Goal: Task Accomplishment & Management: Manage account settings

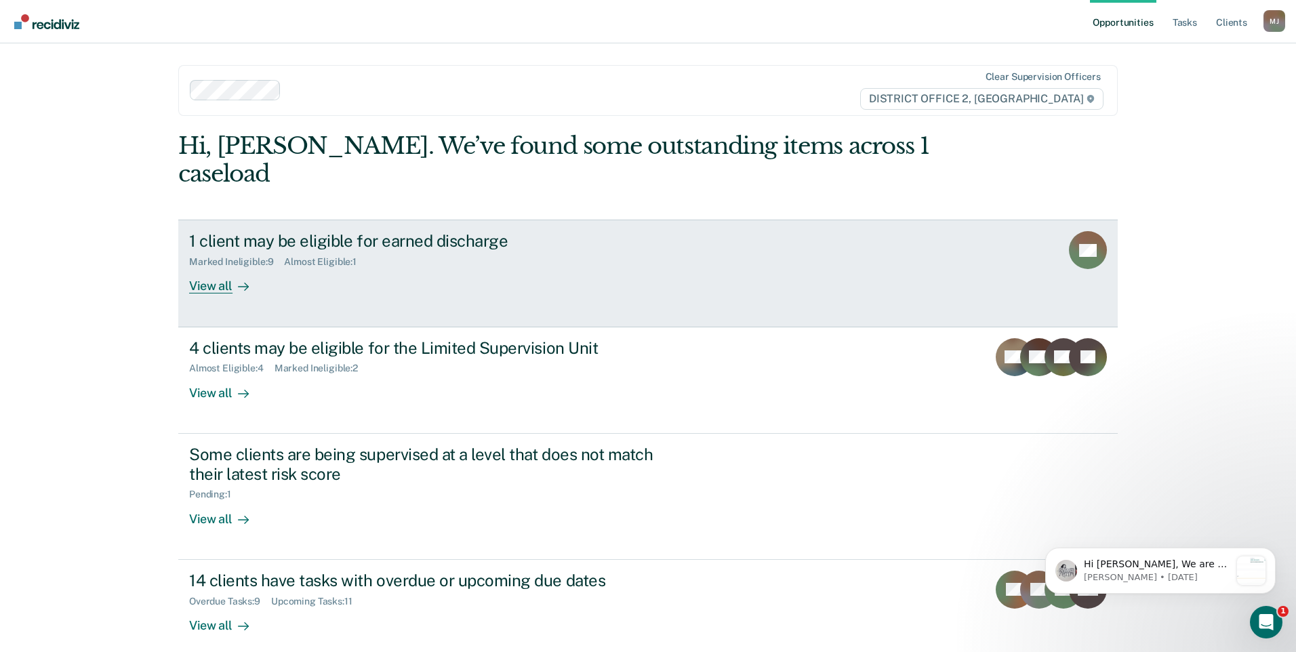
click at [434, 245] on div "1 client may be eligible for earned discharge Marked Ineligible : 9 Almost Elig…" at bounding box center [443, 262] width 508 height 62
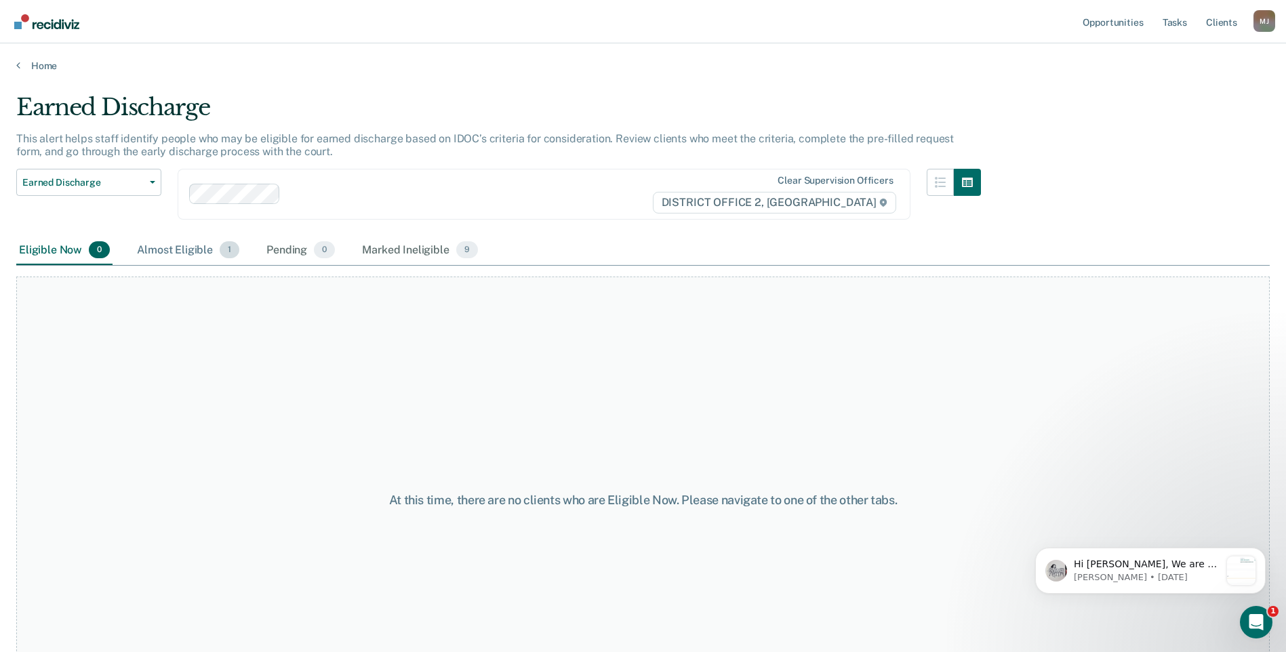
click at [176, 251] on div "Almost Eligible 1" at bounding box center [188, 251] width 108 height 30
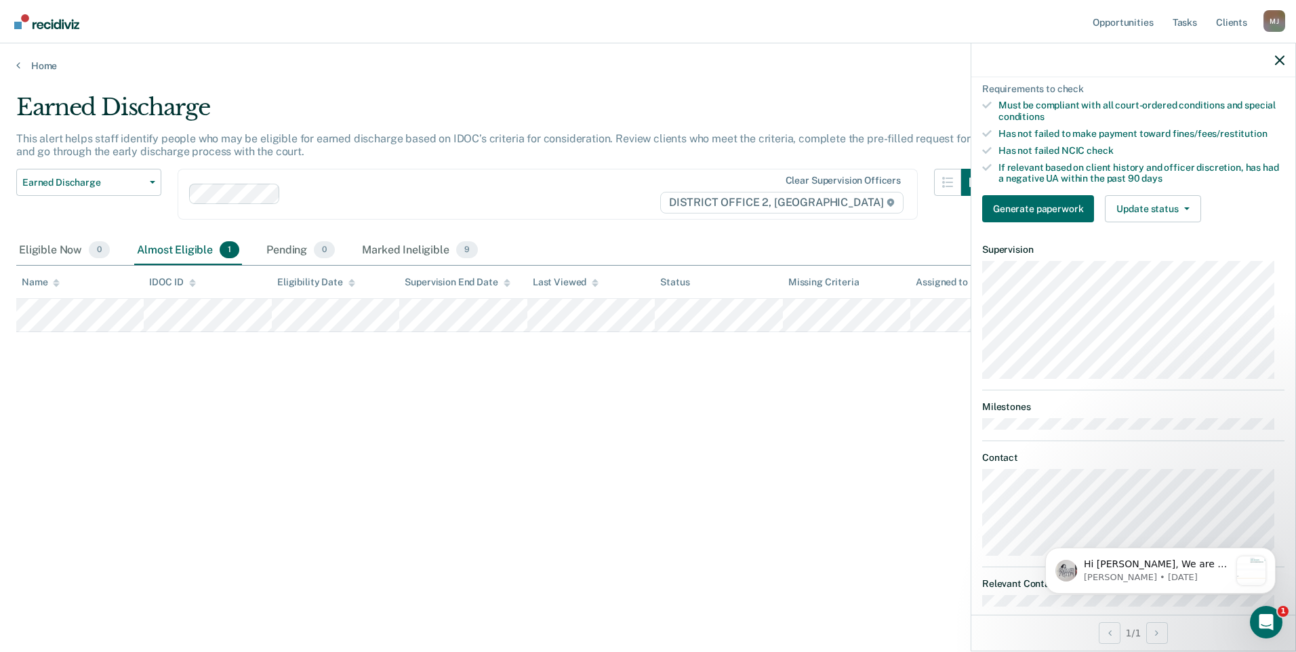
scroll to position [202, 0]
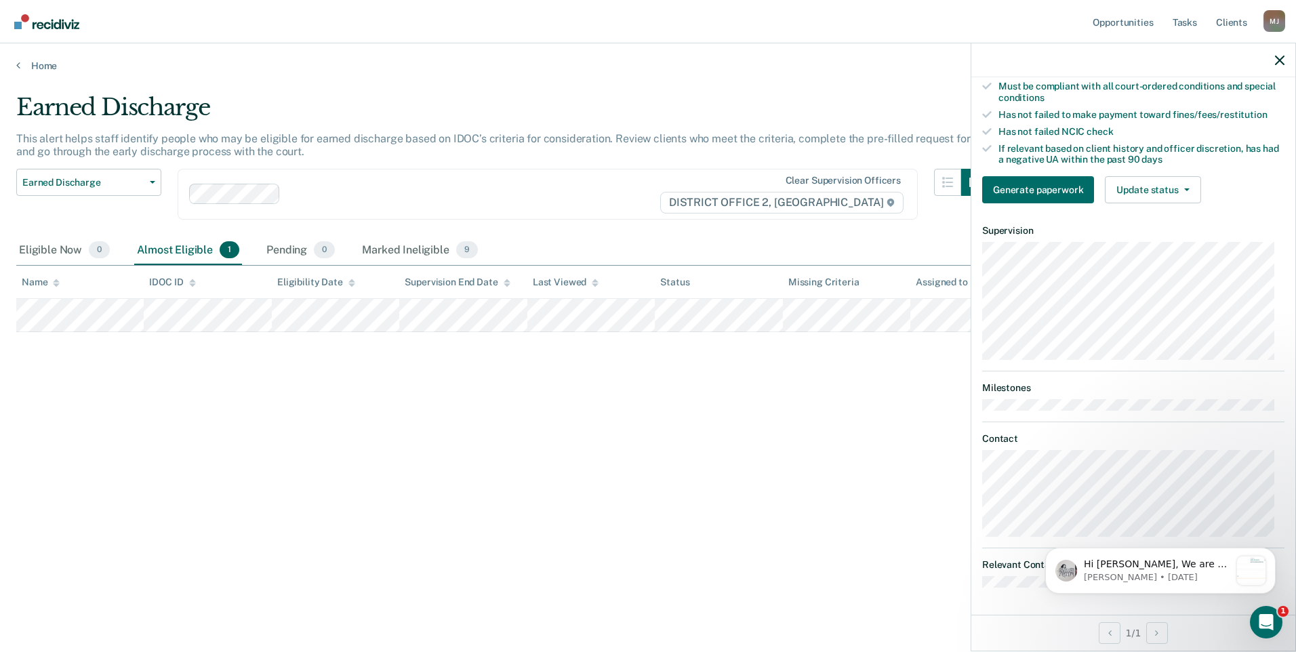
click at [1211, 506] on div "Hi Joshua, We are so excited to announce a brand new feature: AI case note sear…" at bounding box center [1160, 508] width 249 height 169
click at [1260, 611] on icon "Open Intercom Messenger" at bounding box center [1264, 620] width 22 height 22
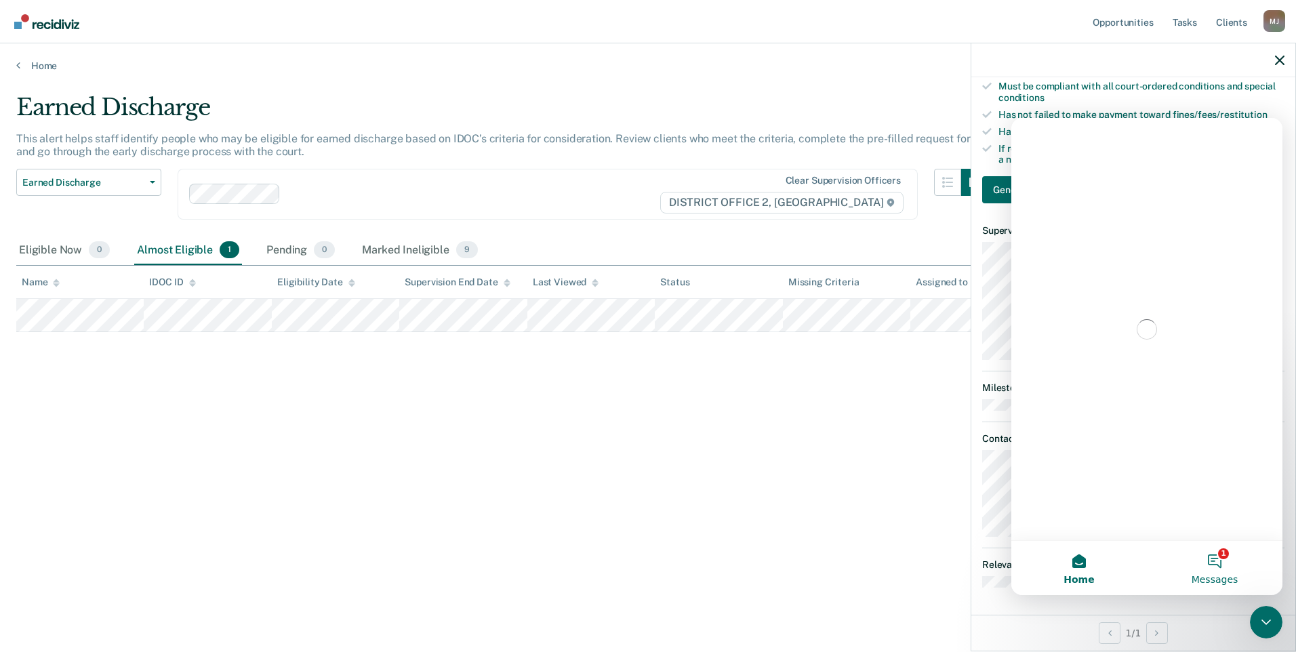
scroll to position [0, 0]
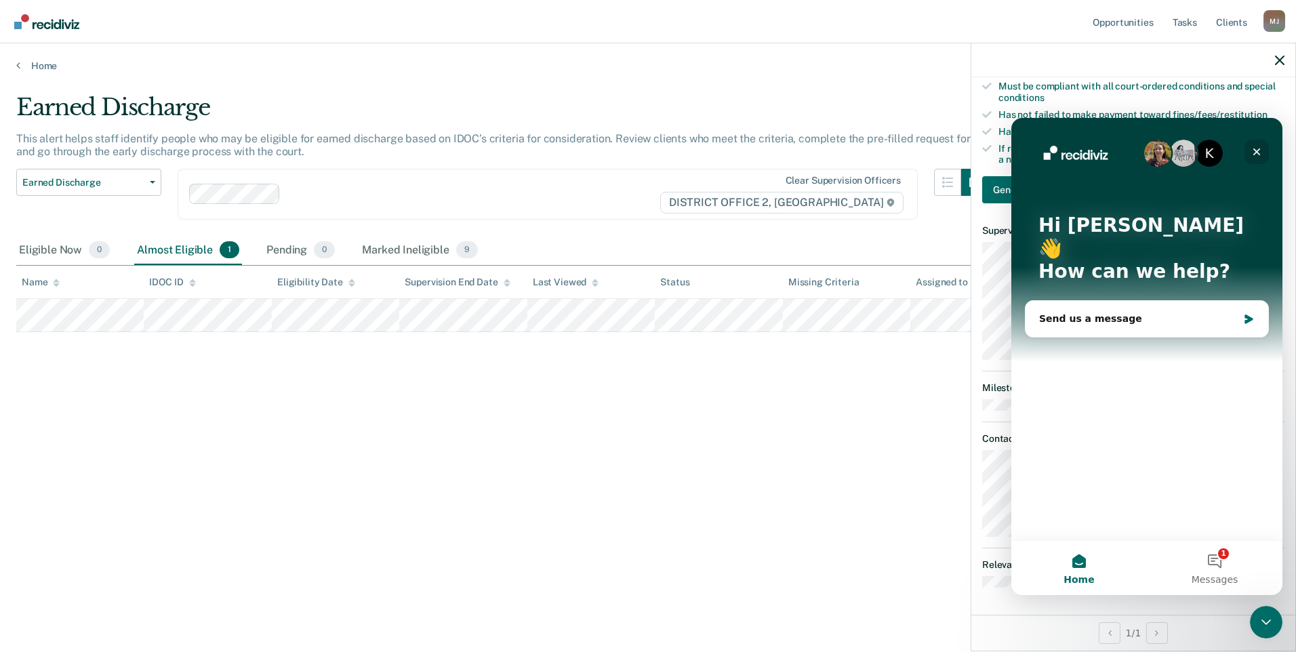
click at [1258, 148] on icon "Close" at bounding box center [1256, 151] width 11 height 11
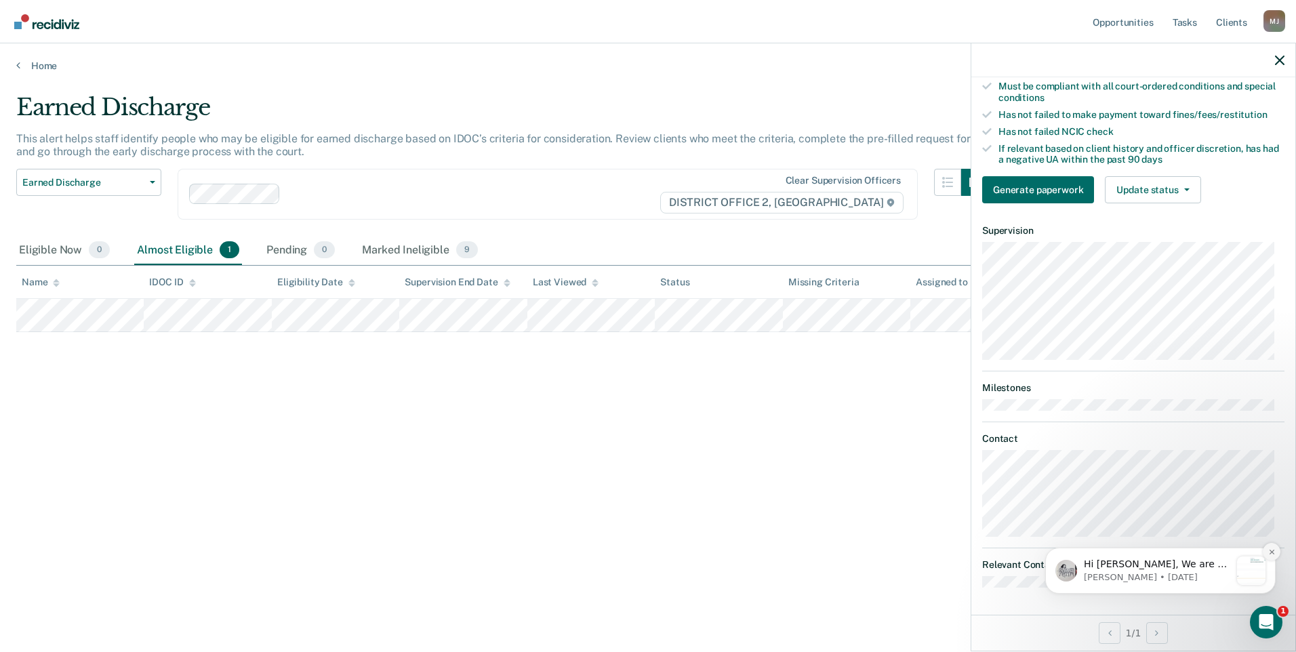
click at [1271, 550] on icon "Dismiss notification" at bounding box center [1271, 551] width 7 height 7
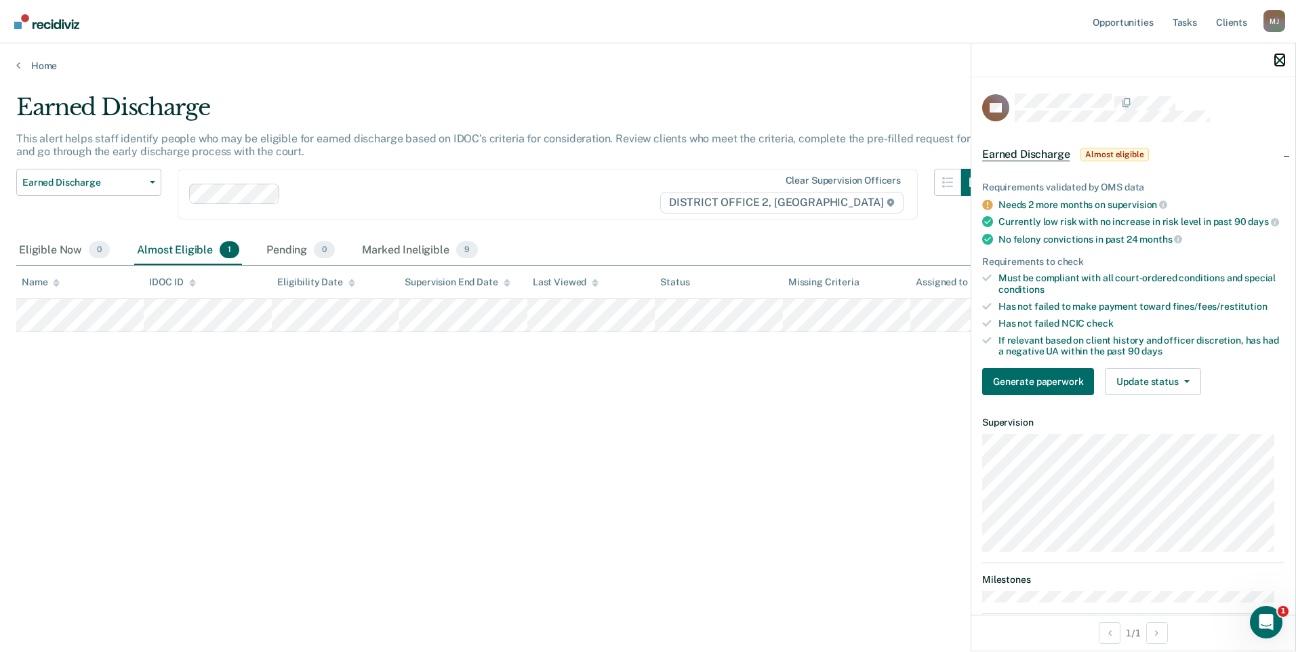
click at [1277, 56] on icon "button" at bounding box center [1279, 60] width 9 height 9
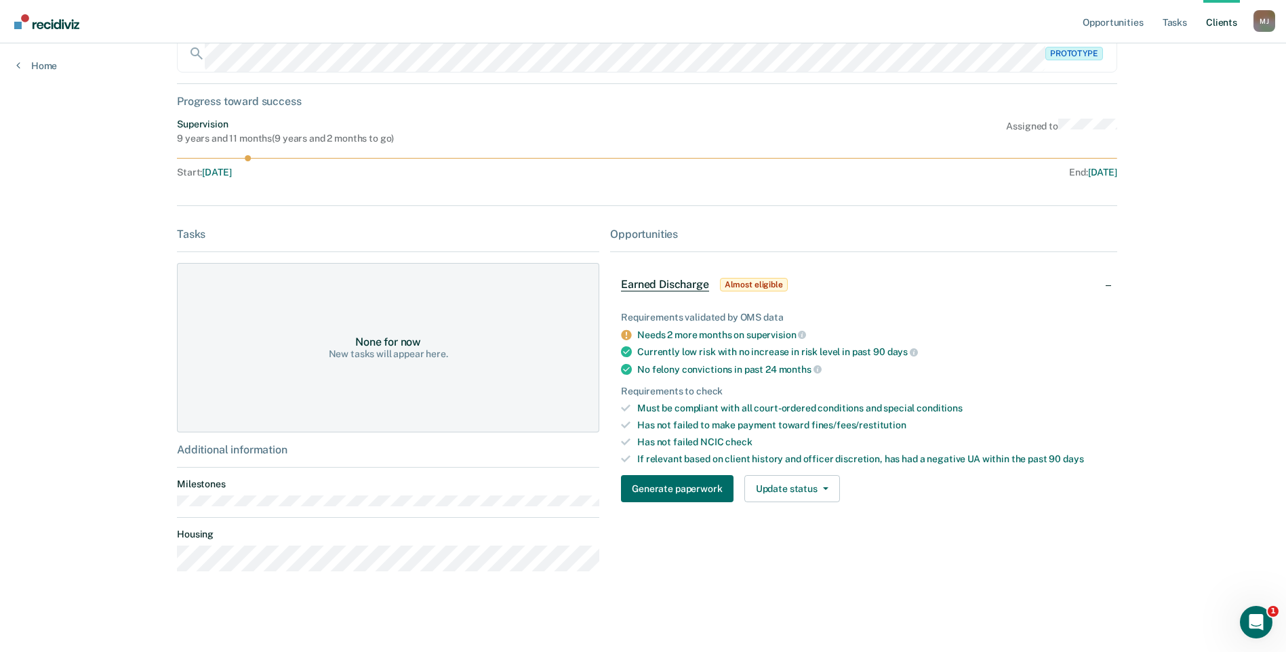
scroll to position [97, 0]
click at [800, 491] on button "Update status" at bounding box center [792, 487] width 96 height 27
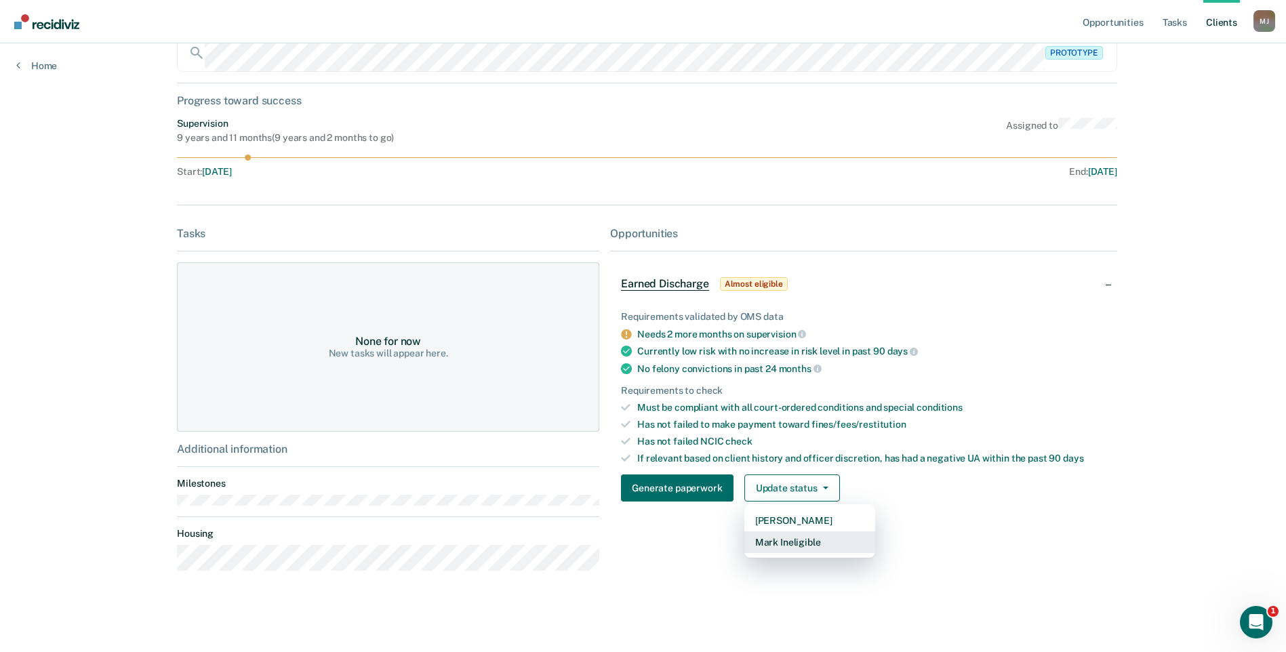
click at [776, 546] on button "Mark Ineligible" at bounding box center [809, 542] width 131 height 22
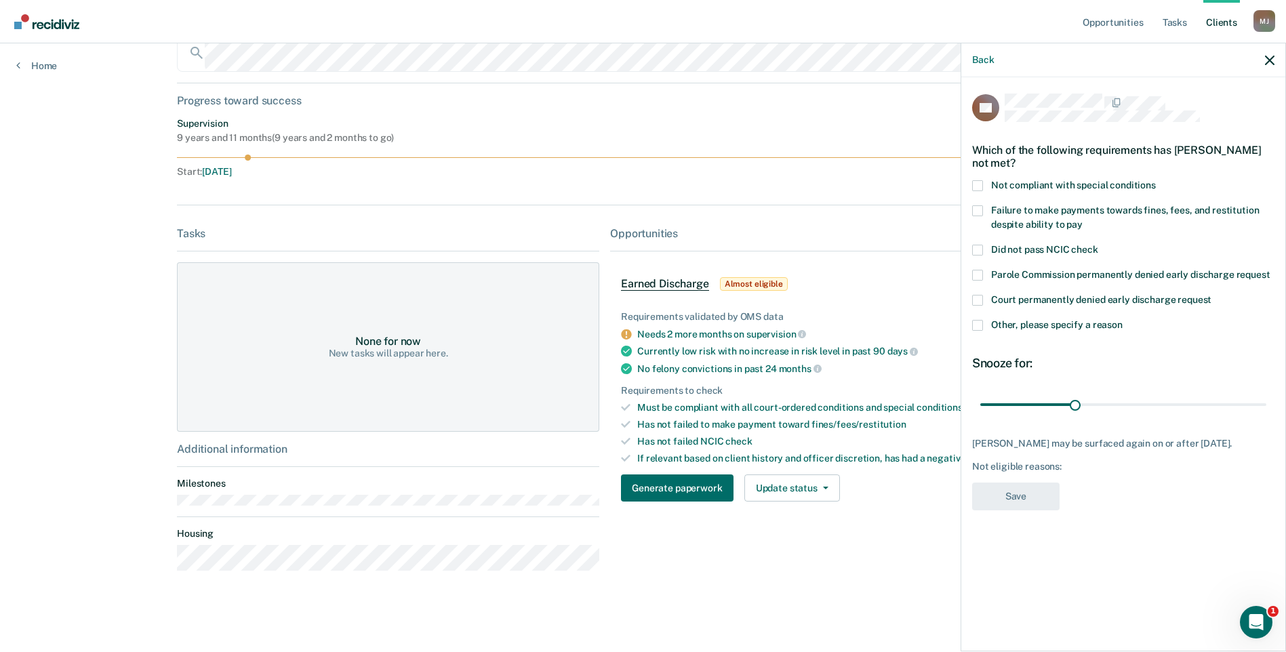
click at [975, 298] on span at bounding box center [977, 300] width 11 height 11
click at [1211, 295] on input "Court permanently denied early discharge request" at bounding box center [1211, 295] width 0 height 0
drag, startPoint x: 1073, startPoint y: 405, endPoint x: 1295, endPoint y: 411, distance: 221.7
type input "90"
click at [1266, 411] on input "range" at bounding box center [1123, 404] width 286 height 24
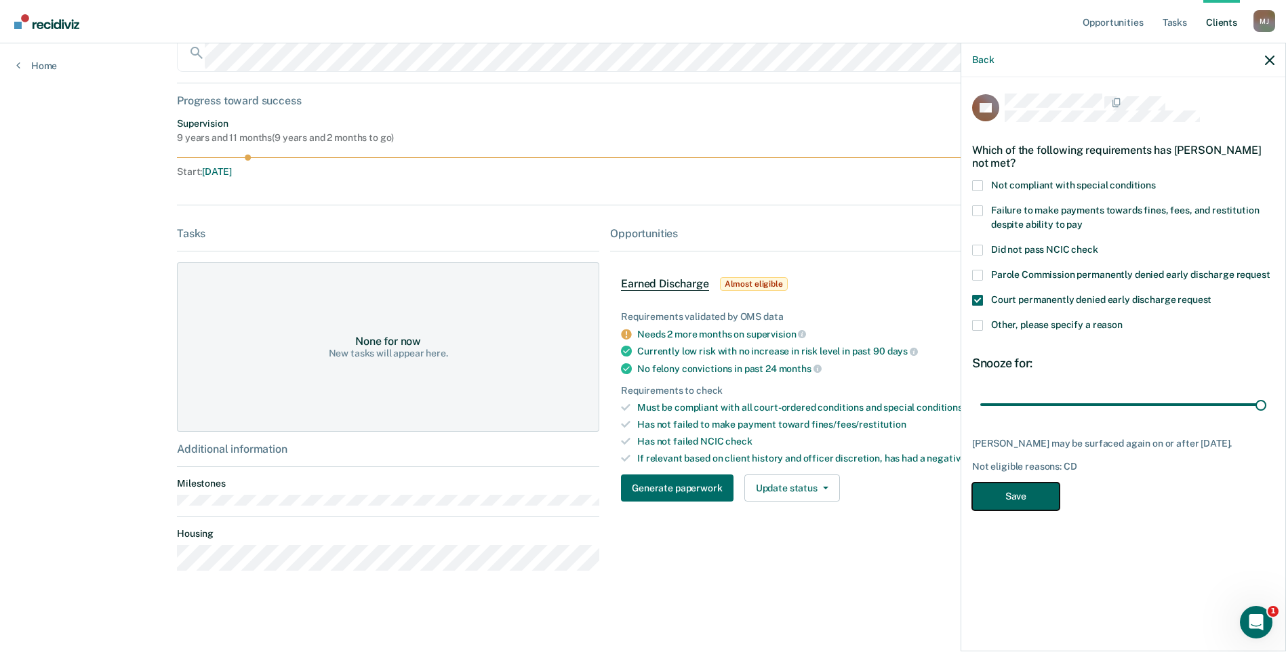
click at [1019, 510] on button "Save" at bounding box center [1015, 497] width 87 height 28
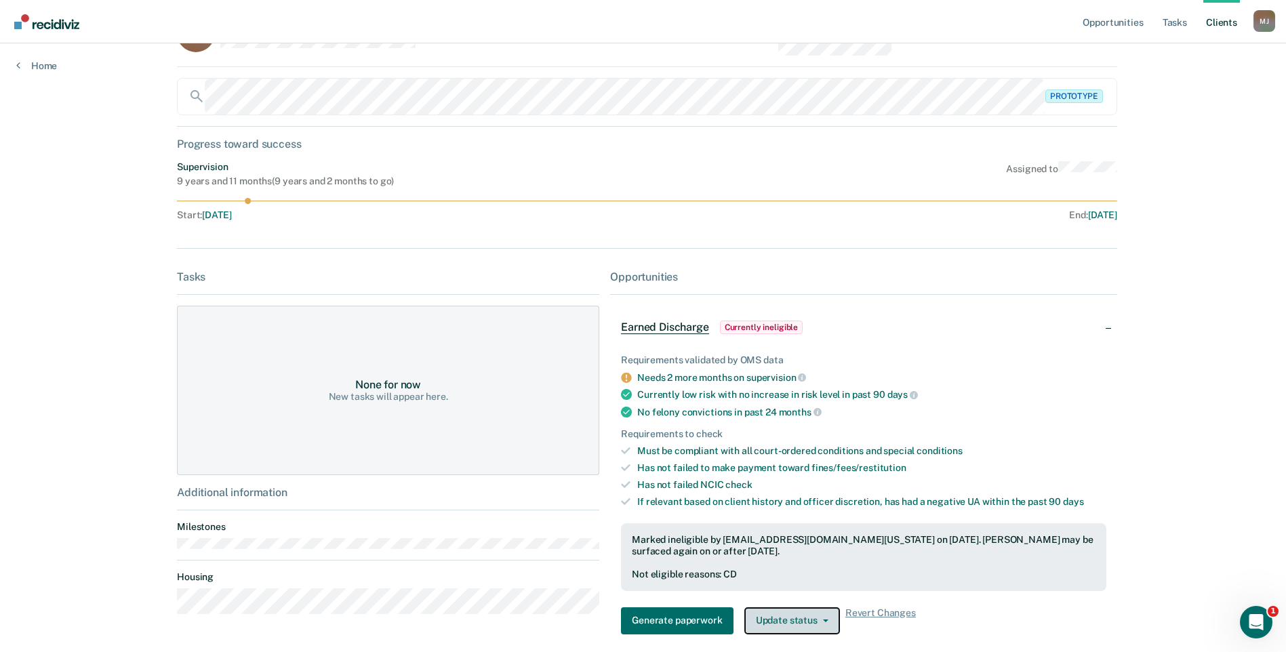
scroll to position [0, 0]
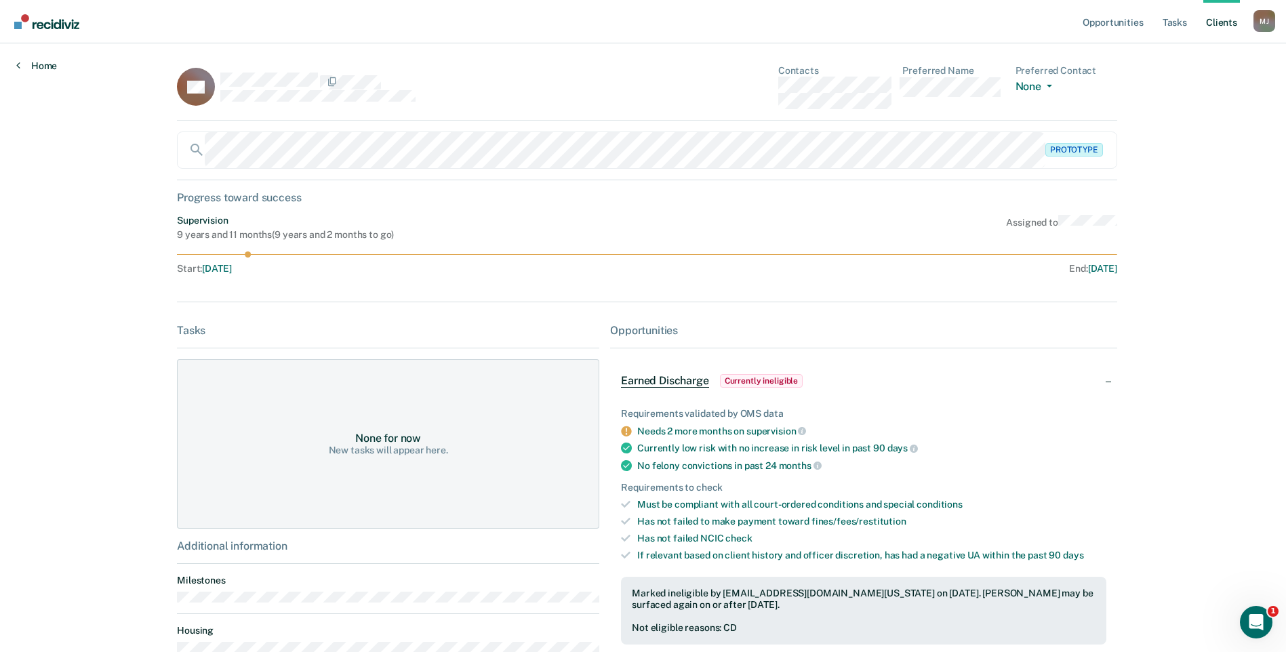
click at [37, 64] on link "Home" at bounding box center [36, 66] width 41 height 12
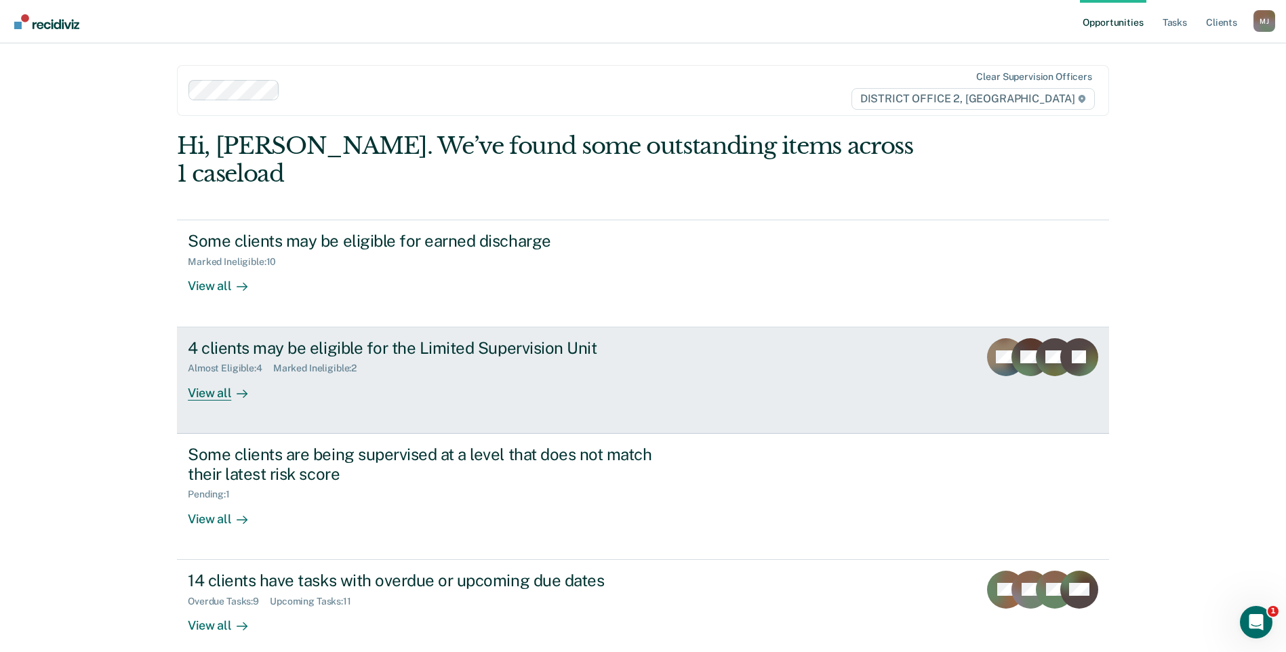
click at [699, 355] on link "4 clients may be eligible for the Limited Supervision Unit Almost Eligible : 4 …" at bounding box center [643, 380] width 932 height 106
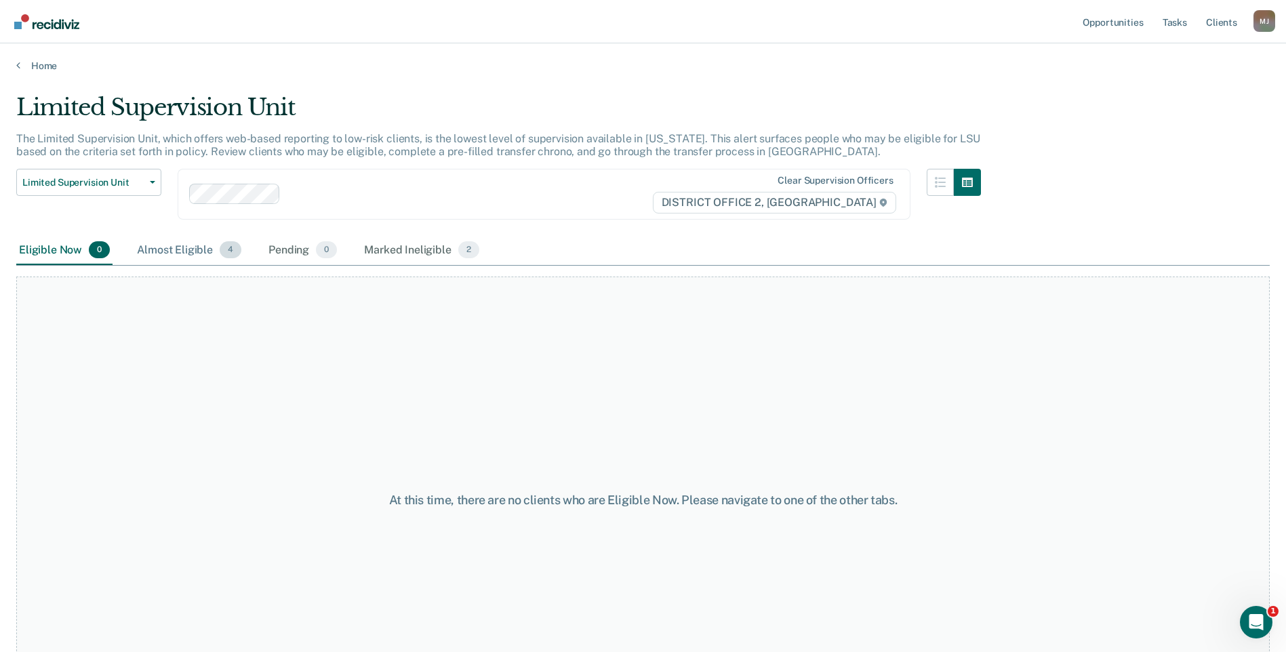
click at [191, 250] on div "Almost Eligible 4" at bounding box center [189, 251] width 110 height 30
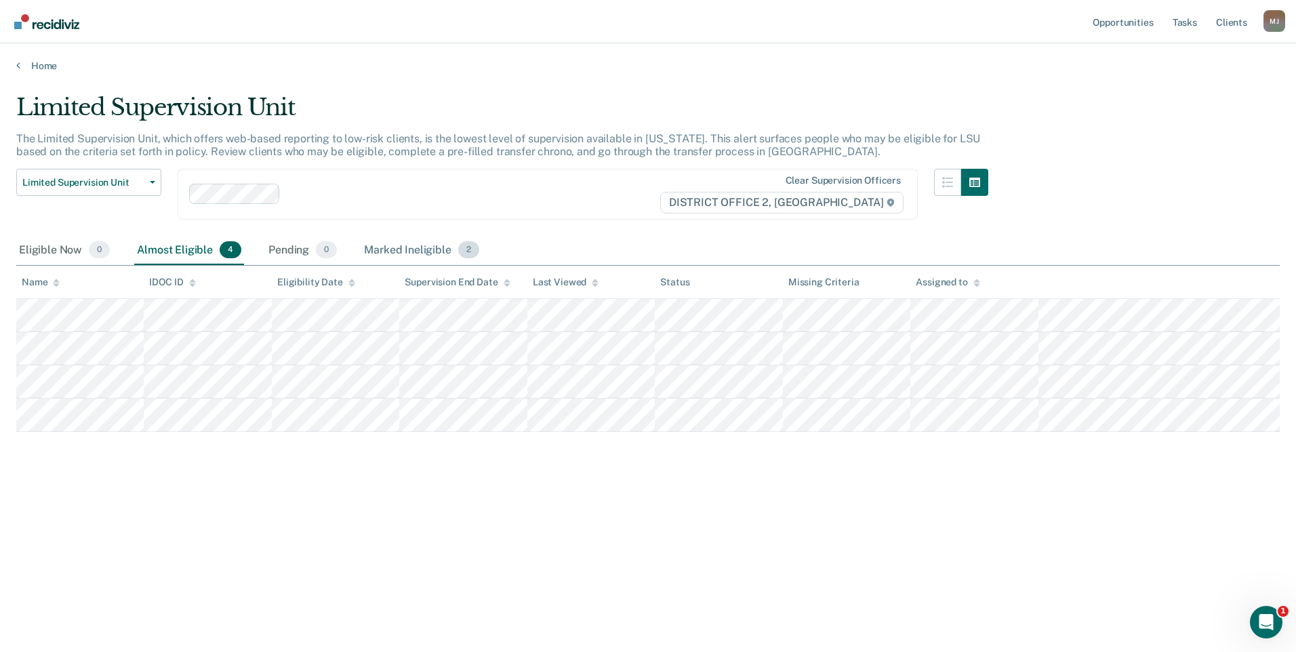
click at [392, 249] on div "Marked Ineligible 2" at bounding box center [421, 251] width 121 height 30
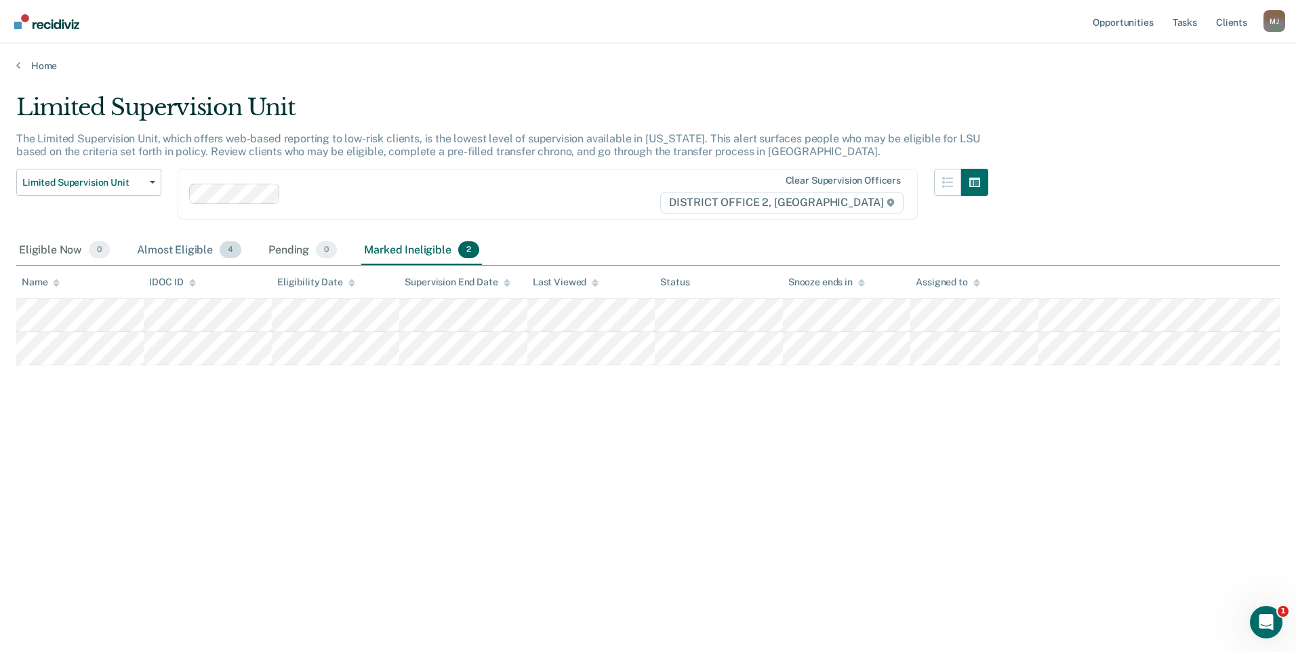
click at [159, 246] on div "Almost Eligible 4" at bounding box center [189, 251] width 110 height 30
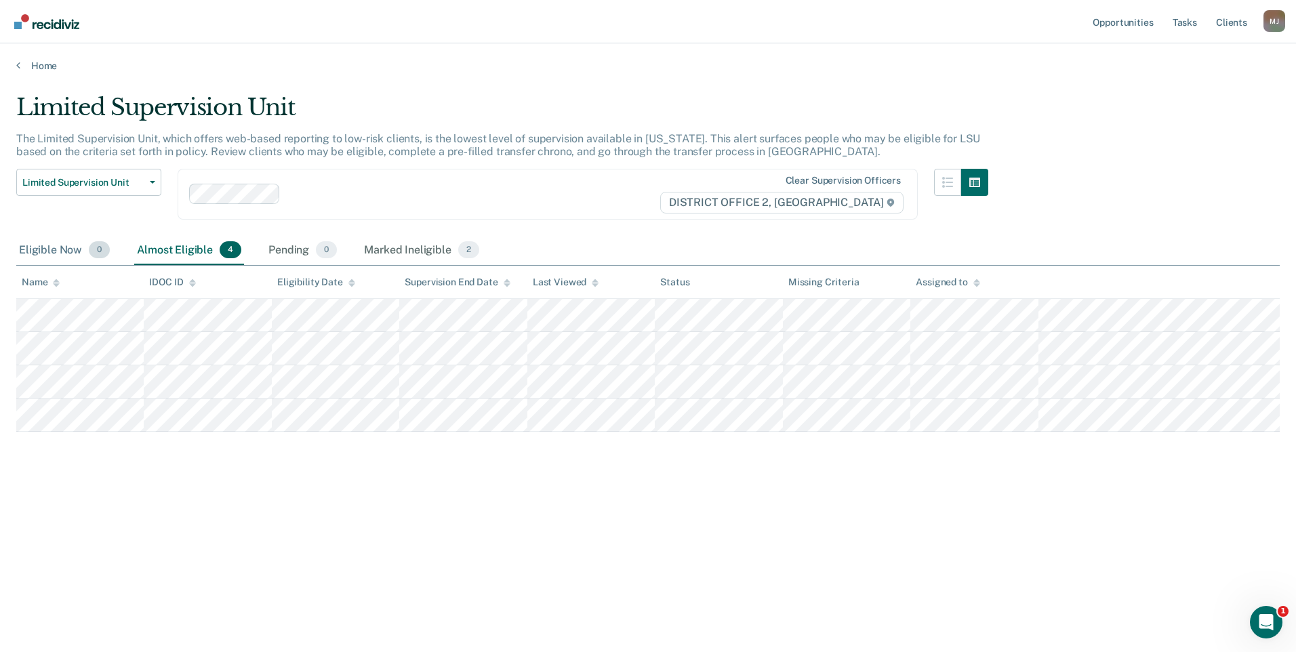
click at [54, 253] on div "Eligible Now 0" at bounding box center [64, 251] width 96 height 30
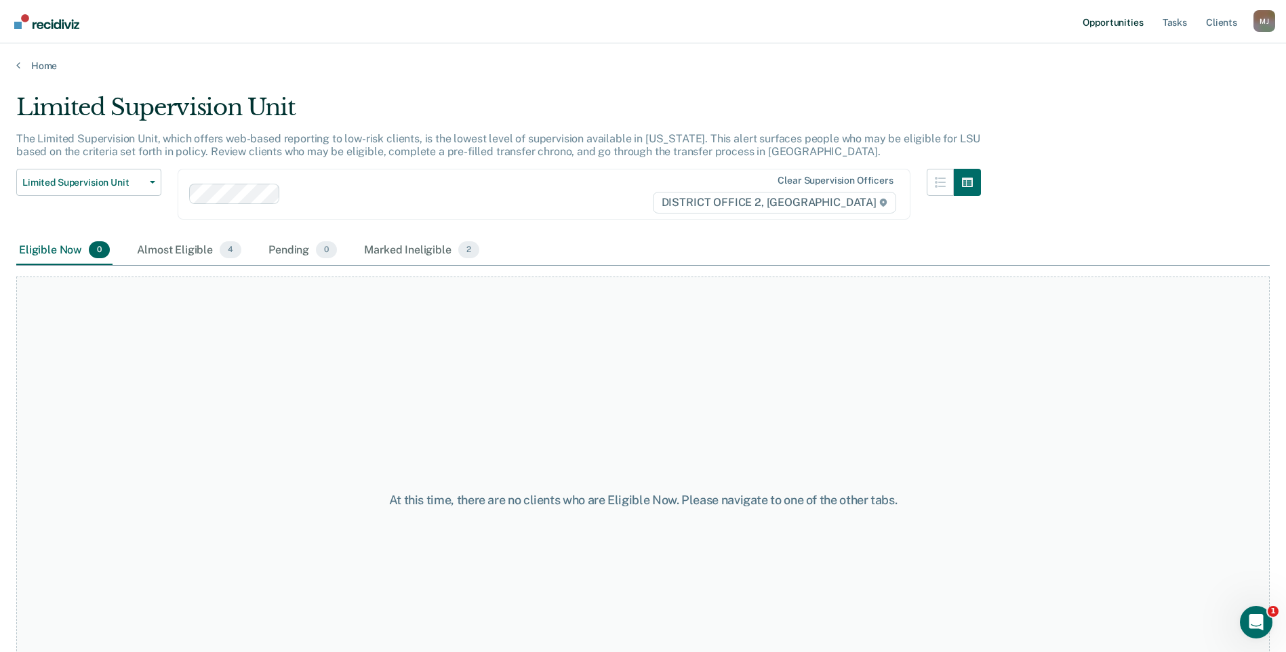
click at [1122, 22] on link "Opportunities" at bounding box center [1113, 21] width 66 height 43
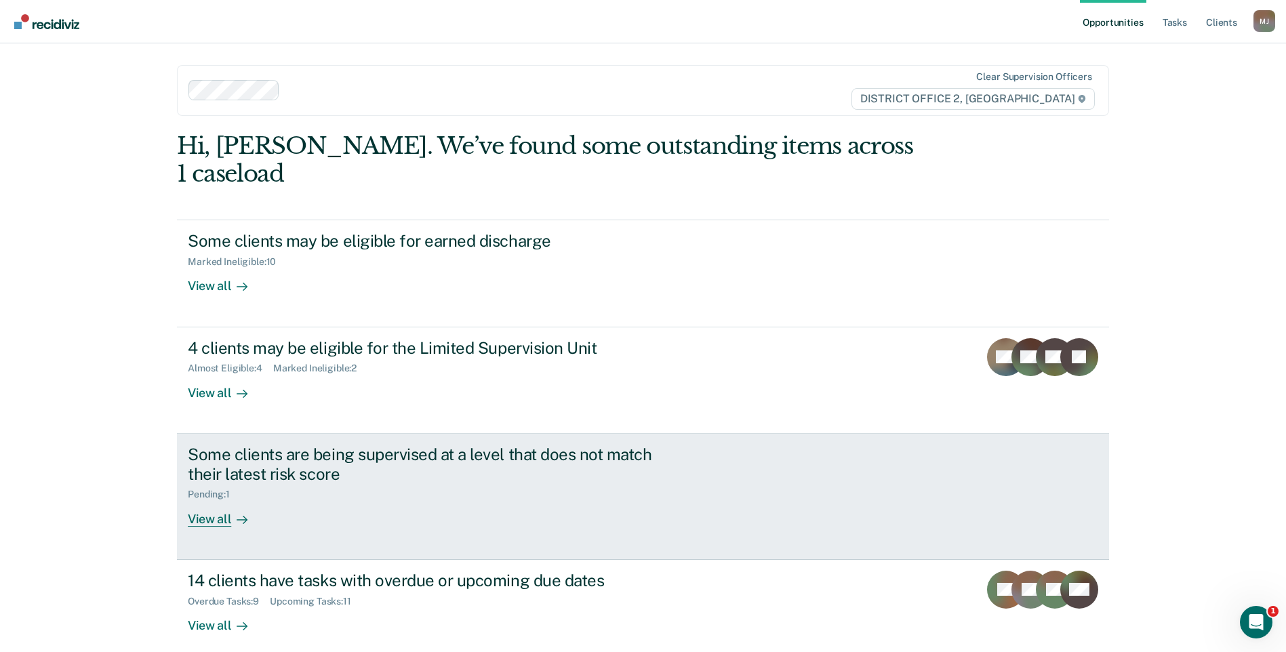
click at [445, 483] on div "Pending : 1" at bounding box center [426, 491] width 476 height 17
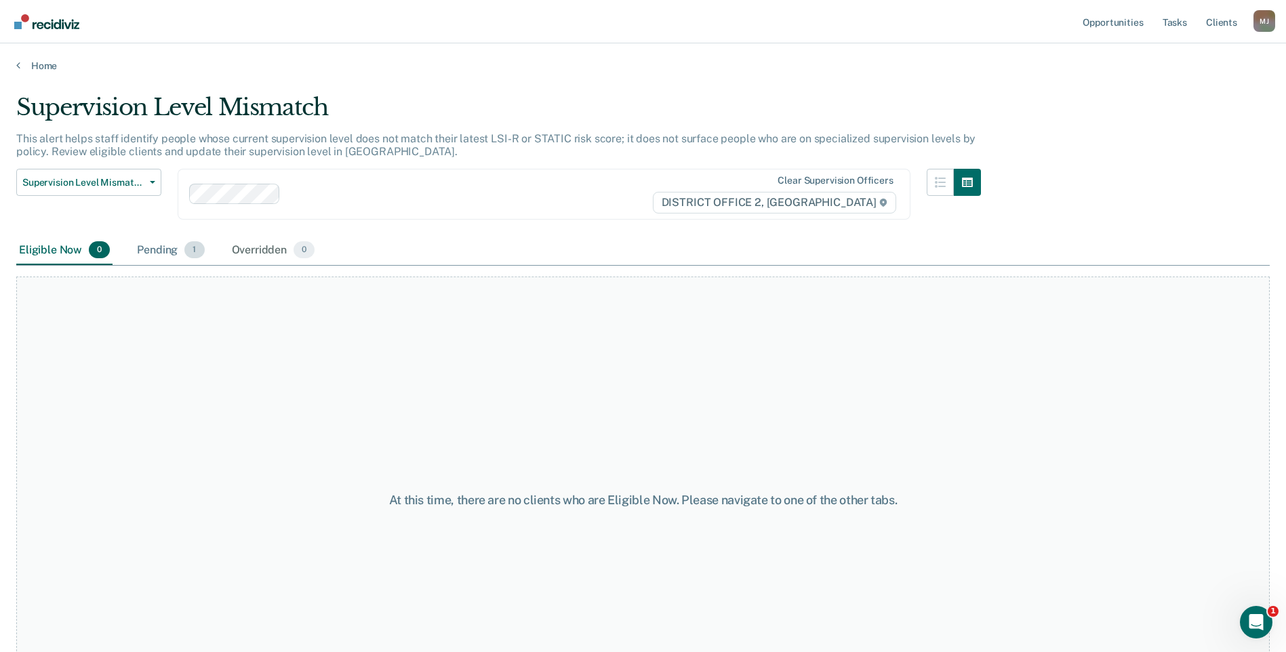
click at [159, 250] on div "Pending 1" at bounding box center [170, 251] width 73 height 30
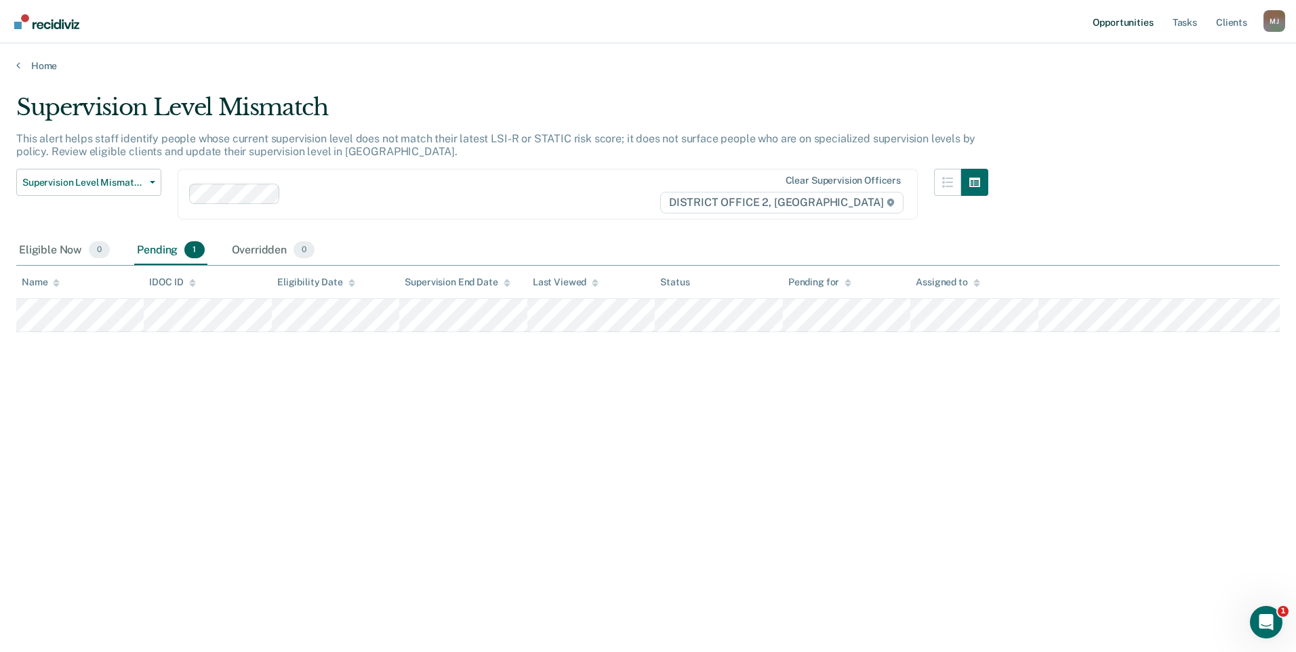
click at [1136, 24] on link "Opportunities" at bounding box center [1123, 21] width 66 height 43
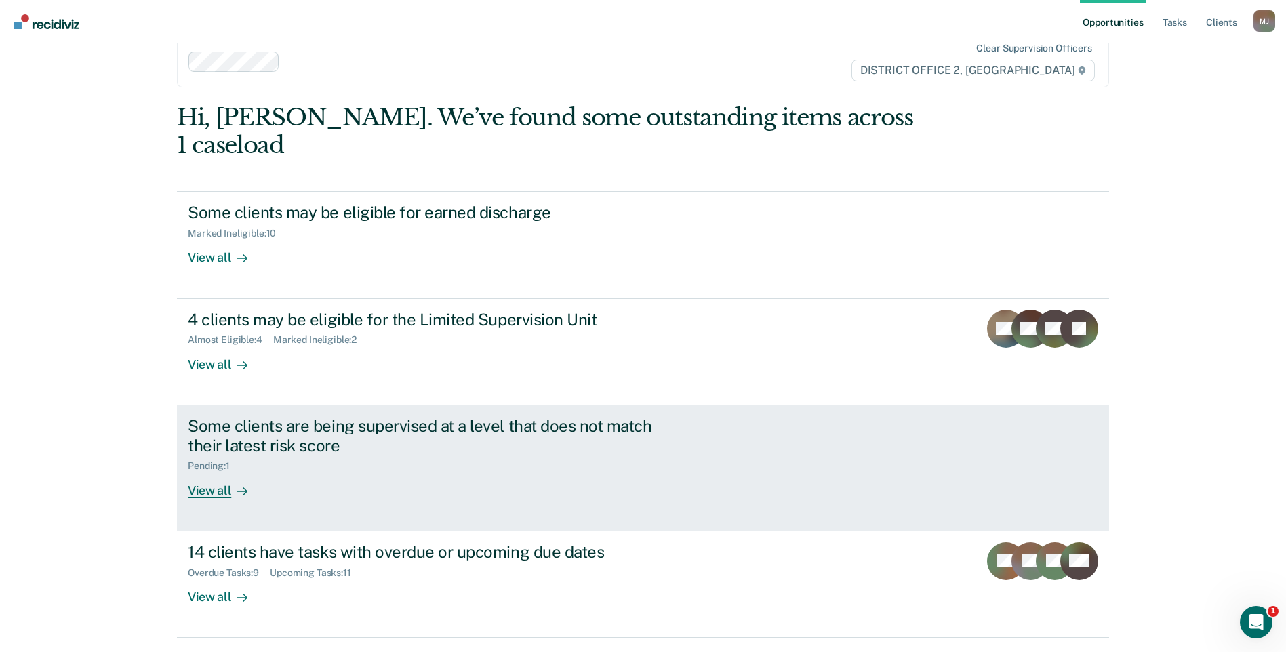
scroll to position [41, 0]
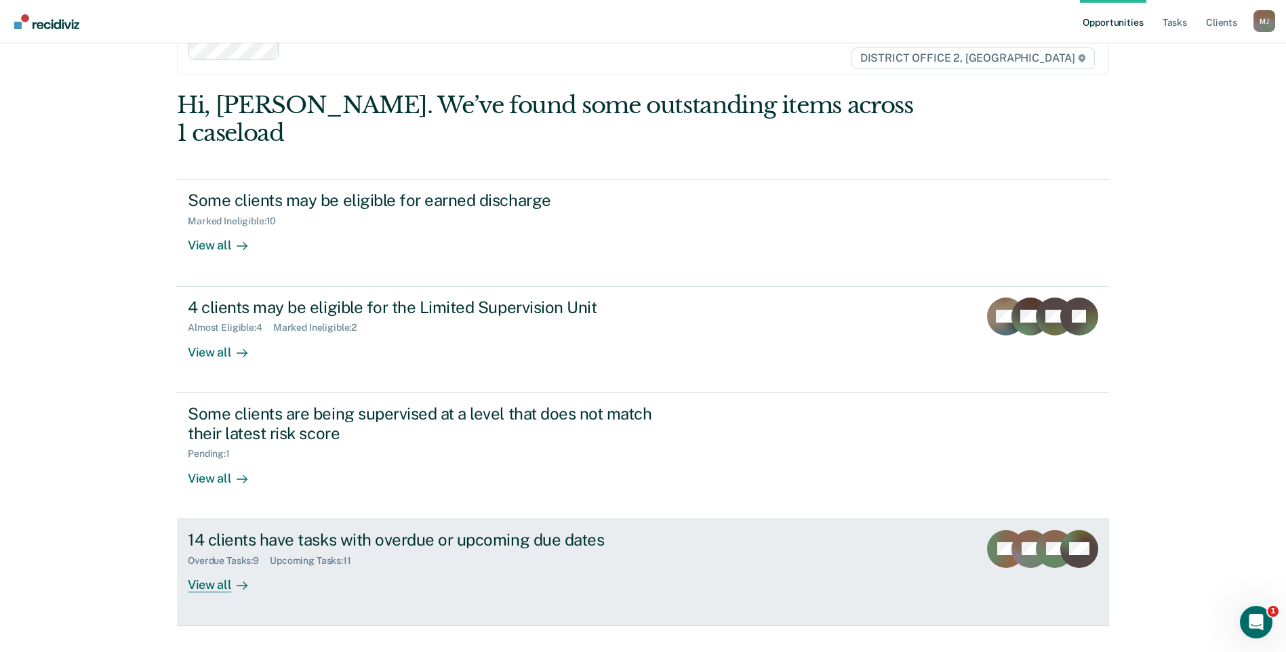
click at [497, 552] on div "14 clients have tasks with overdue or upcoming due dates Overdue Tasks : 9 Upco…" at bounding box center [442, 561] width 508 height 62
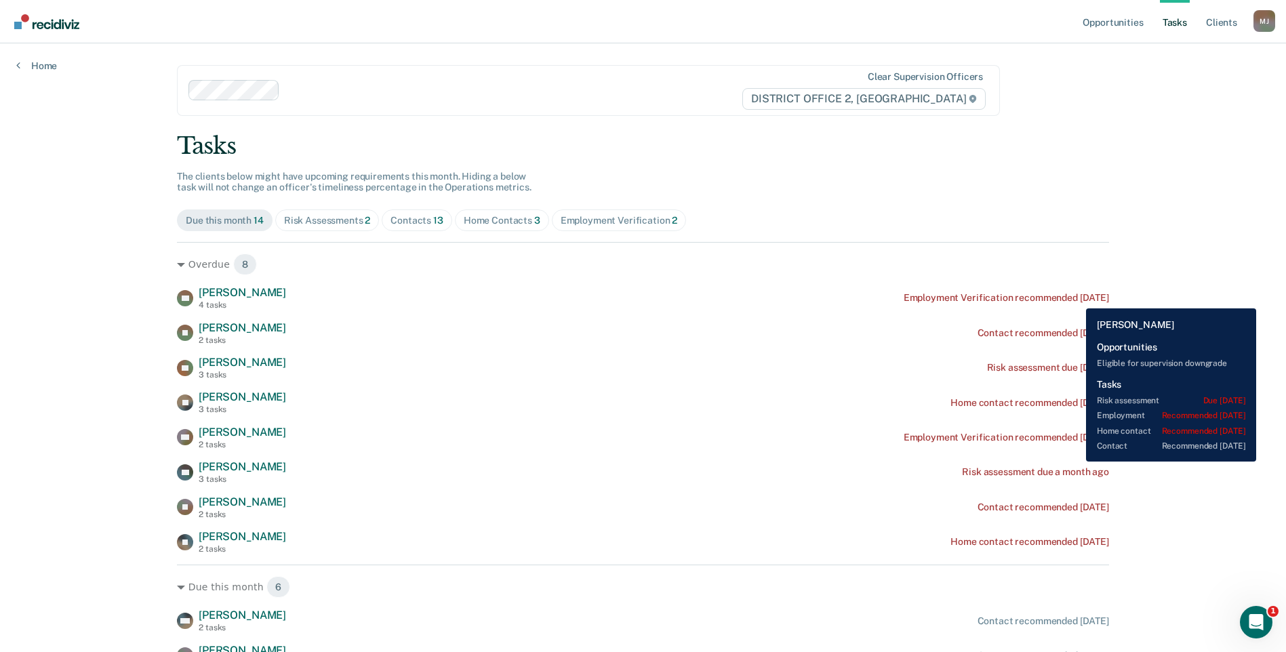
click at [1076, 298] on div "Employment Verification recommended 4 months ago" at bounding box center [1005, 298] width 205 height 12
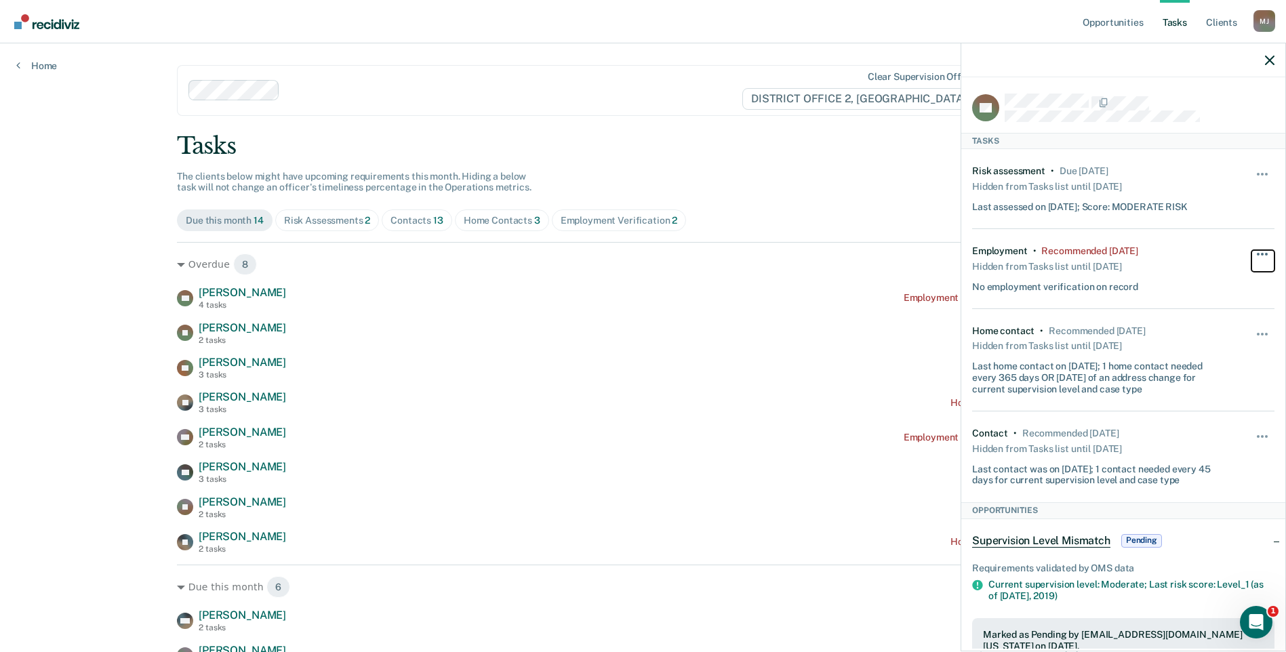
click at [1255, 250] on button "button" at bounding box center [1262, 261] width 23 height 22
click at [1203, 361] on button "90 days" at bounding box center [1225, 363] width 98 height 22
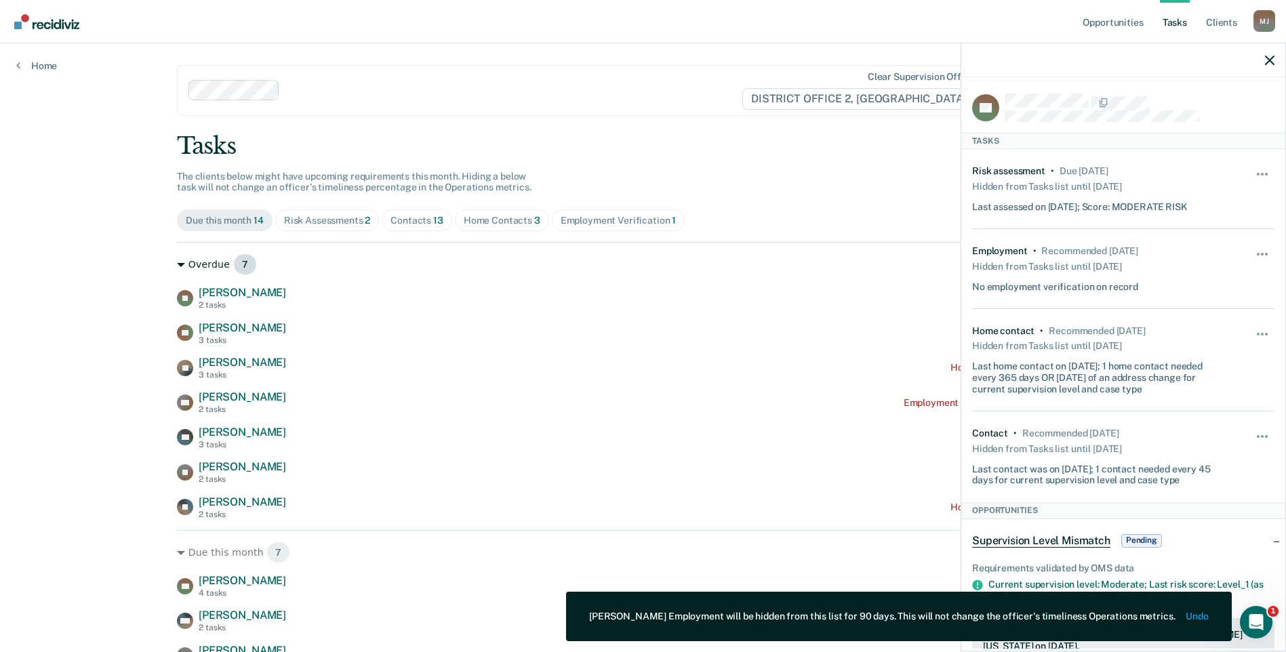
click at [880, 264] on div "Overdue 7" at bounding box center [643, 264] width 932 height 22
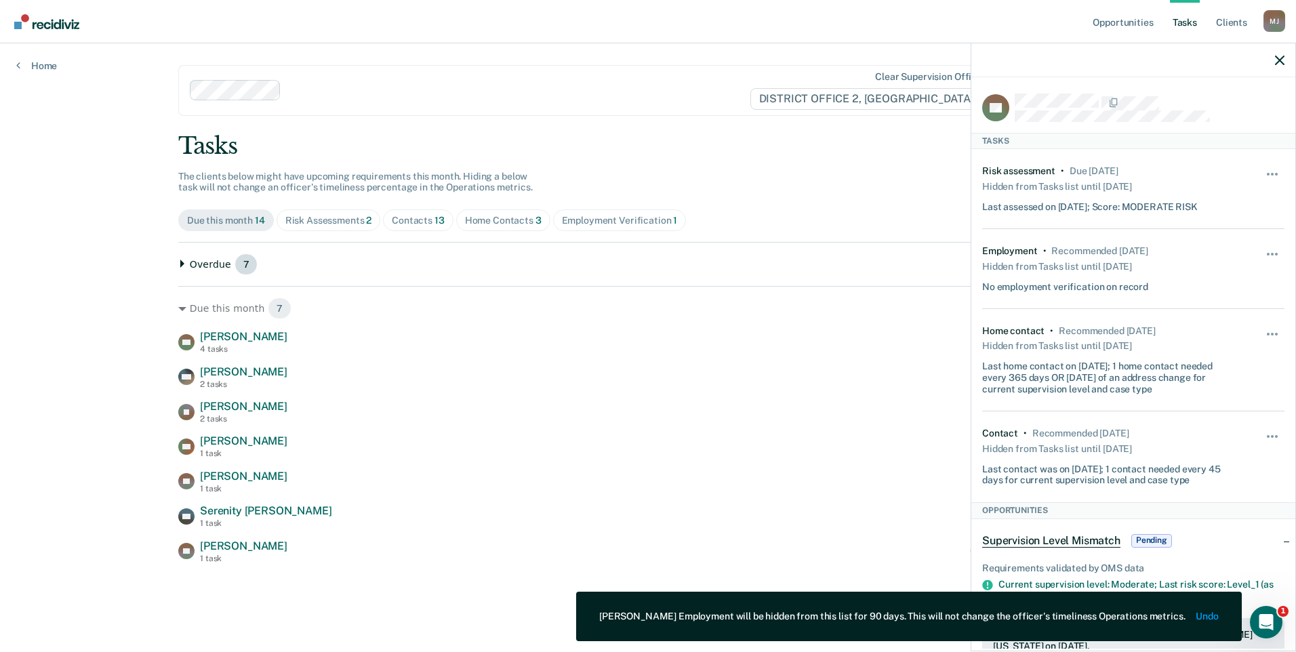
click at [909, 260] on div "Overdue 7" at bounding box center [647, 264] width 939 height 22
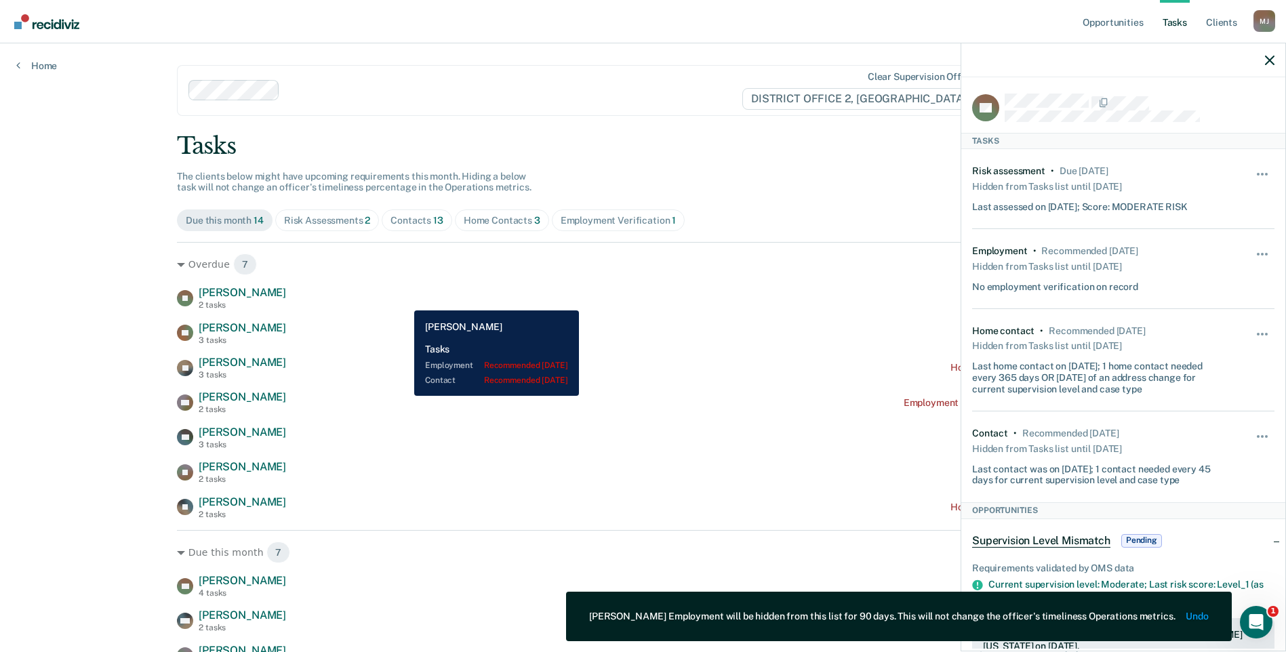
click at [404, 300] on div "JP James Petersen 2 tasks Contact recommended 3 months ago" at bounding box center [643, 298] width 932 height 24
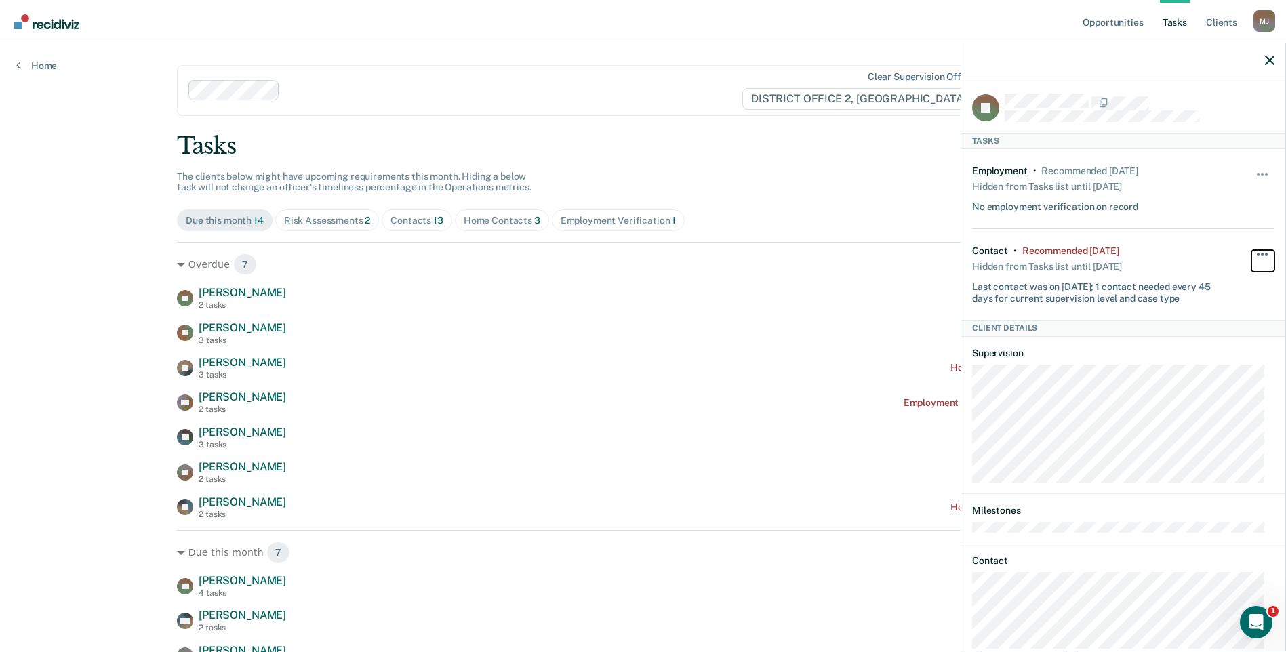
click at [1254, 251] on button "button" at bounding box center [1262, 261] width 23 height 22
click at [1199, 362] on button "90 days" at bounding box center [1225, 363] width 98 height 22
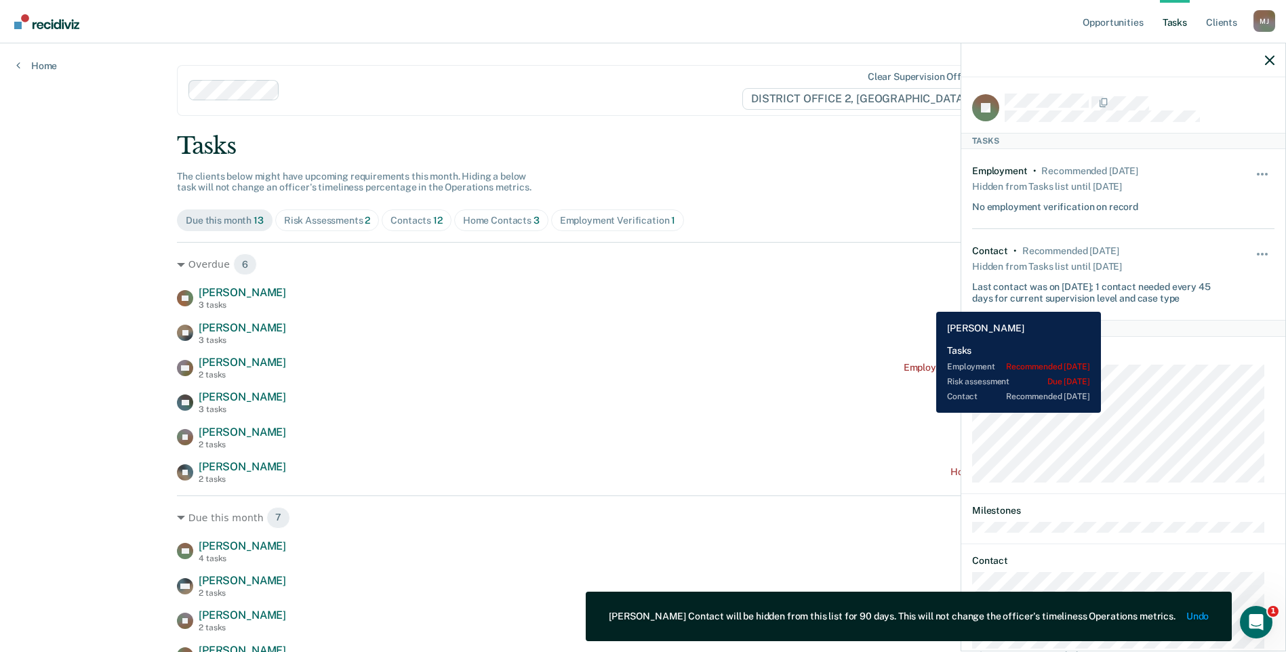
click at [926, 302] on div "CT Christopher Tallmadge 3 tasks Risk assessment due 22 days ago" at bounding box center [643, 298] width 932 height 24
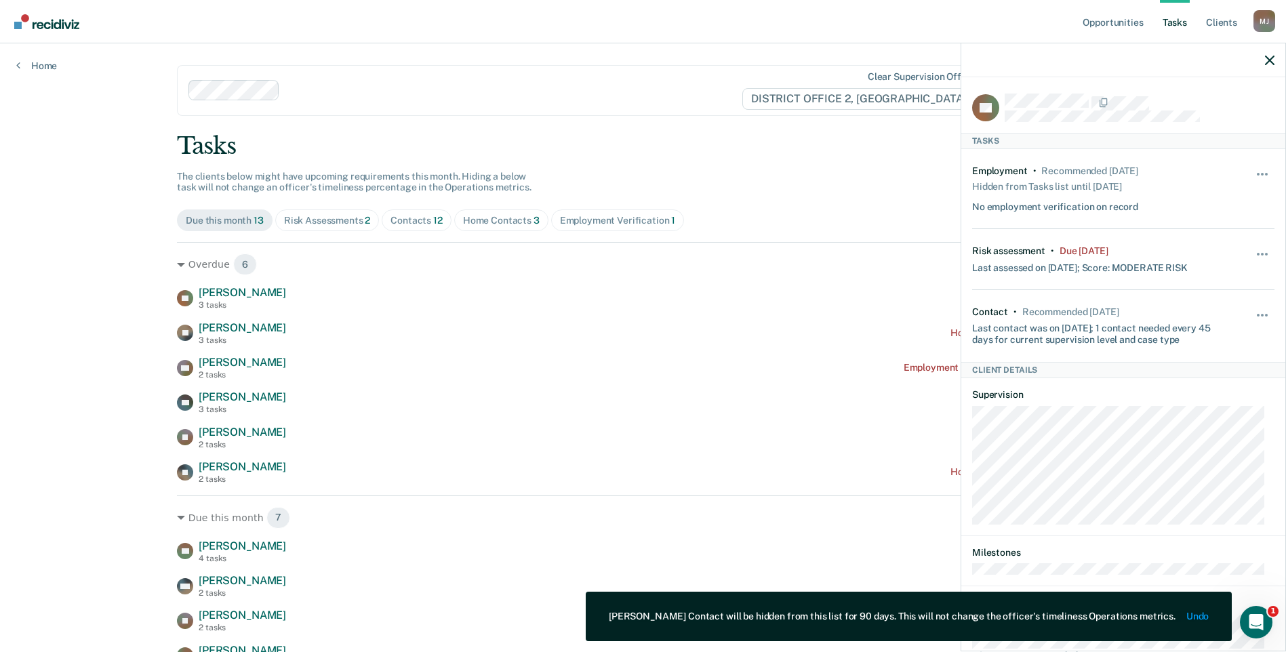
click at [422, 285] on div "Overdue 6 CT Christopher Tallmadge 3 tasks Risk assessment due 22 days ago JU J…" at bounding box center [643, 363] width 932 height 242
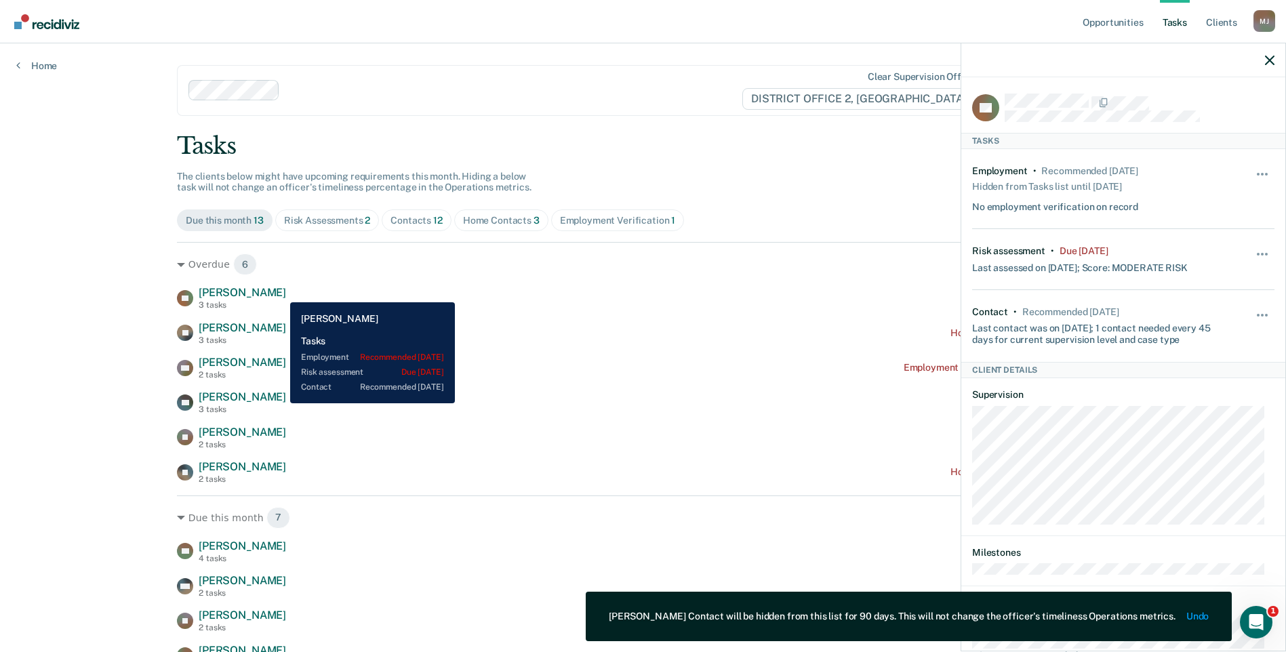
click at [280, 292] on span "[PERSON_NAME]" at bounding box center [242, 292] width 87 height 13
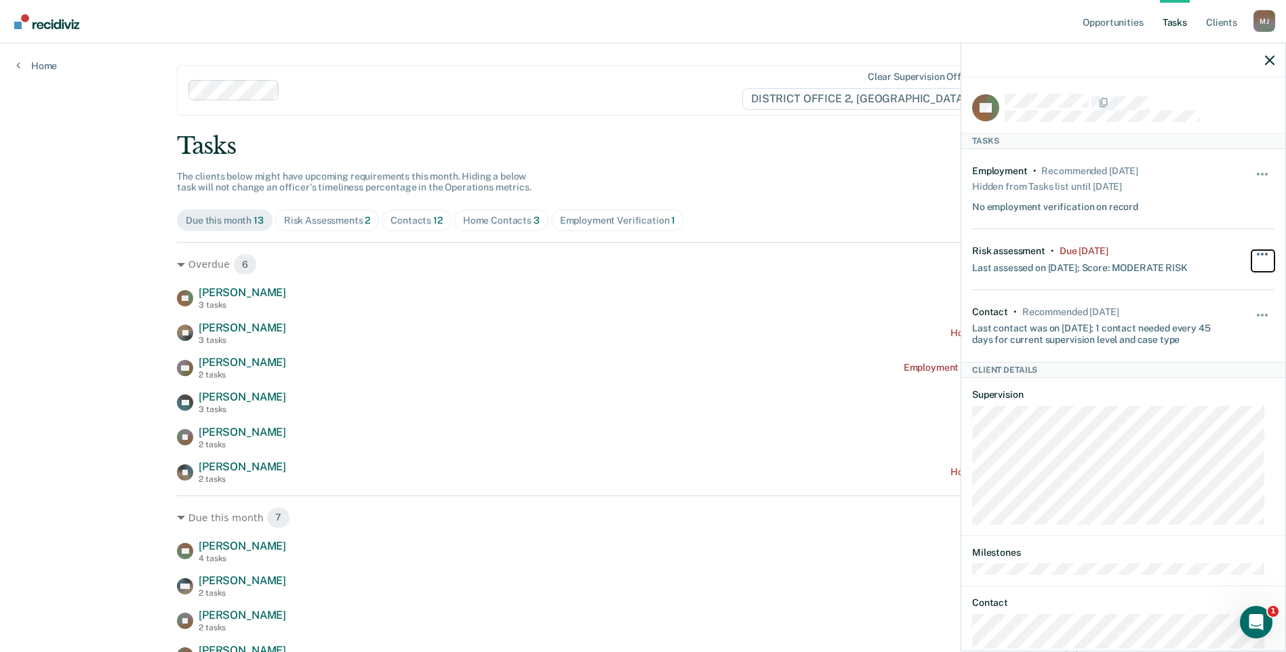
click at [1251, 250] on button "button" at bounding box center [1262, 261] width 23 height 22
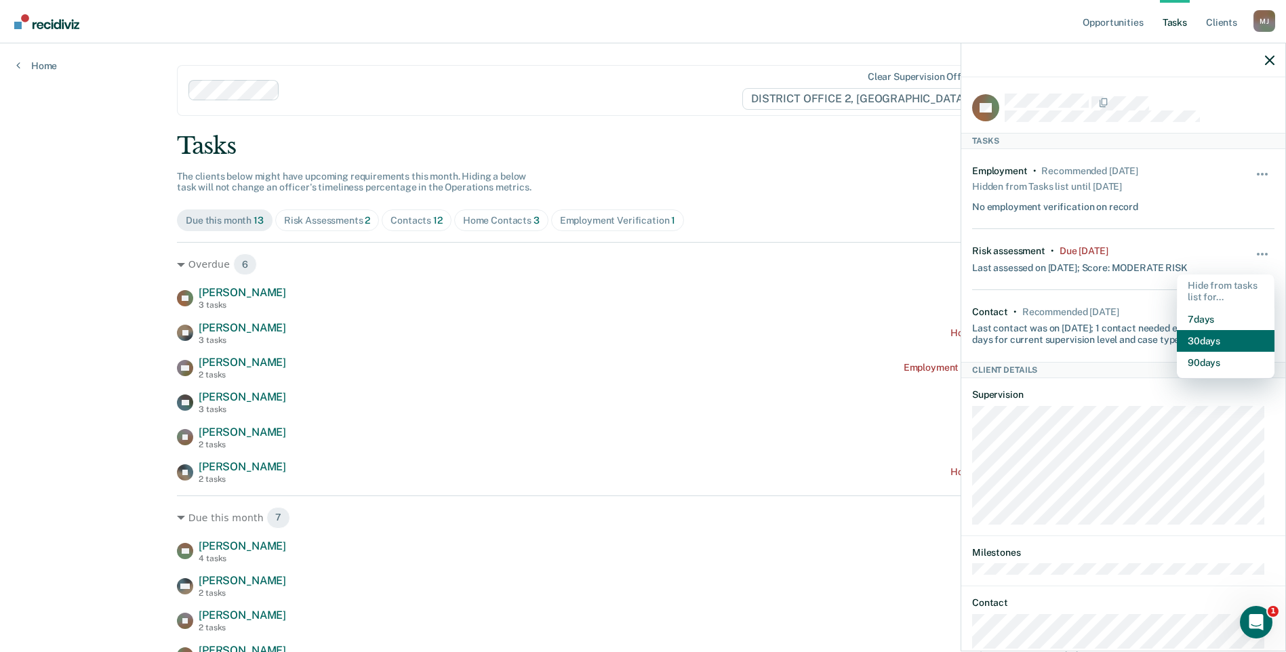
click at [1198, 335] on button "30 days" at bounding box center [1225, 341] width 98 height 22
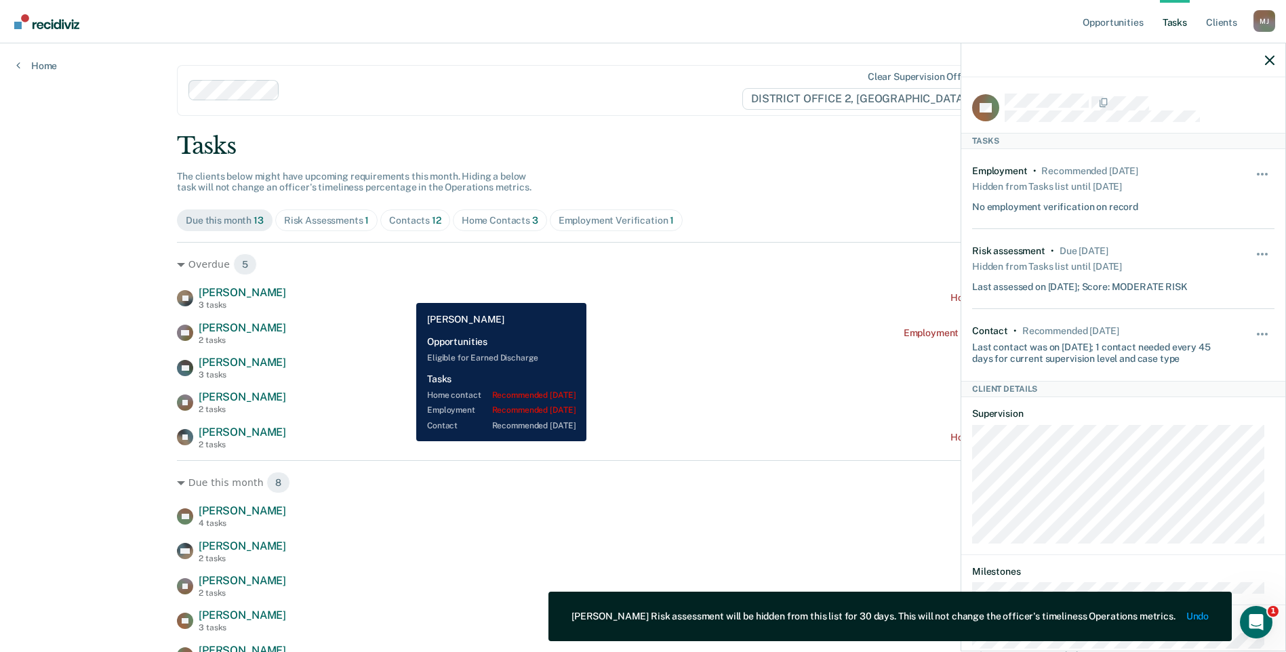
click at [406, 293] on div "JU Jason Umphenour 3 tasks Home contact recommended 4 months ago" at bounding box center [643, 298] width 932 height 24
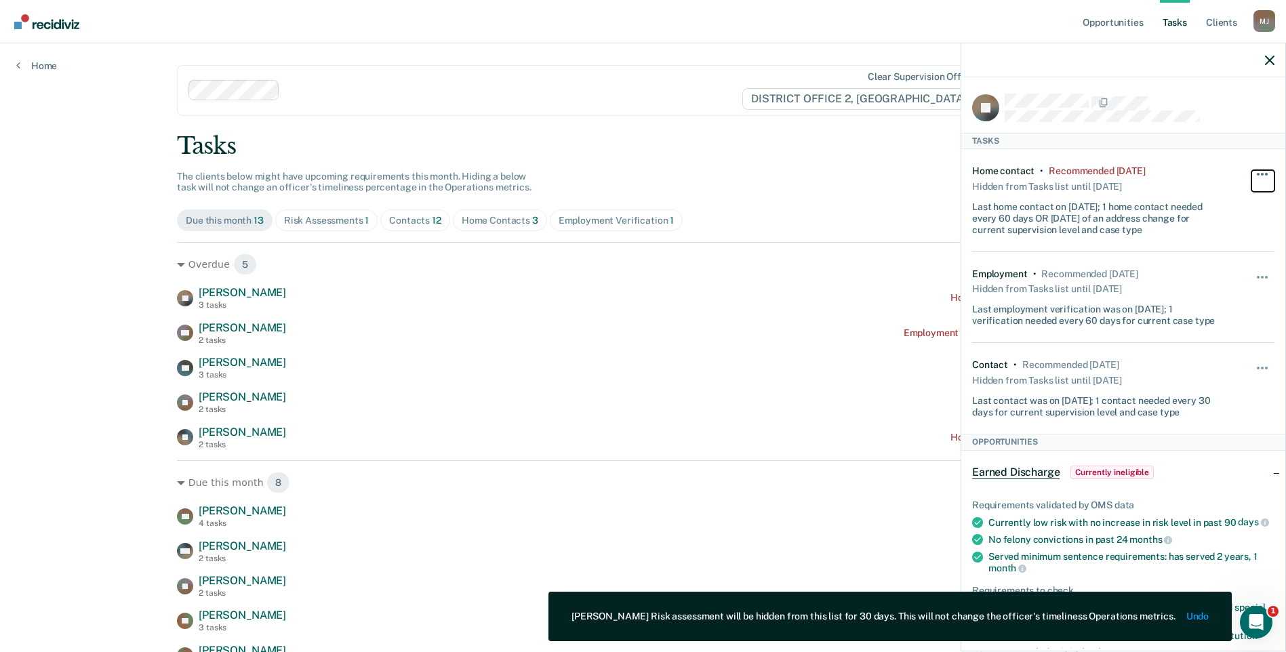
click at [1265, 173] on span "button" at bounding box center [1266, 174] width 3 height 3
click at [1214, 278] on button "90 days" at bounding box center [1225, 283] width 98 height 22
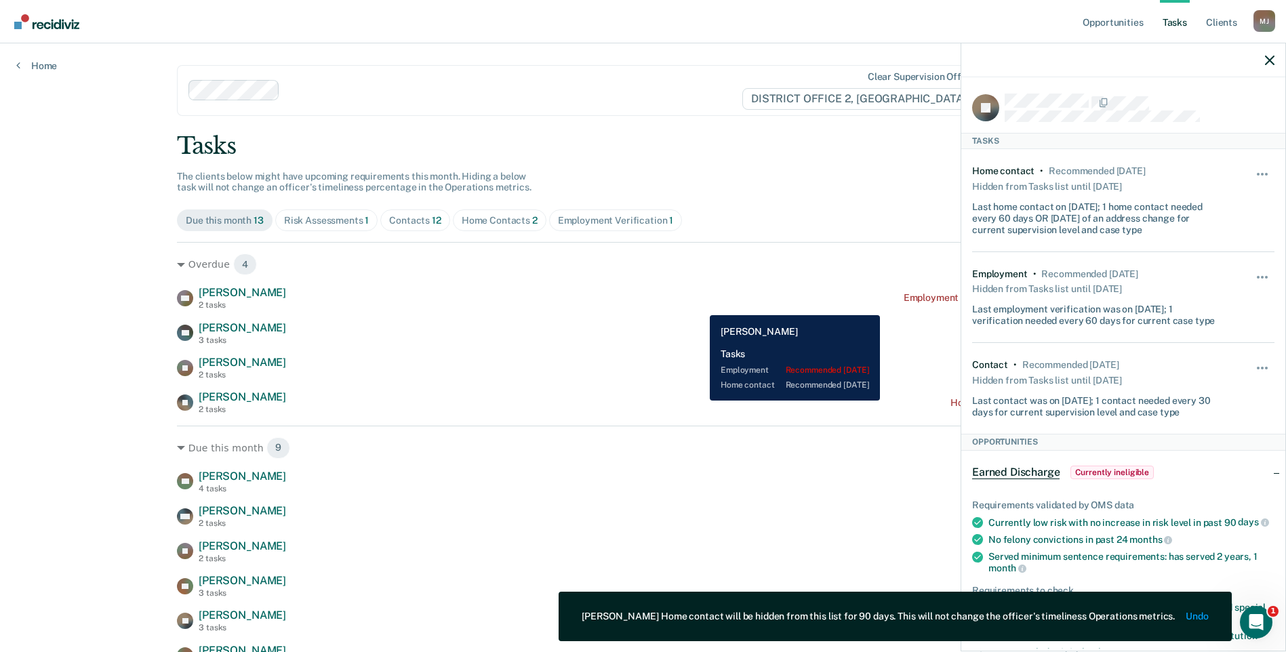
click at [699, 305] on div "DD Dillan Davis 2 tasks Employment Verification recommended 3 months ago" at bounding box center [643, 298] width 932 height 24
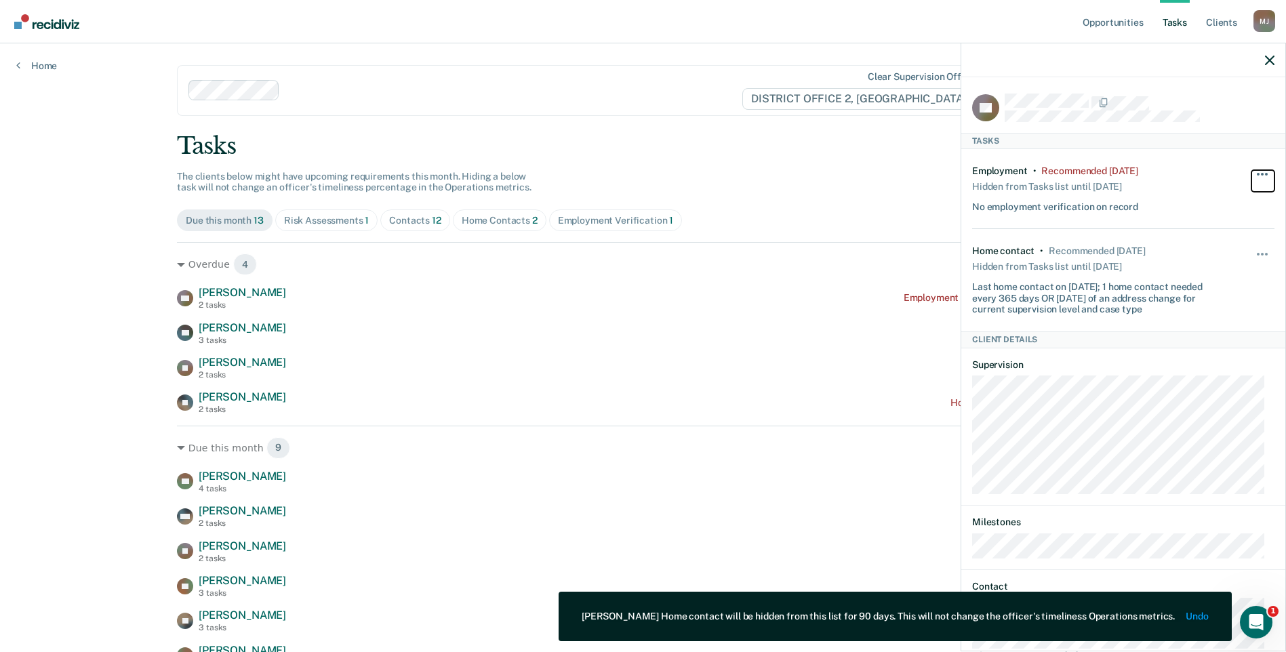
click at [1251, 171] on button "button" at bounding box center [1262, 181] width 23 height 22
click at [1206, 277] on button "90 days" at bounding box center [1225, 283] width 98 height 22
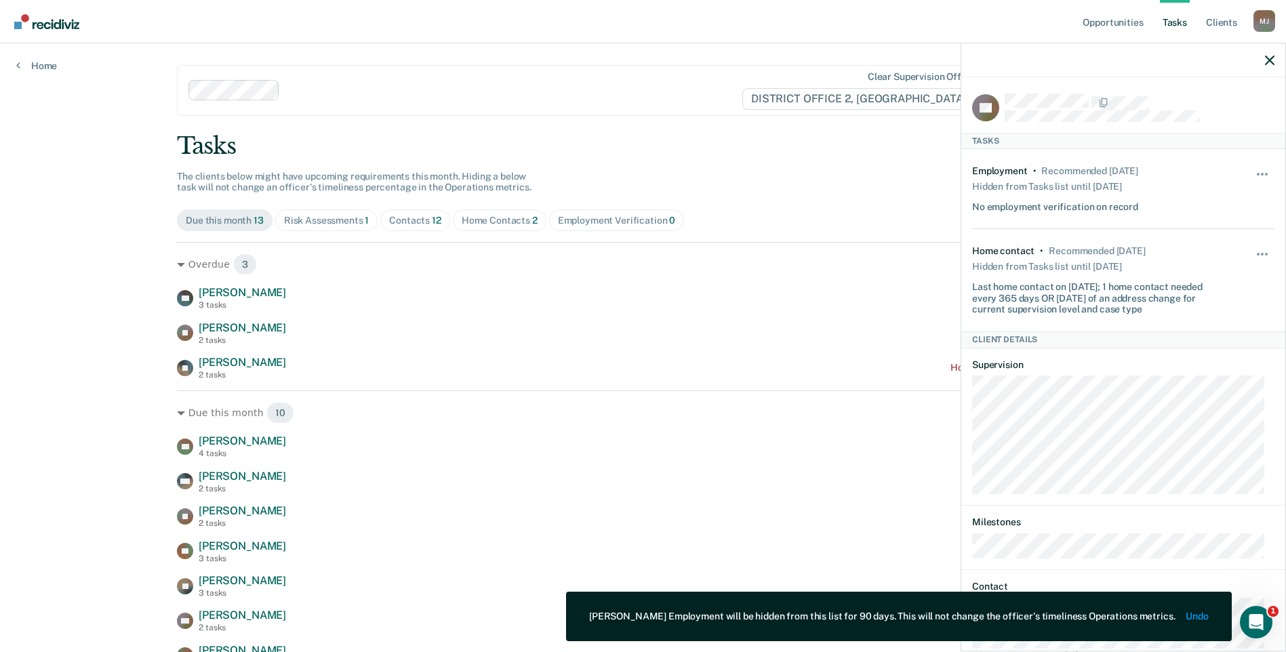
click at [846, 283] on div "Overdue 3 TH Teresa Hope 3 tasks Risk assessment due a month ago JR Joshua Reed…" at bounding box center [643, 311] width 932 height 138
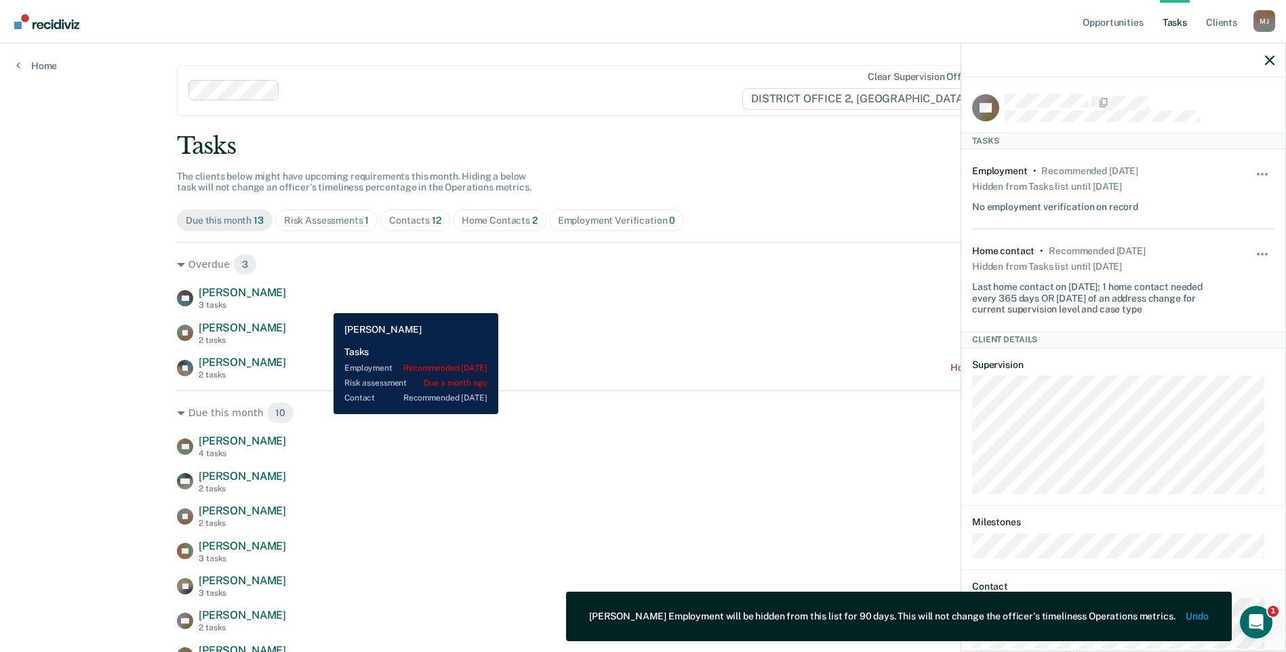
click at [323, 303] on div "TH Teresa Hope 3 tasks Risk assessment due a month ago" at bounding box center [643, 298] width 932 height 24
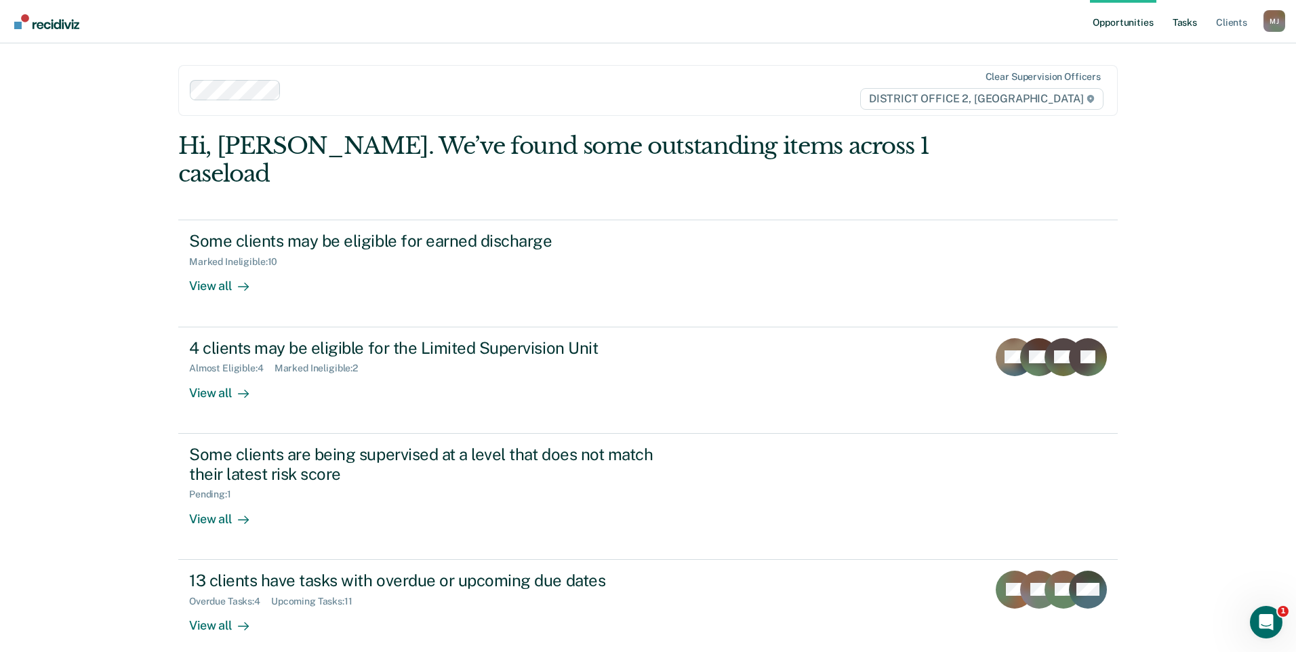
click at [1186, 24] on link "Tasks" at bounding box center [1185, 21] width 30 height 43
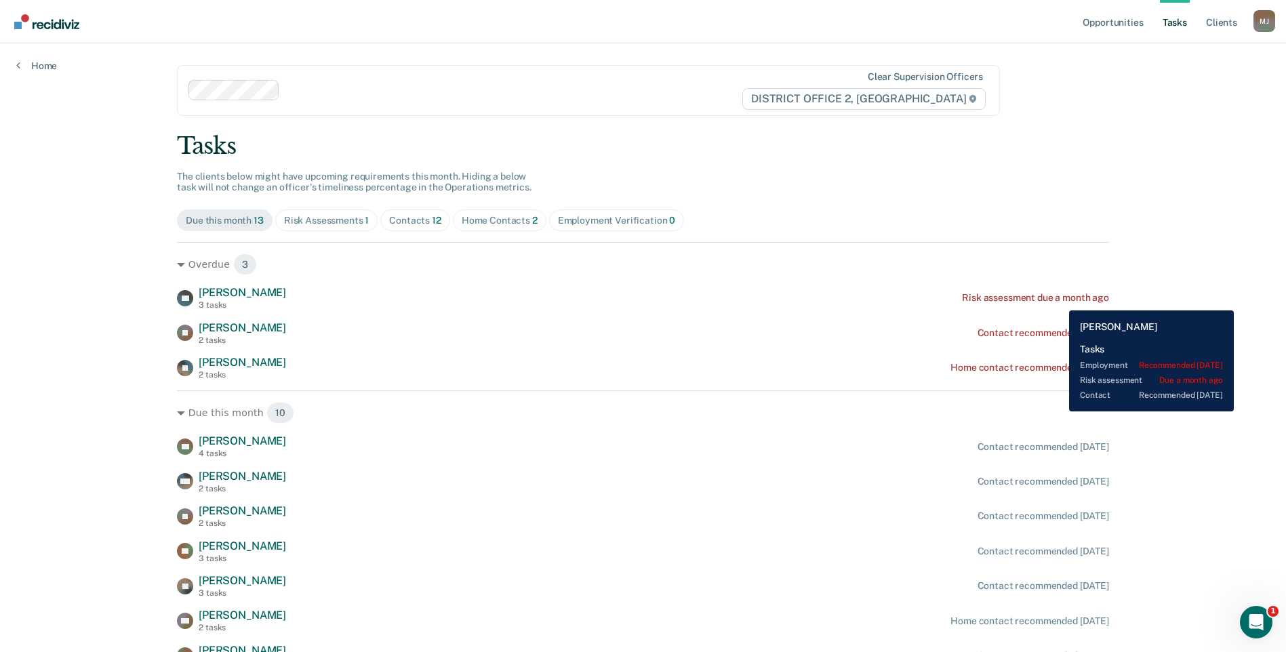
click at [1059, 300] on div "Risk assessment due a month ago" at bounding box center [1035, 298] width 147 height 12
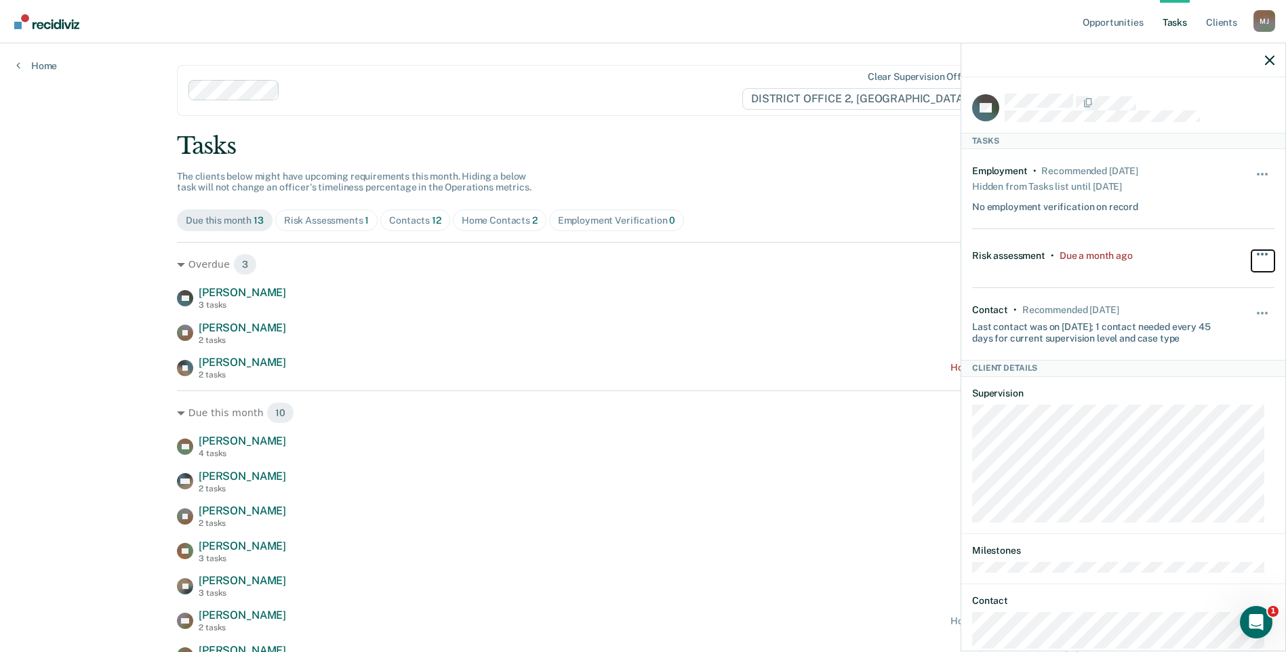
click at [1265, 253] on span "button" at bounding box center [1266, 254] width 3 height 3
click at [1209, 362] on button "90 days" at bounding box center [1225, 363] width 98 height 22
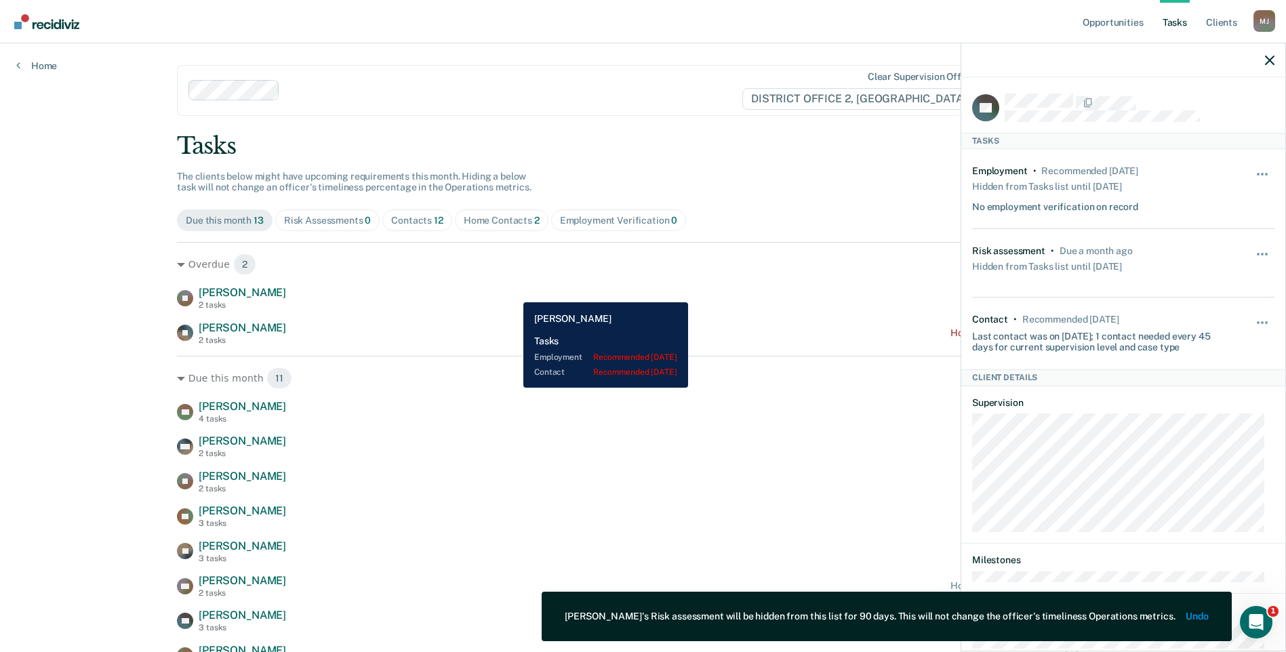
click at [513, 292] on div "JR [PERSON_NAME] 2 tasks Contact recommended [DATE]" at bounding box center [643, 298] width 932 height 24
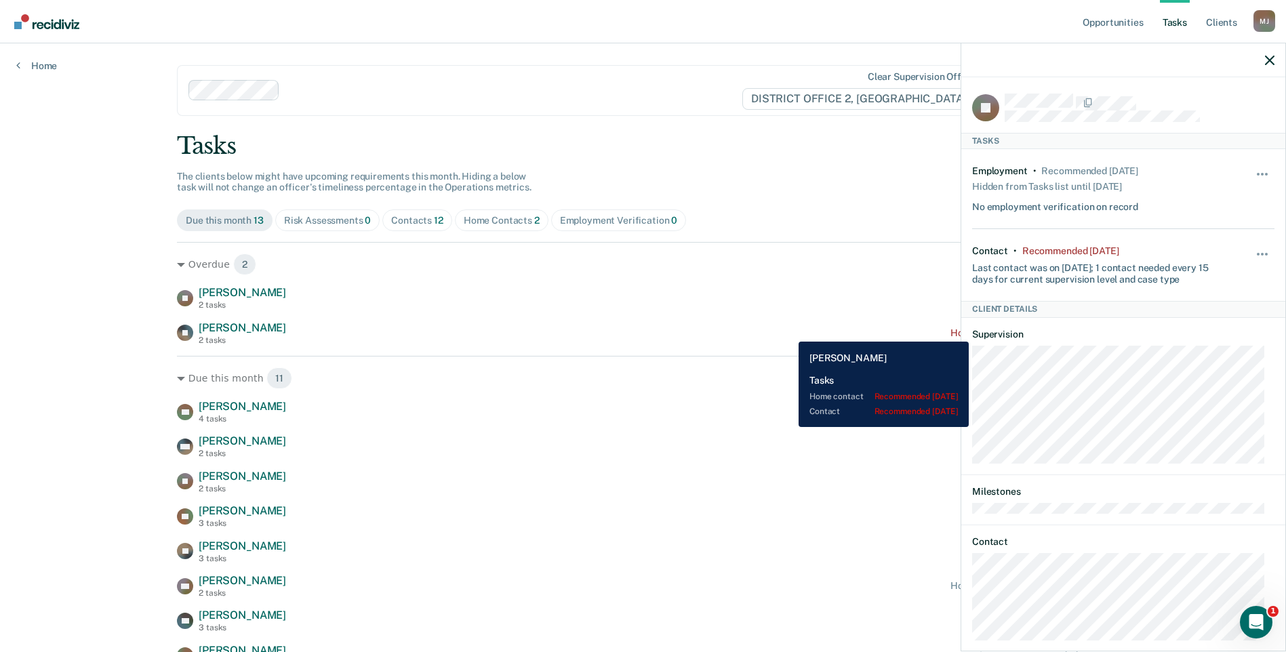
click at [788, 331] on div "[PERSON_NAME] 2 tasks Home contact recommended [DATE]" at bounding box center [643, 333] width 932 height 24
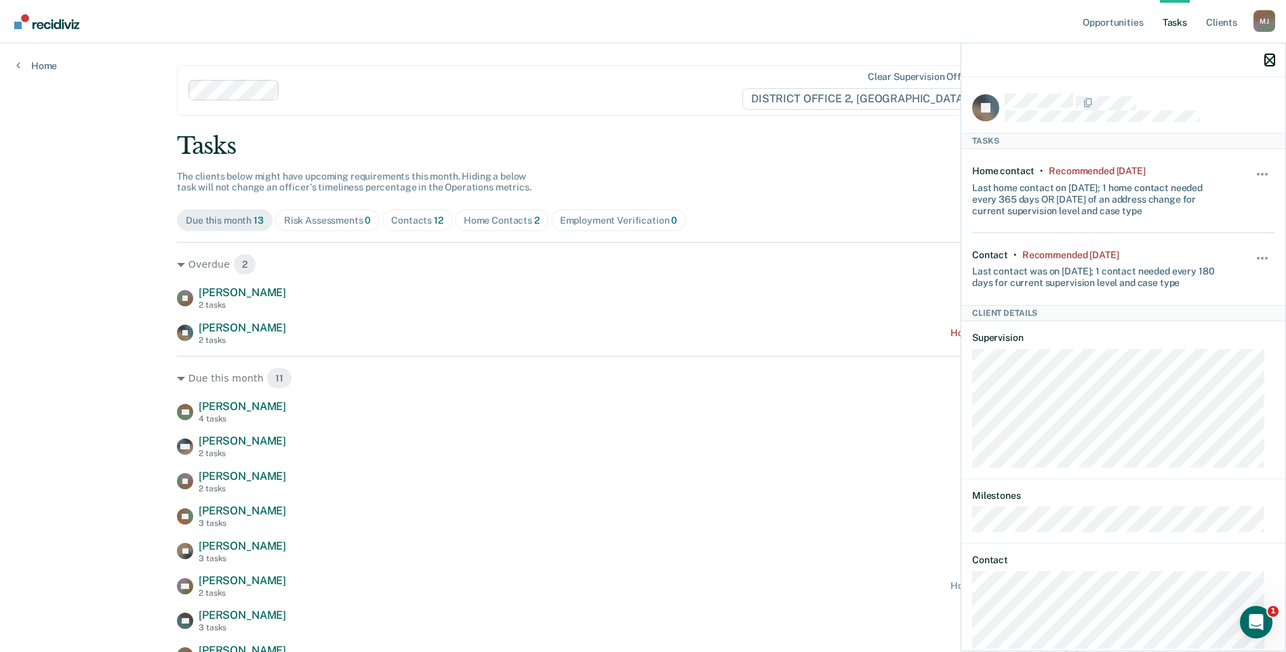
click at [1271, 54] on button "button" at bounding box center [1269, 60] width 9 height 12
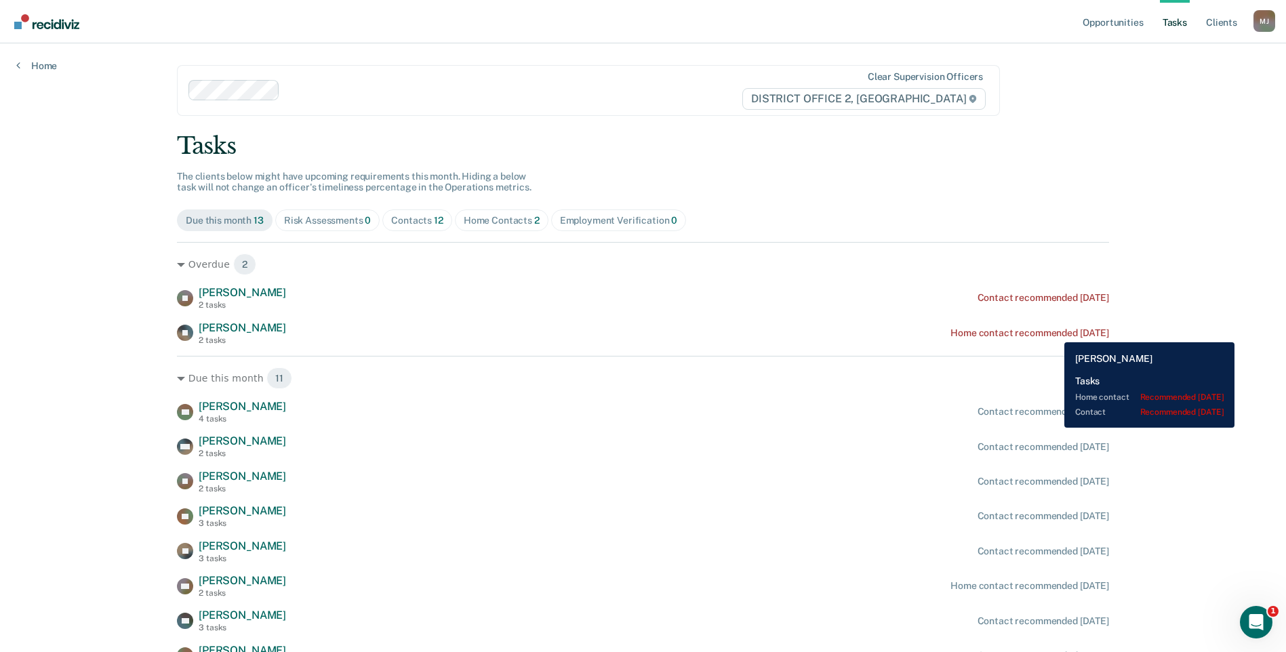
click at [1049, 332] on div "Home contact recommended [DATE]" at bounding box center [1029, 333] width 159 height 12
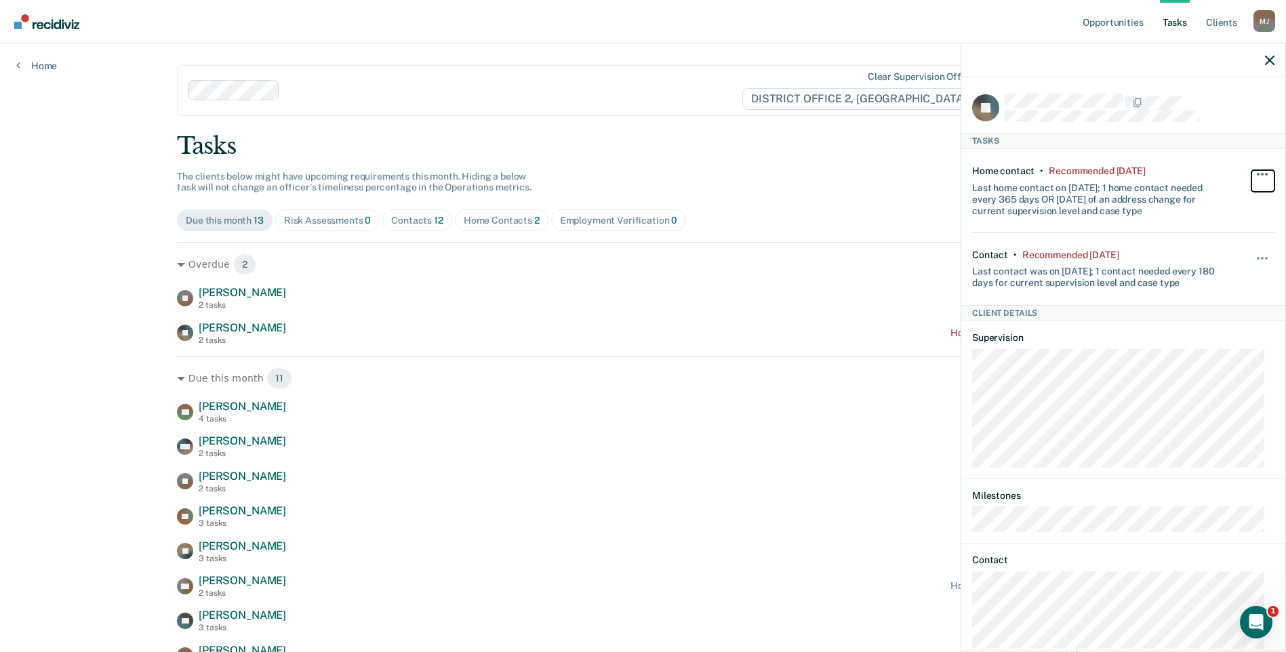
click at [1251, 171] on button "button" at bounding box center [1262, 181] width 23 height 22
click at [1196, 285] on button "90 days" at bounding box center [1225, 283] width 98 height 22
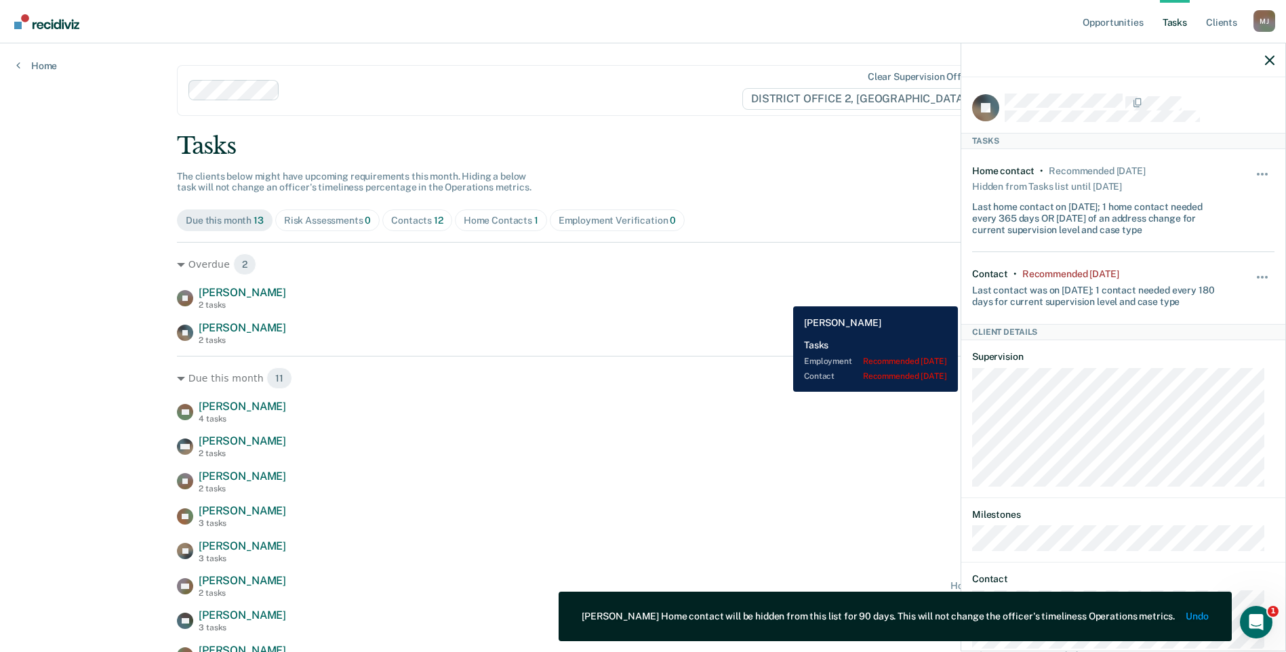
click at [781, 295] on div "JR [PERSON_NAME] 2 tasks Contact recommended [DATE]" at bounding box center [643, 298] width 932 height 24
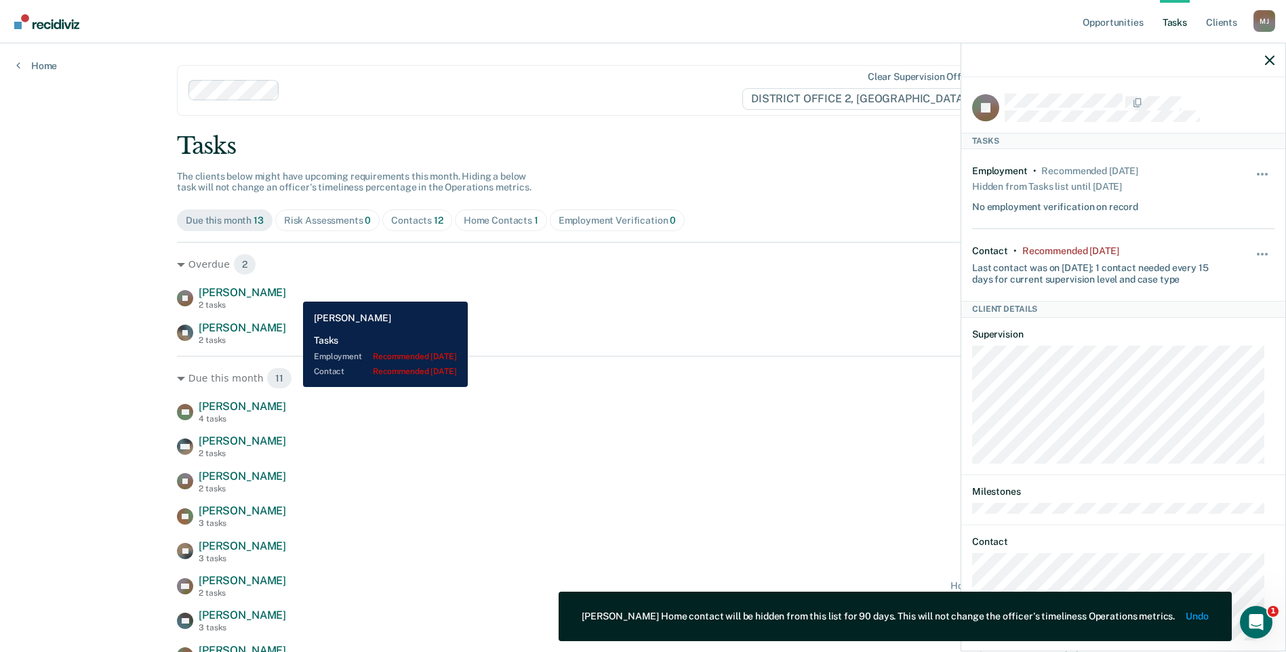
click at [293, 291] on div "JR [PERSON_NAME] 2 tasks Contact recommended [DATE]" at bounding box center [643, 298] width 932 height 24
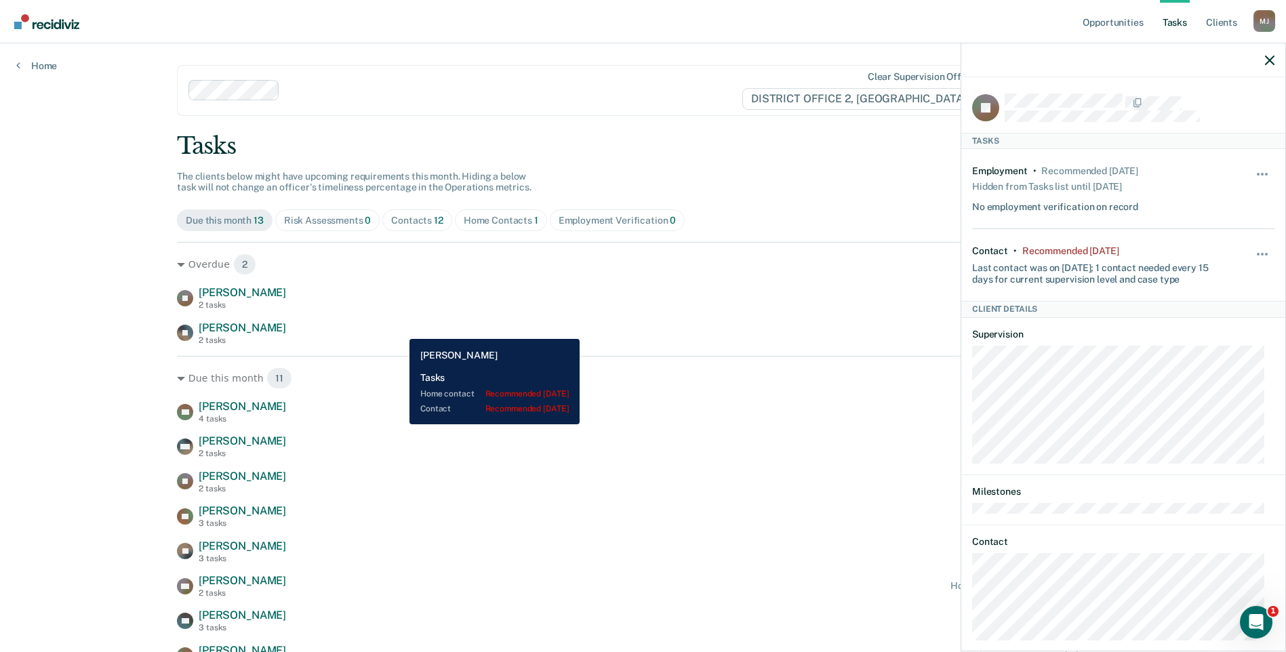
click at [399, 329] on div "[PERSON_NAME] 2 tasks Contact recommended [DATE]" at bounding box center [643, 333] width 932 height 24
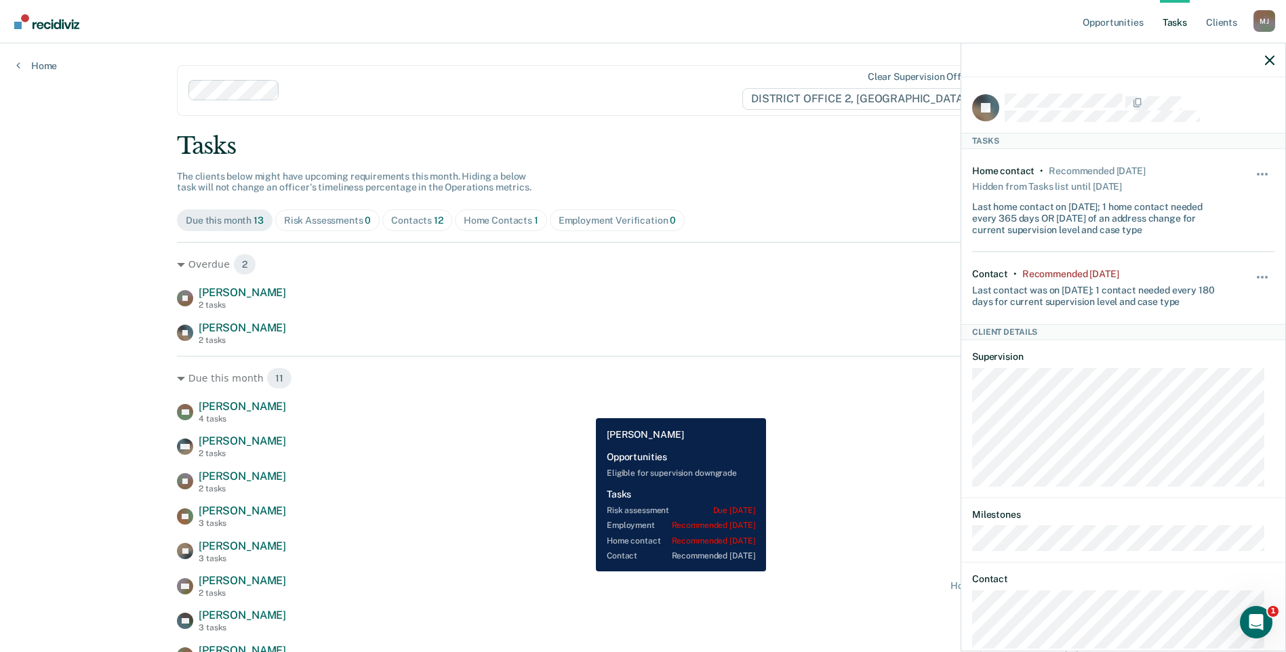
click at [586, 408] on div "[PERSON_NAME] 4 tasks Contact recommended [DATE]" at bounding box center [643, 412] width 932 height 24
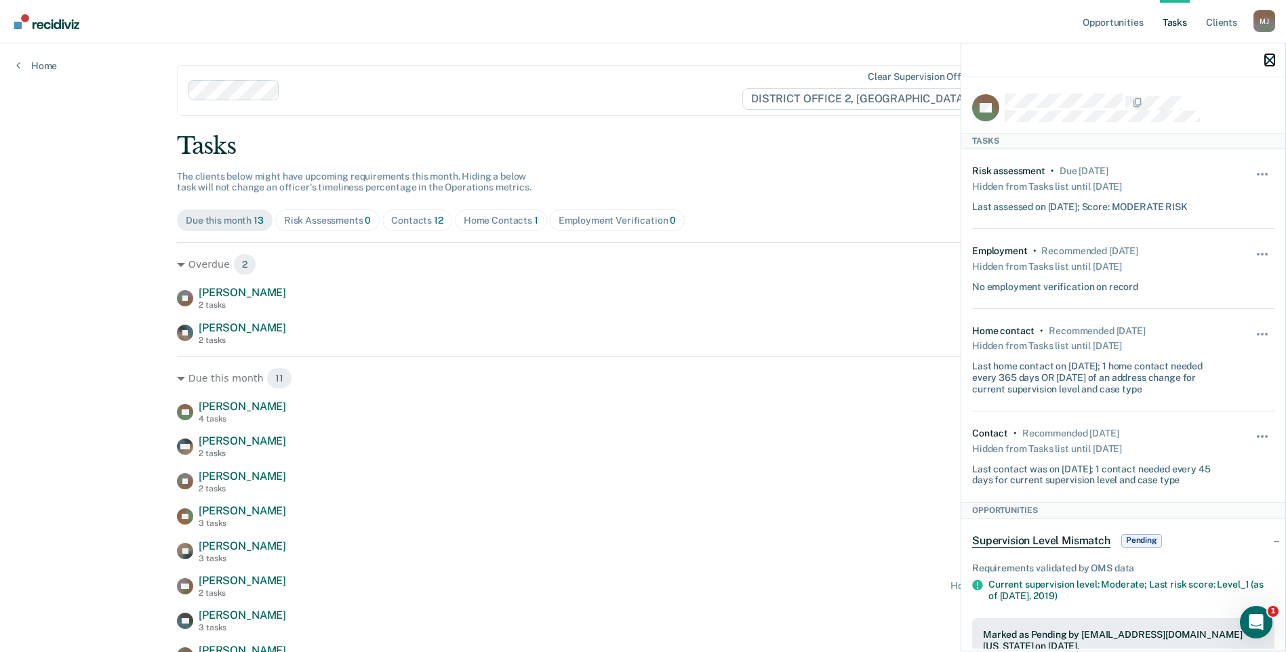
click at [1267, 60] on icon "button" at bounding box center [1269, 60] width 9 height 9
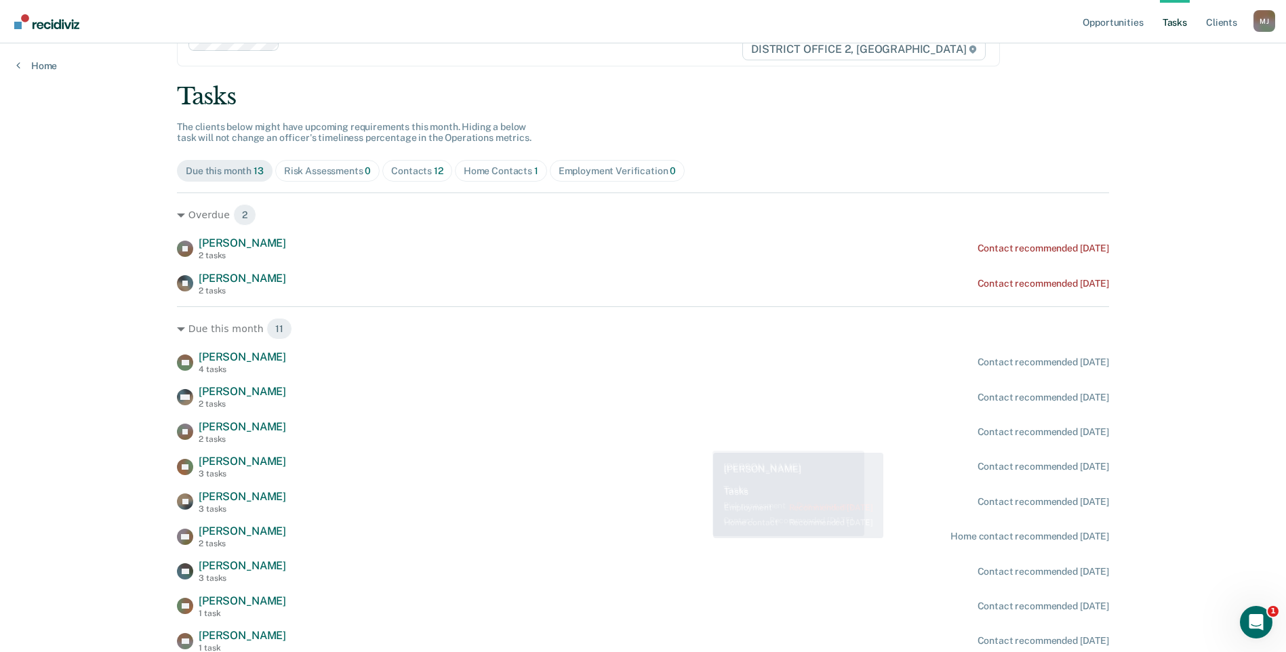
scroll to position [39, 0]
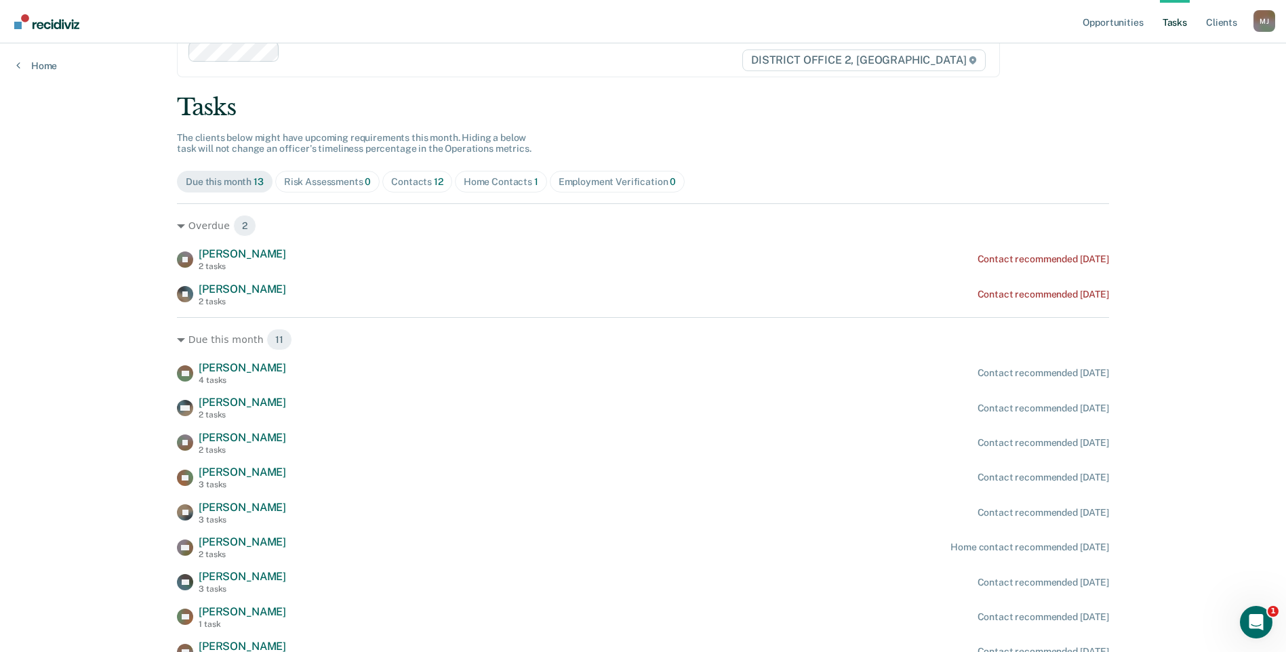
click at [498, 181] on div "Home Contacts 1" at bounding box center [501, 182] width 75 height 12
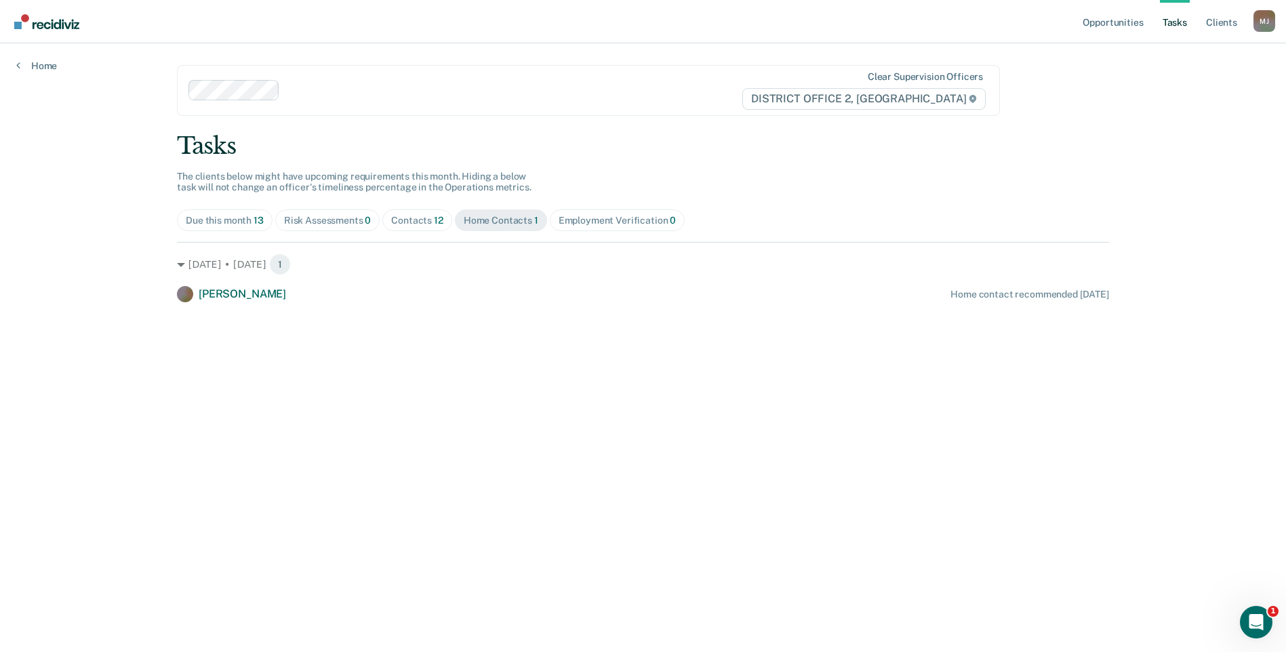
scroll to position [0, 0]
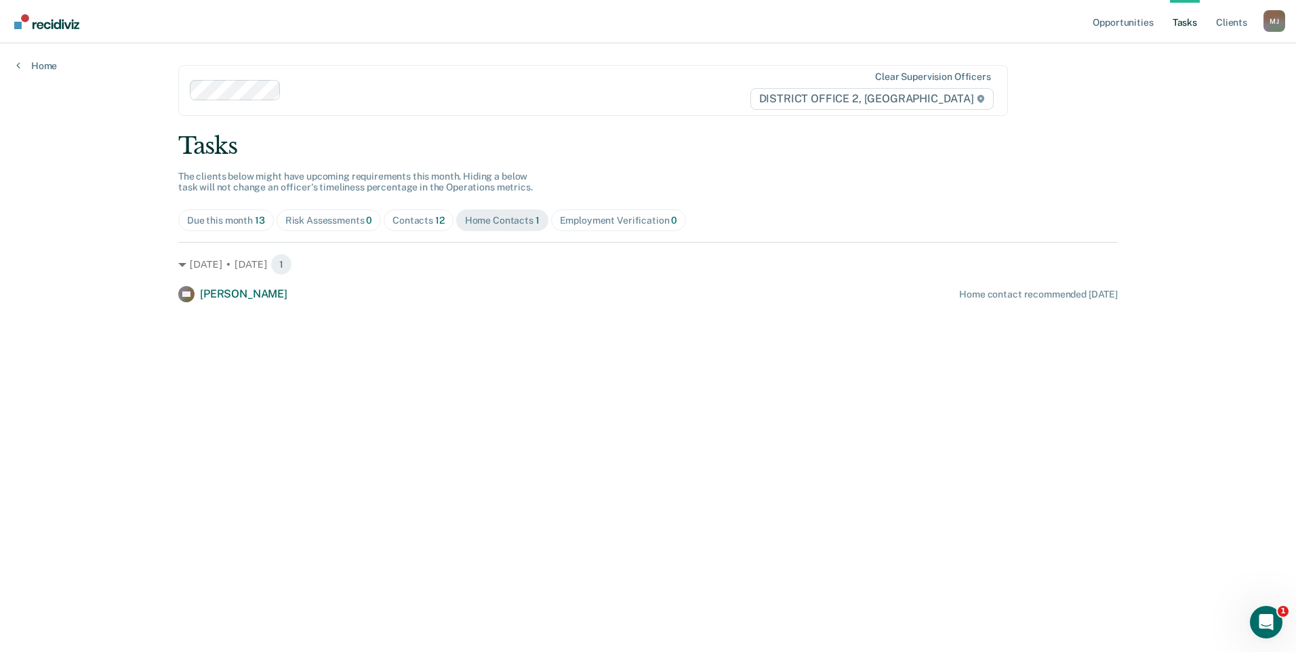
click at [218, 222] on div "Due this month 13" at bounding box center [226, 221] width 78 height 12
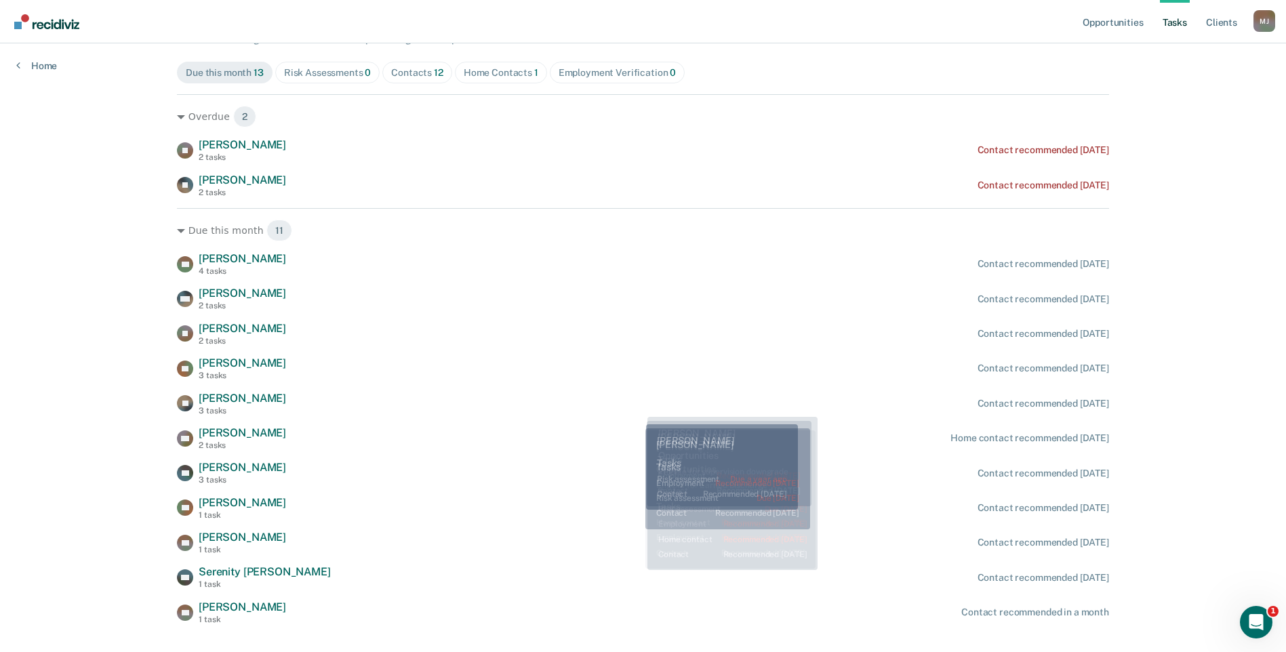
scroll to position [174, 0]
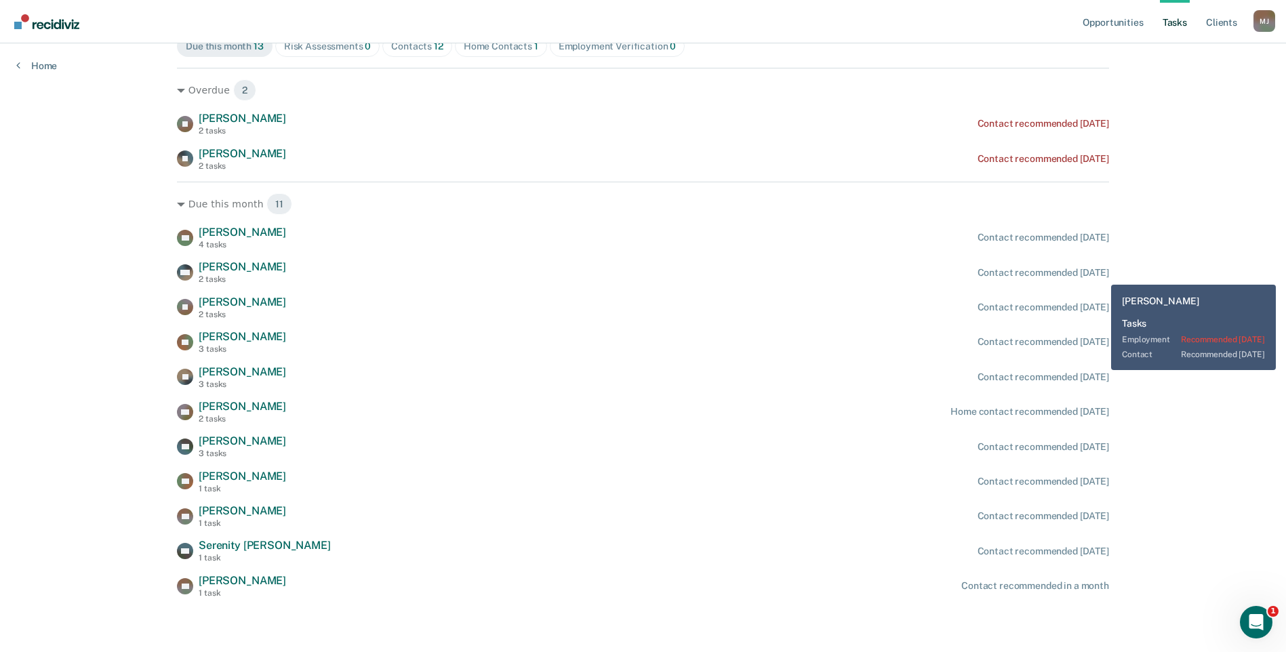
click at [1099, 272] on div "Contact recommended [DATE]" at bounding box center [1042, 273] width 131 height 12
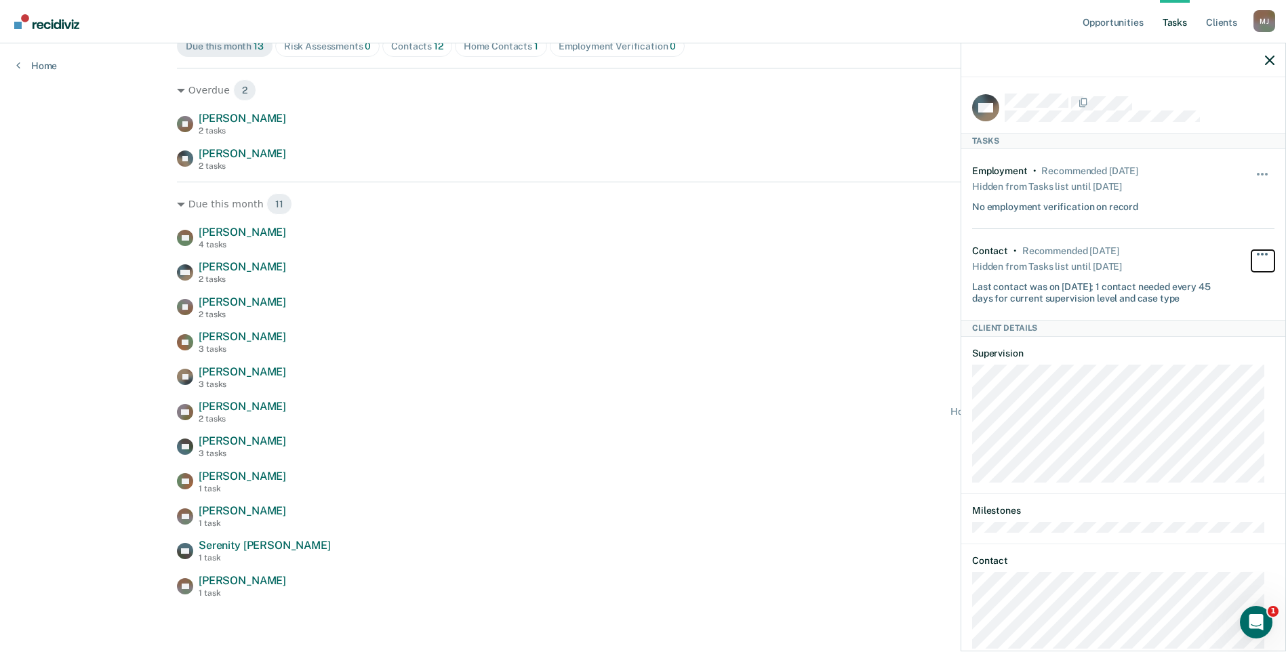
click at [1251, 251] on button "button" at bounding box center [1262, 261] width 23 height 22
click at [1194, 337] on button "30 days" at bounding box center [1225, 341] width 98 height 22
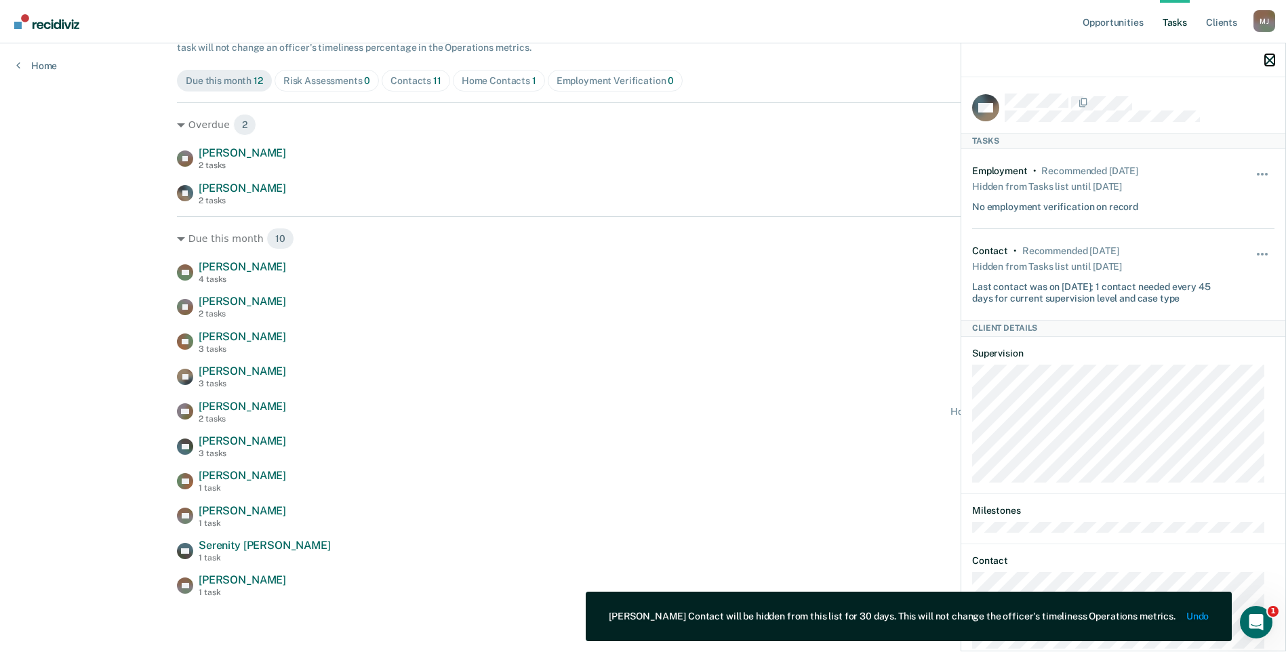
click at [1269, 60] on icon "button" at bounding box center [1269, 60] width 9 height 9
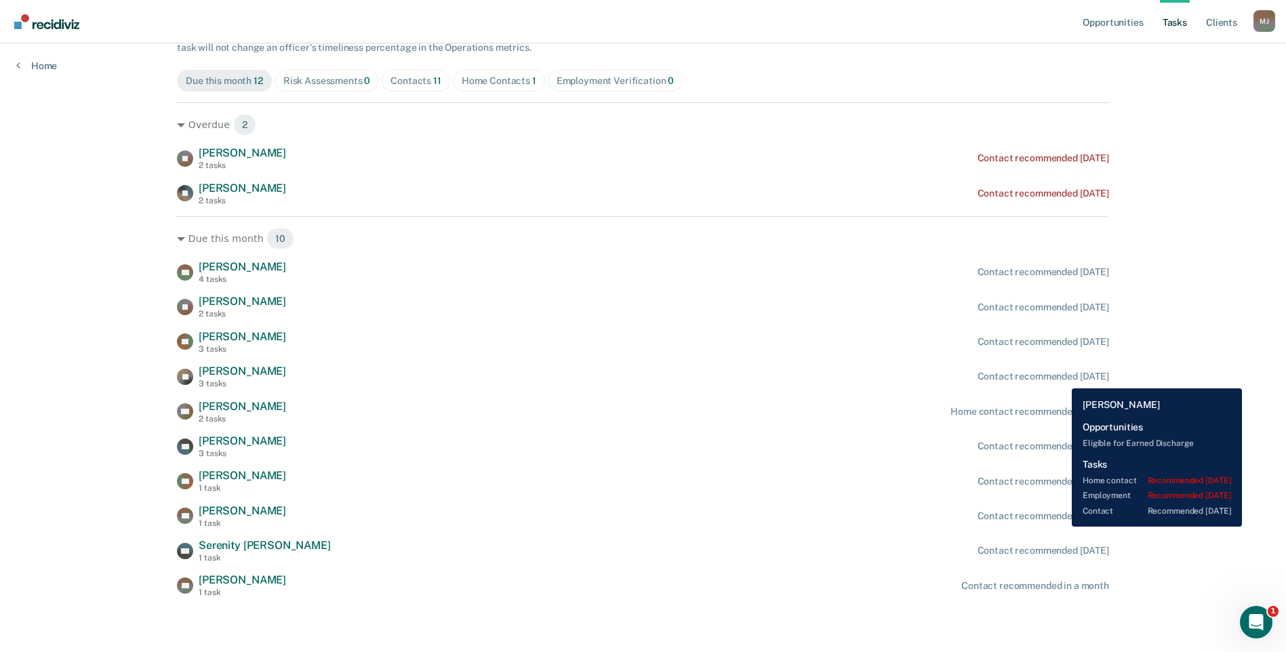
click at [1061, 378] on div "Contact recommended [DATE]" at bounding box center [1042, 377] width 131 height 12
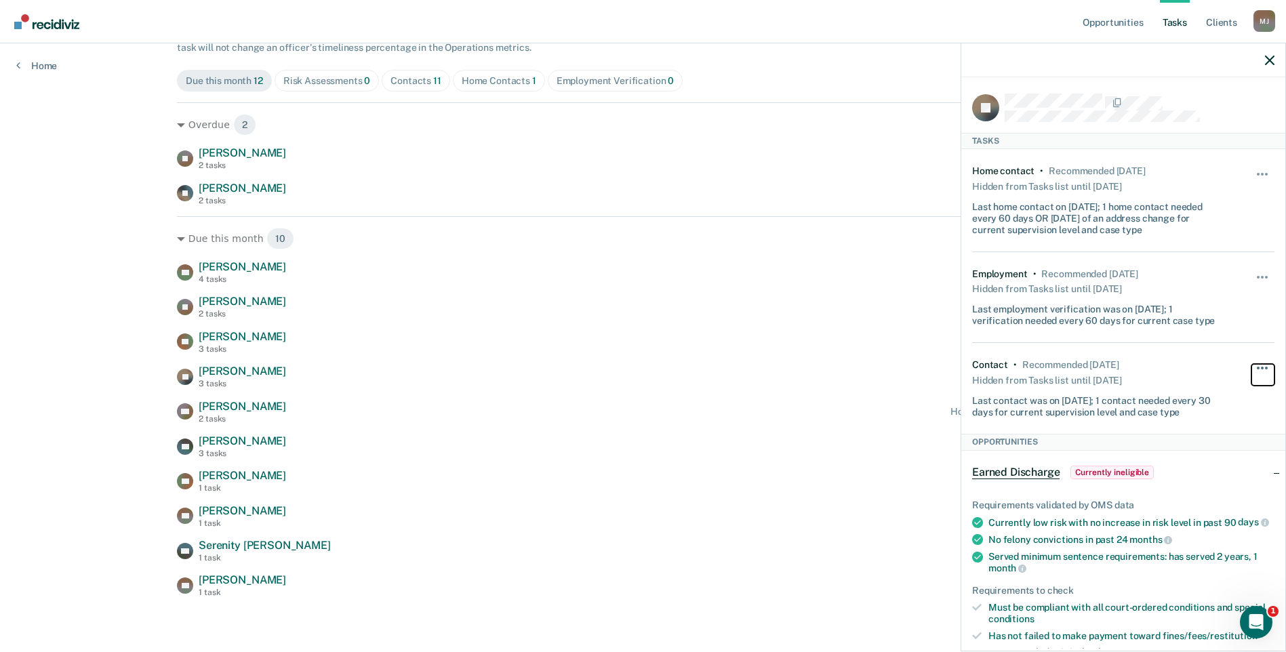
click at [1251, 369] on button "button" at bounding box center [1262, 375] width 23 height 22
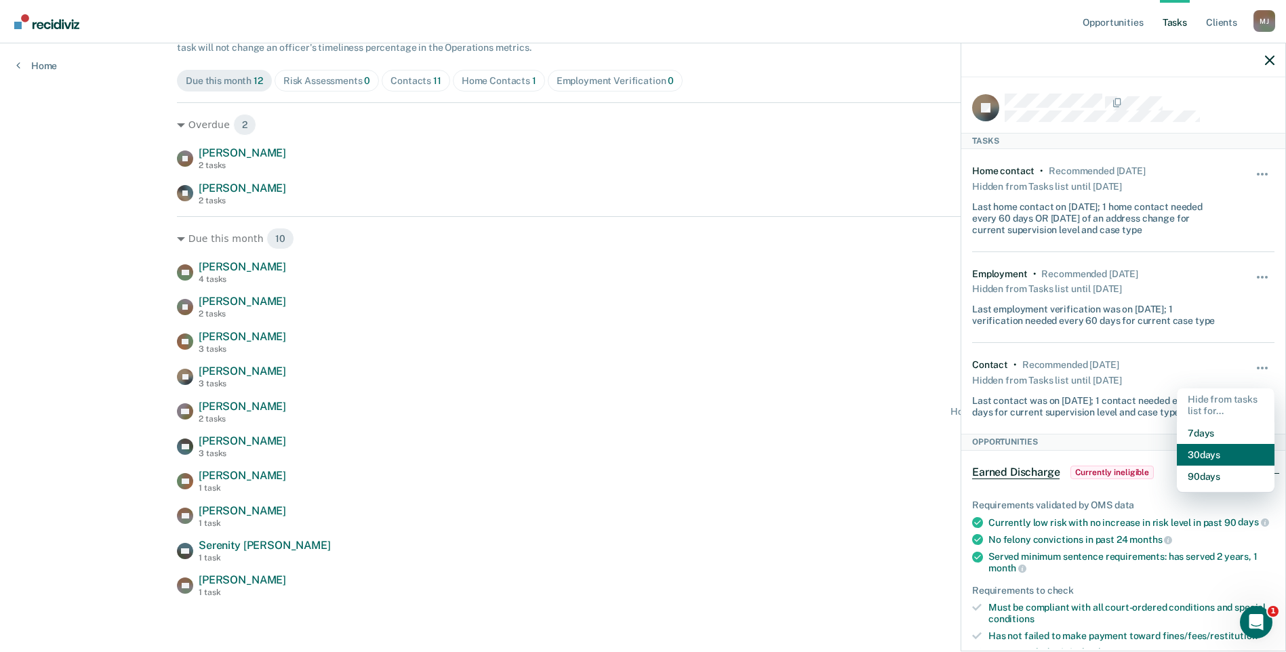
click at [1200, 455] on button "30 days" at bounding box center [1225, 455] width 98 height 22
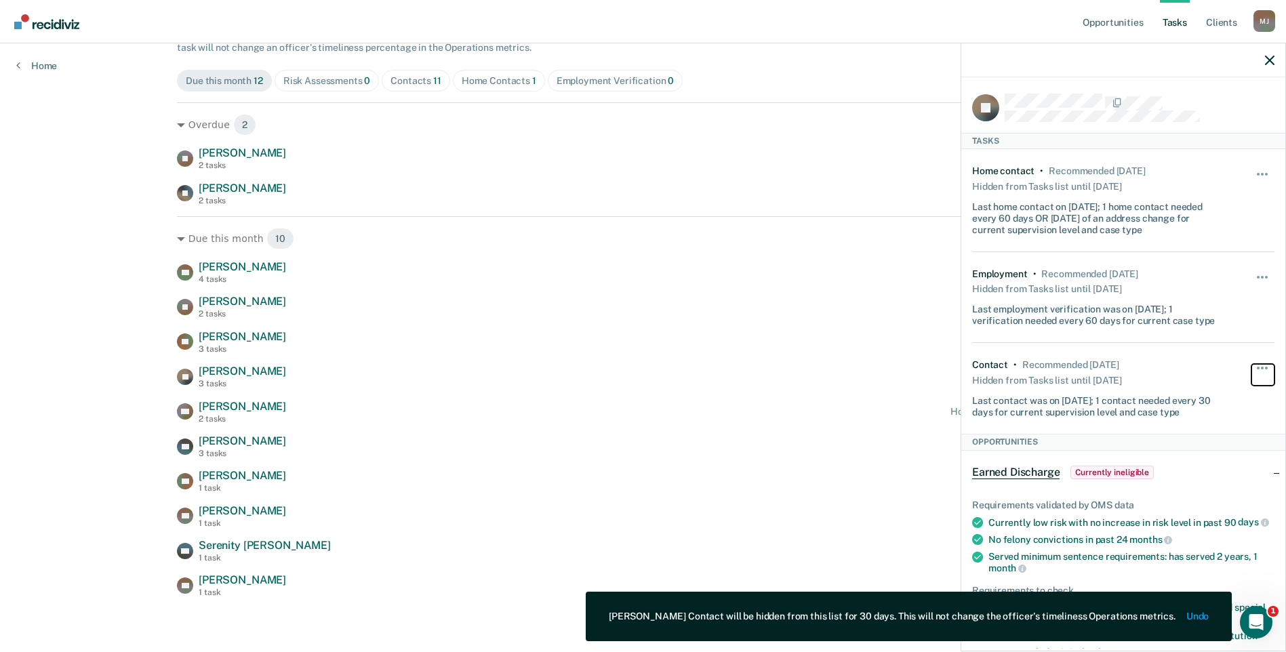
scroll to position [104, 0]
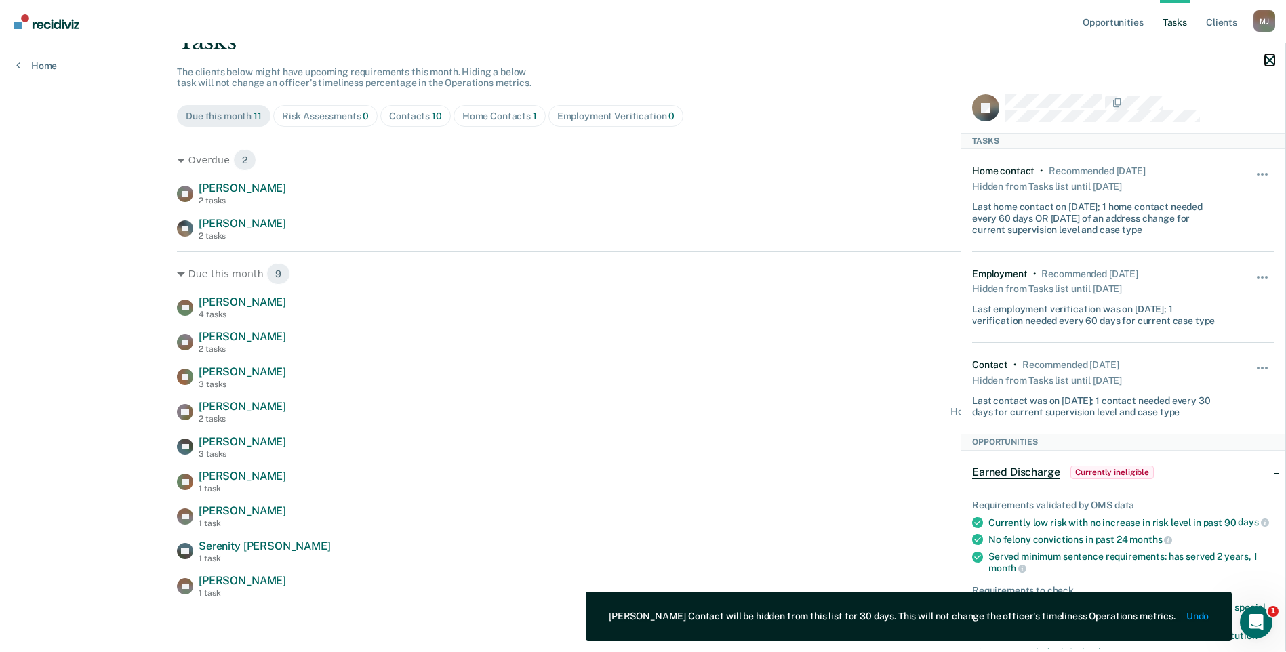
click at [1270, 58] on icon "button" at bounding box center [1269, 60] width 9 height 9
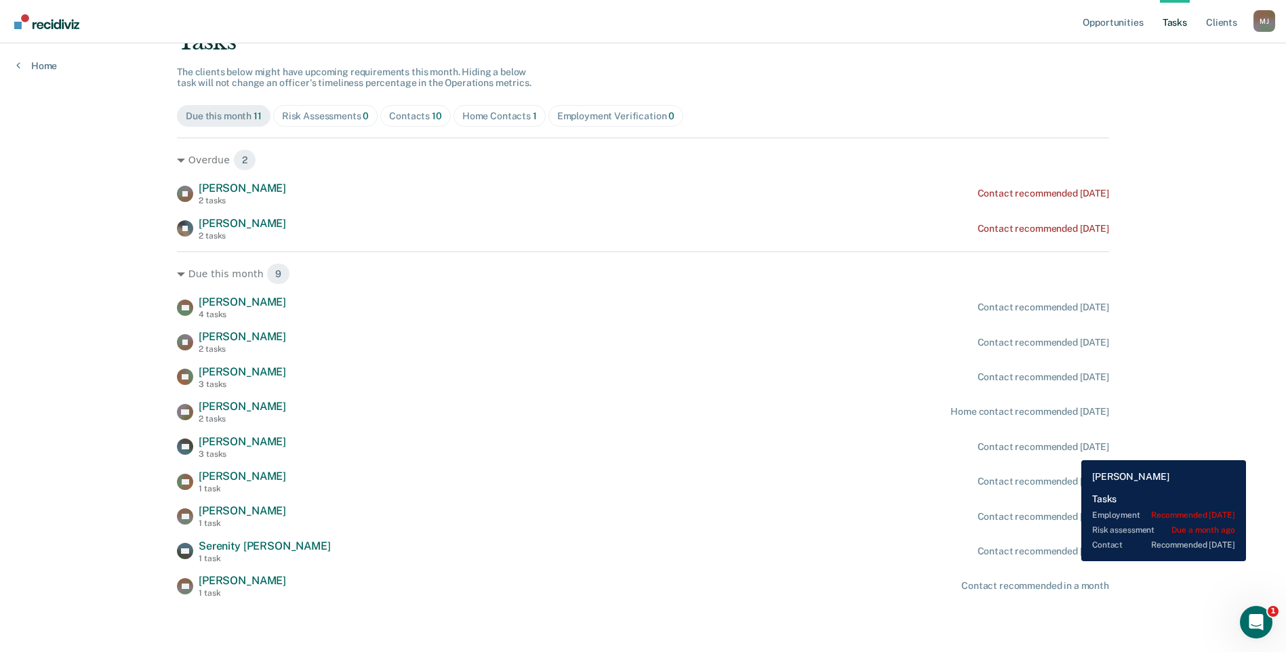
click at [1076, 448] on div "Contact recommended [DATE]" at bounding box center [1042, 447] width 131 height 12
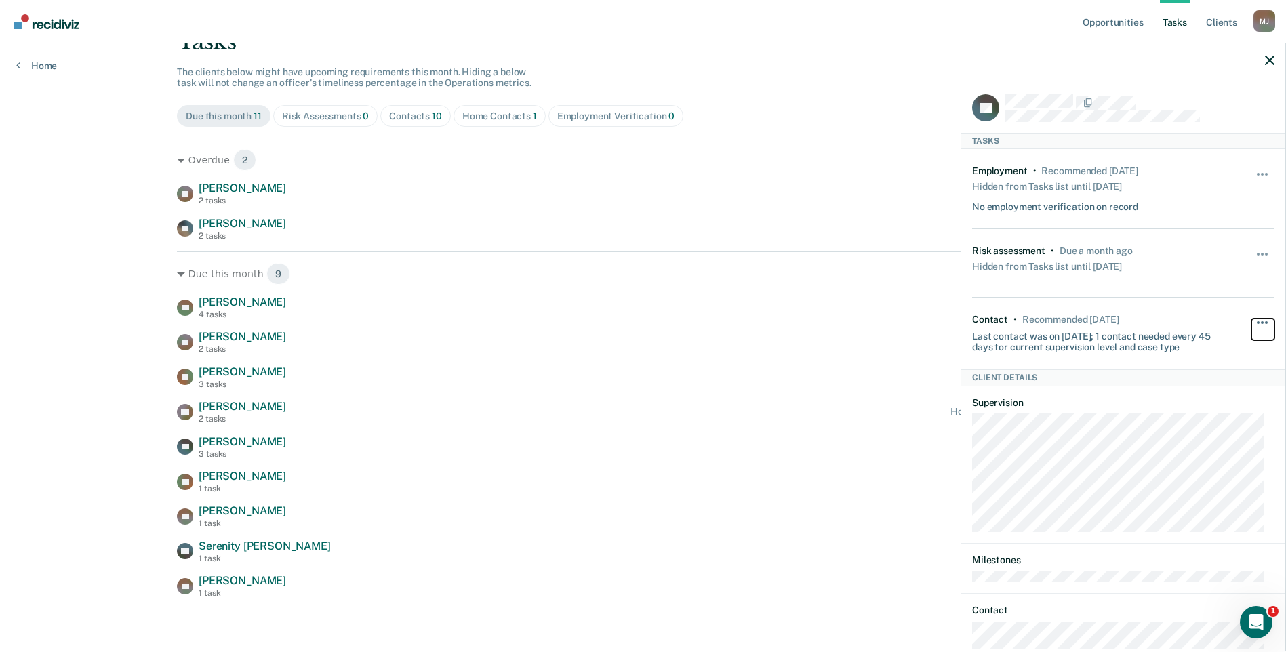
click at [1251, 319] on button "button" at bounding box center [1262, 330] width 23 height 22
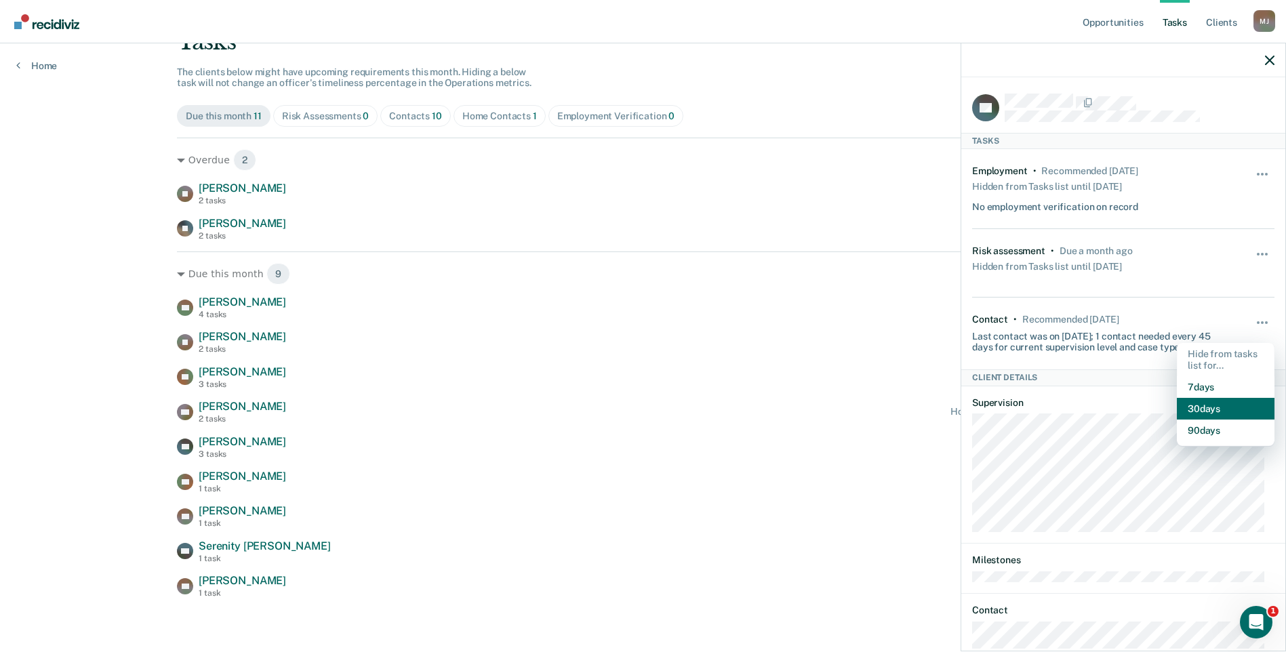
click at [1197, 409] on button "30 days" at bounding box center [1225, 409] width 98 height 22
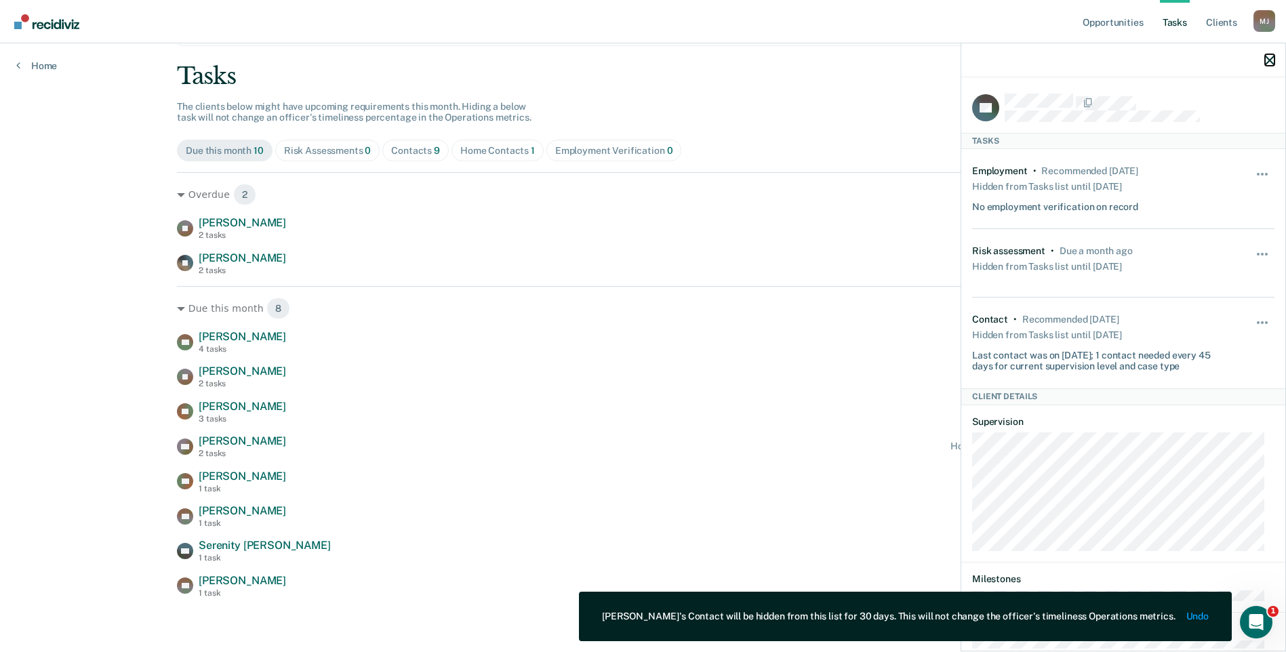
click at [1267, 64] on icon "button" at bounding box center [1269, 60] width 9 height 9
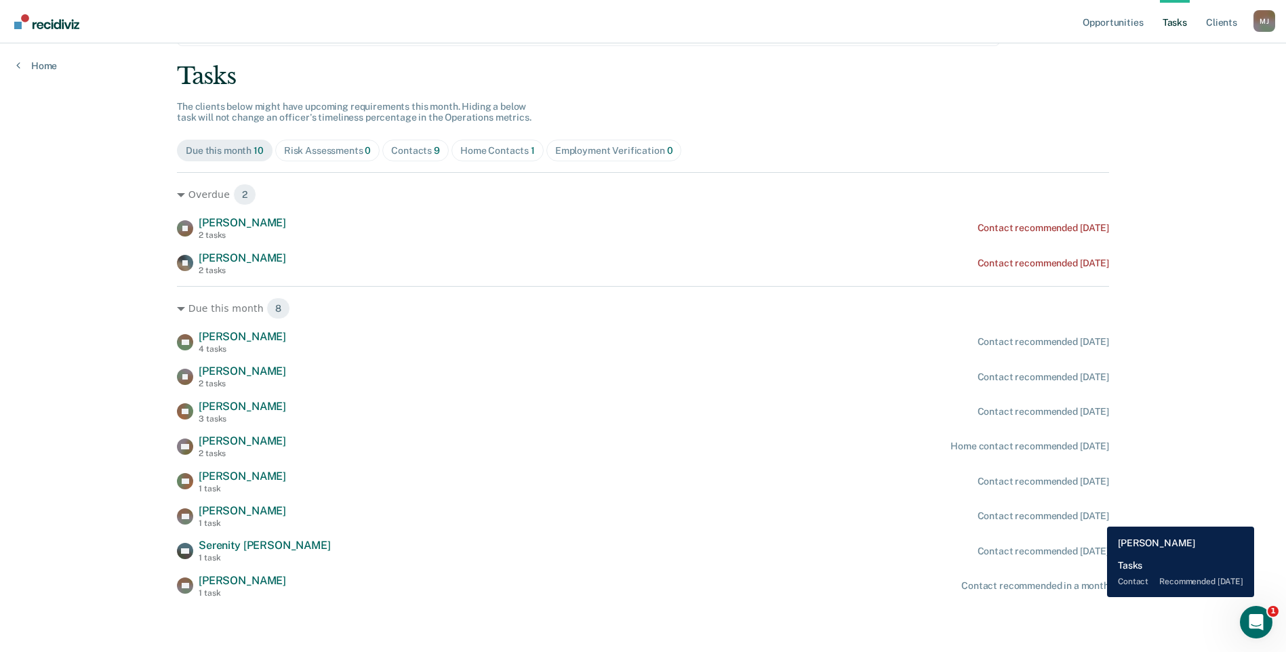
click at [1097, 516] on div "Contact recommended [DATE]" at bounding box center [1042, 516] width 131 height 12
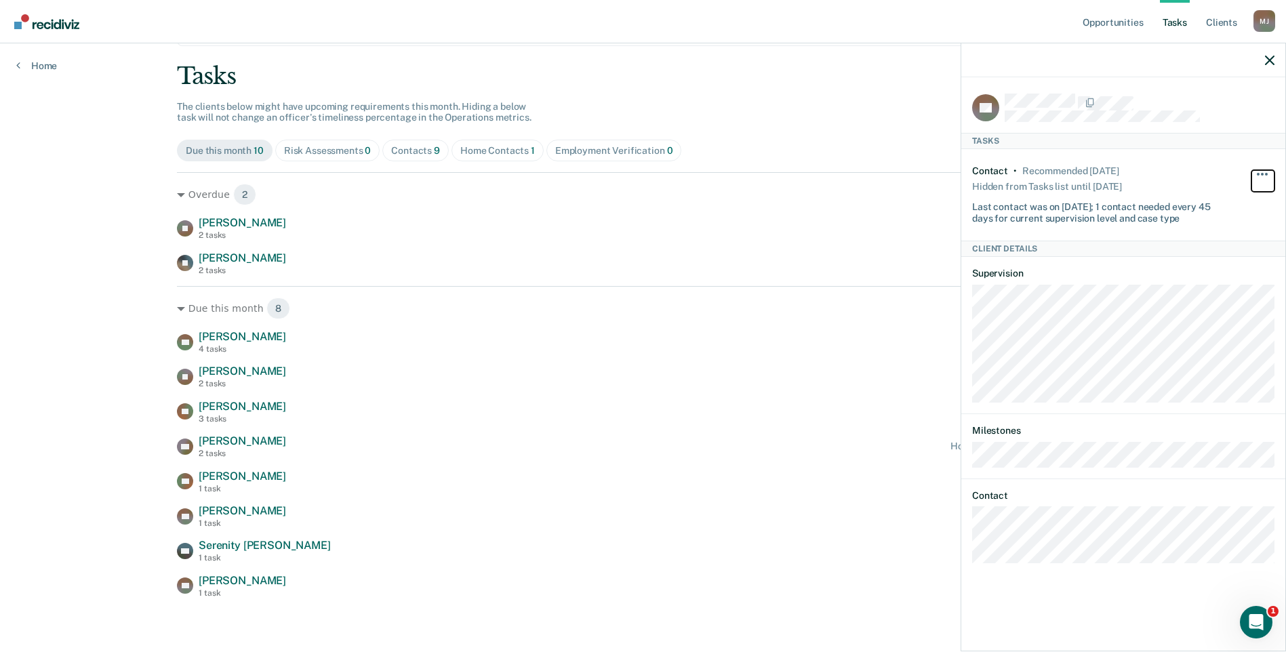
click at [1257, 170] on button "button" at bounding box center [1262, 181] width 23 height 22
click at [1217, 262] on button "30 days" at bounding box center [1225, 261] width 98 height 22
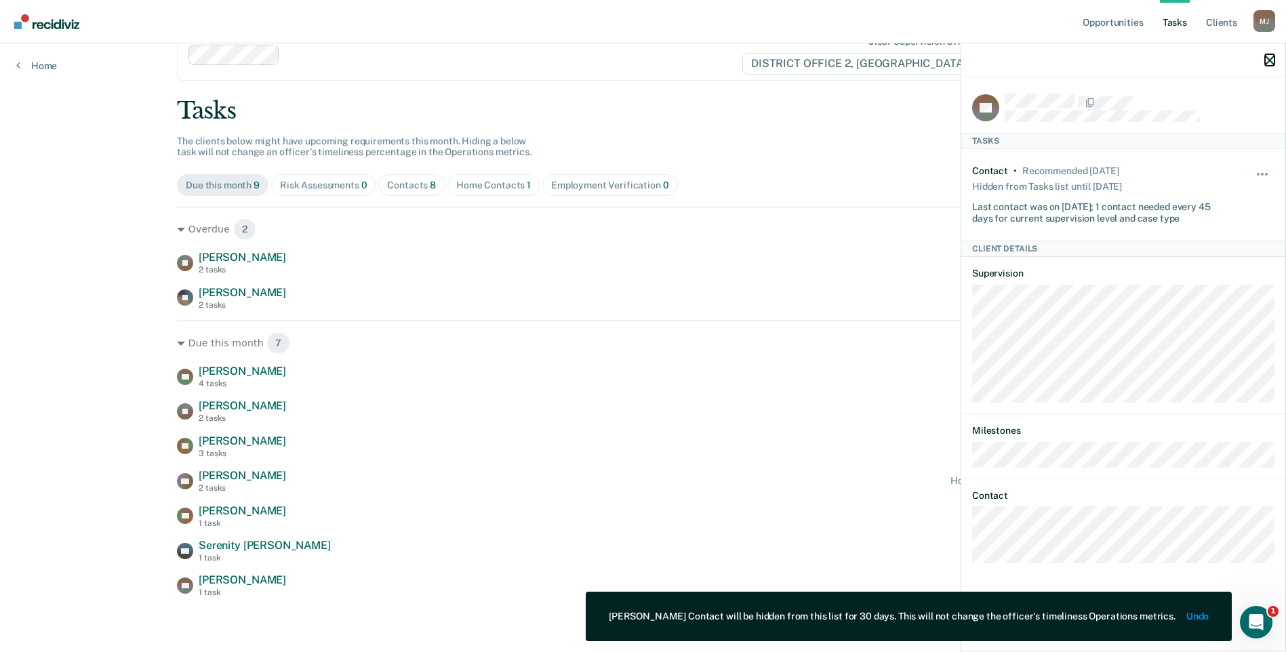
click at [1272, 60] on icon "button" at bounding box center [1269, 60] width 9 height 9
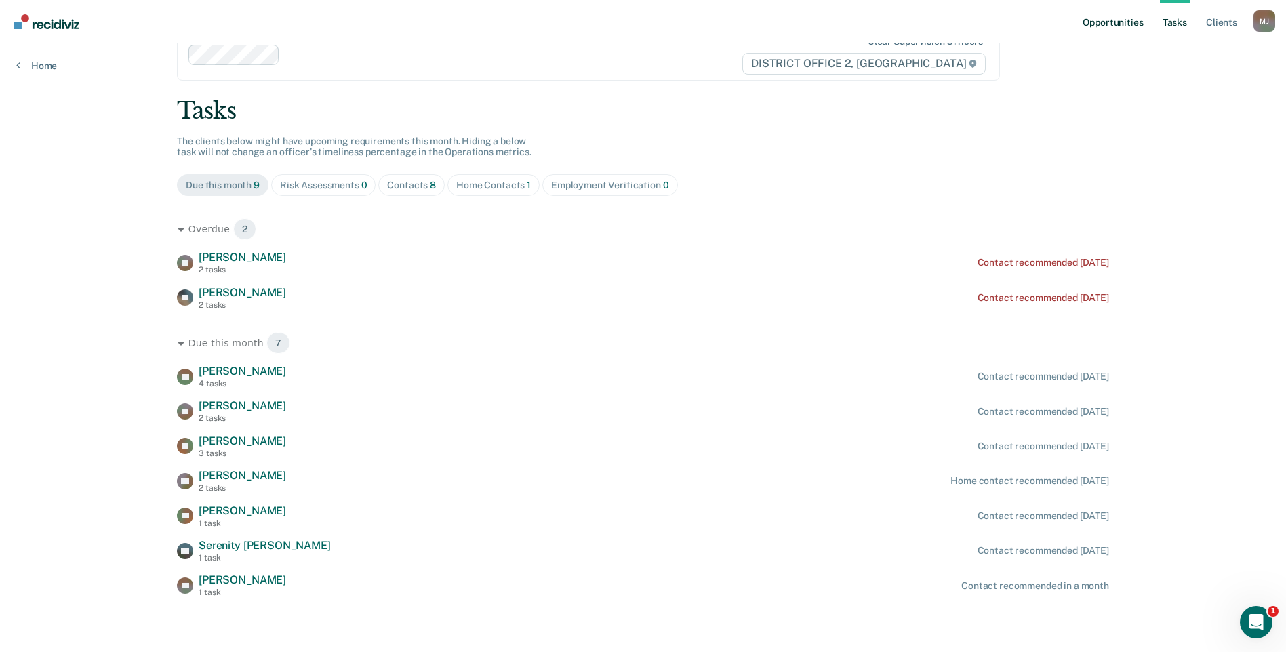
click at [1116, 22] on link "Opportunities" at bounding box center [1113, 21] width 66 height 43
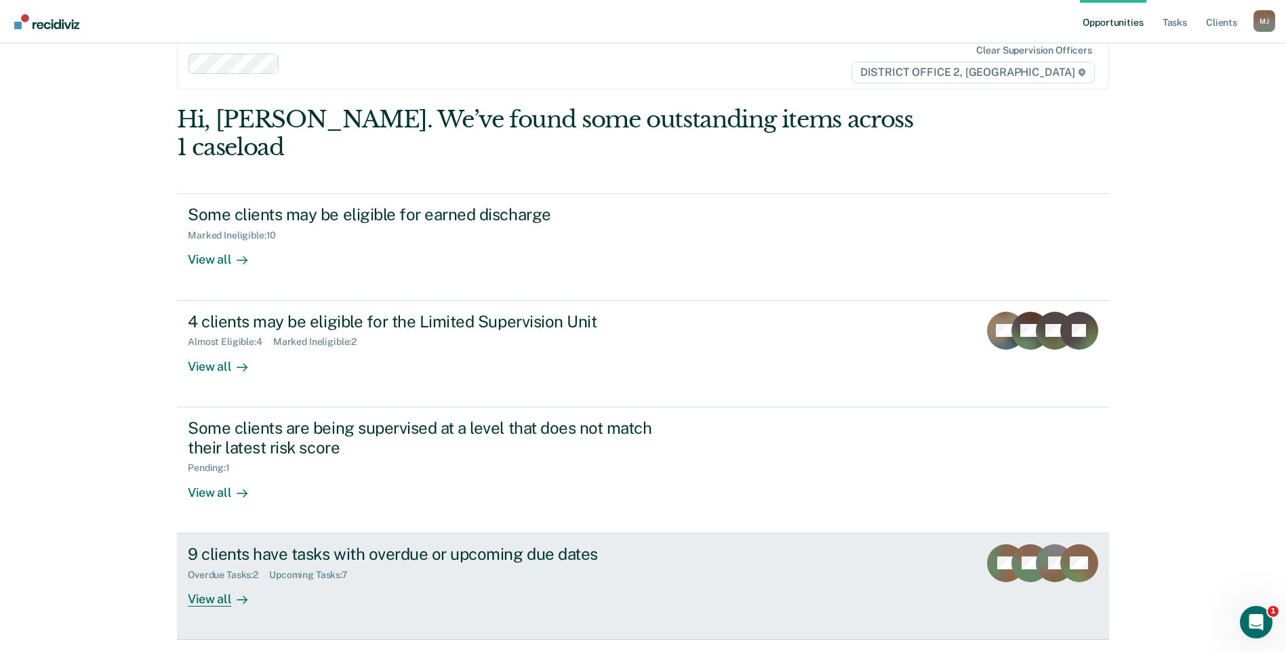
scroll to position [41, 0]
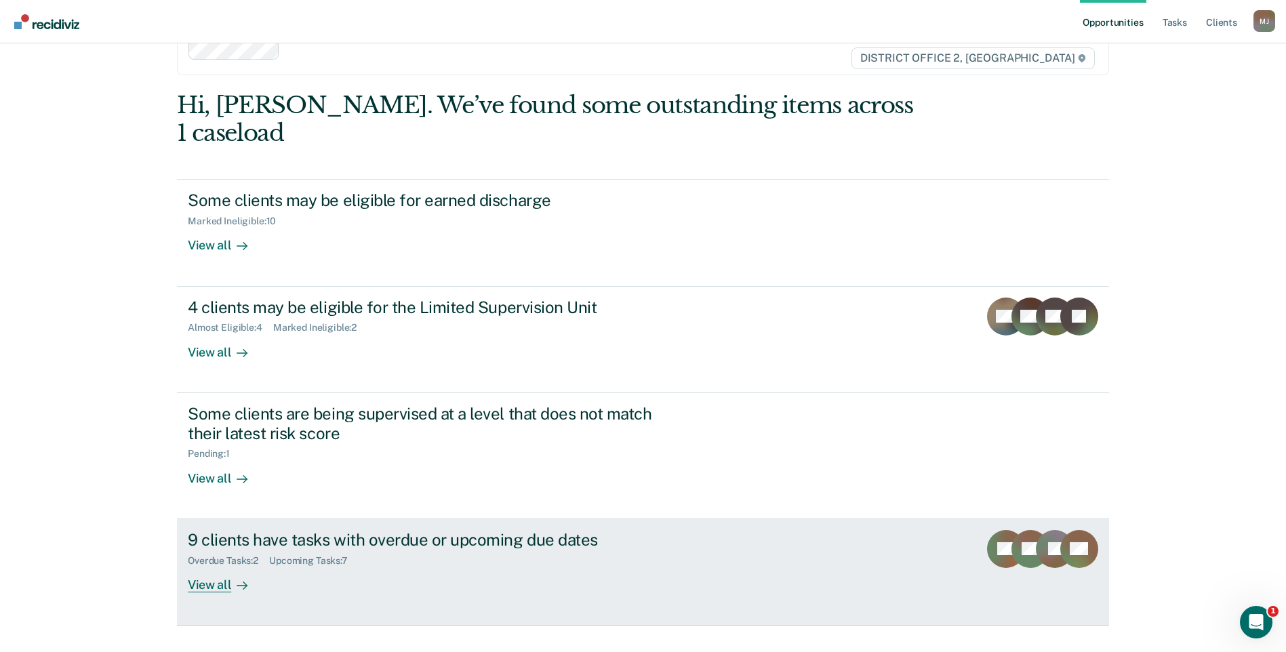
click at [579, 550] on div "Overdue Tasks : 2 Upcoming Tasks : 7" at bounding box center [426, 558] width 476 height 17
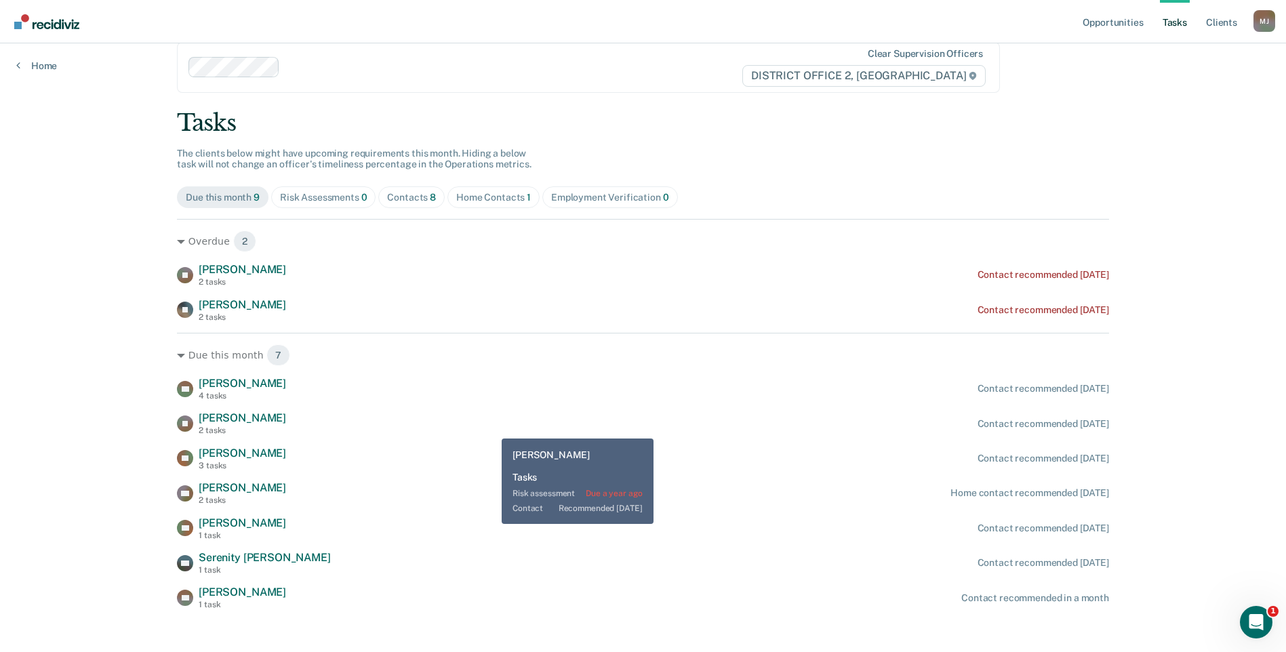
scroll to position [35, 0]
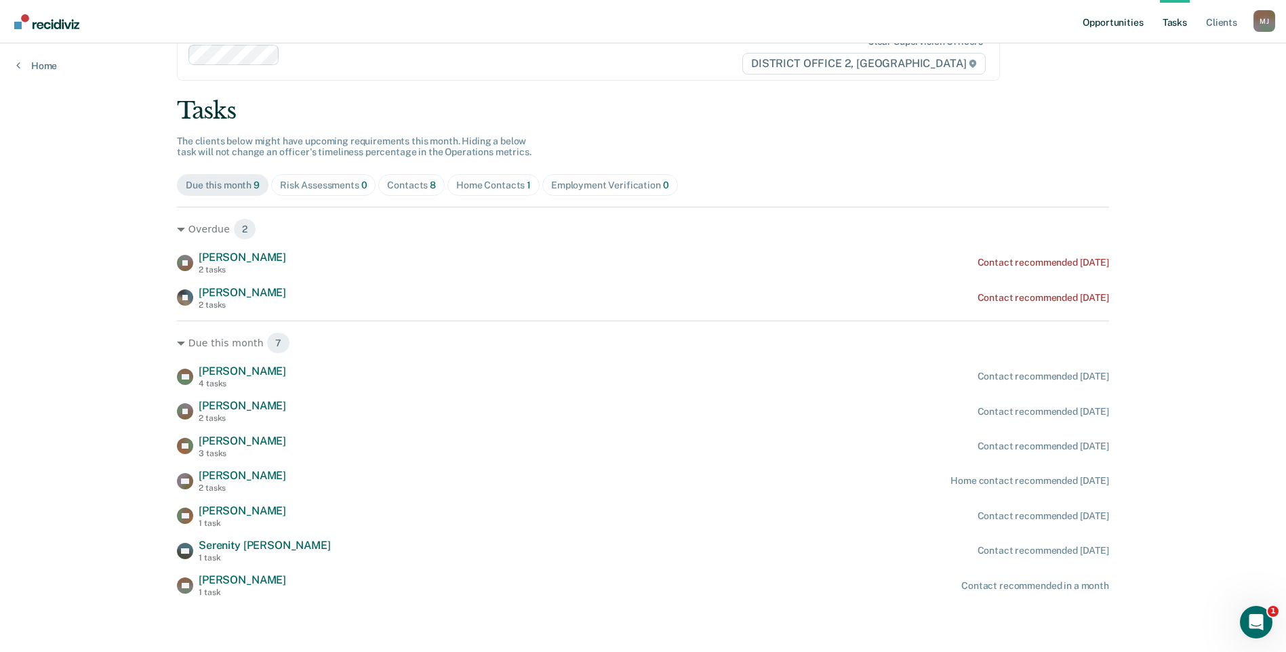
click at [1108, 24] on link "Opportunities" at bounding box center [1113, 21] width 66 height 43
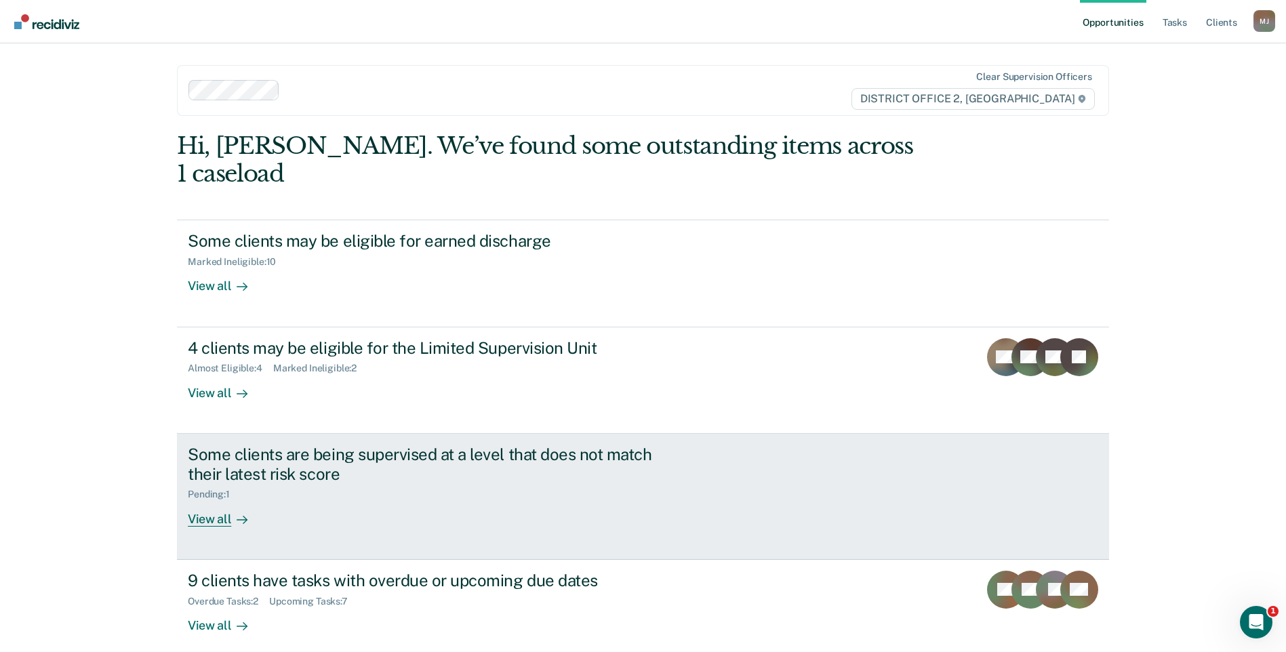
click at [565, 445] on div "Some clients are being supervised at a level that does not match their latest r…" at bounding box center [426, 464] width 476 height 39
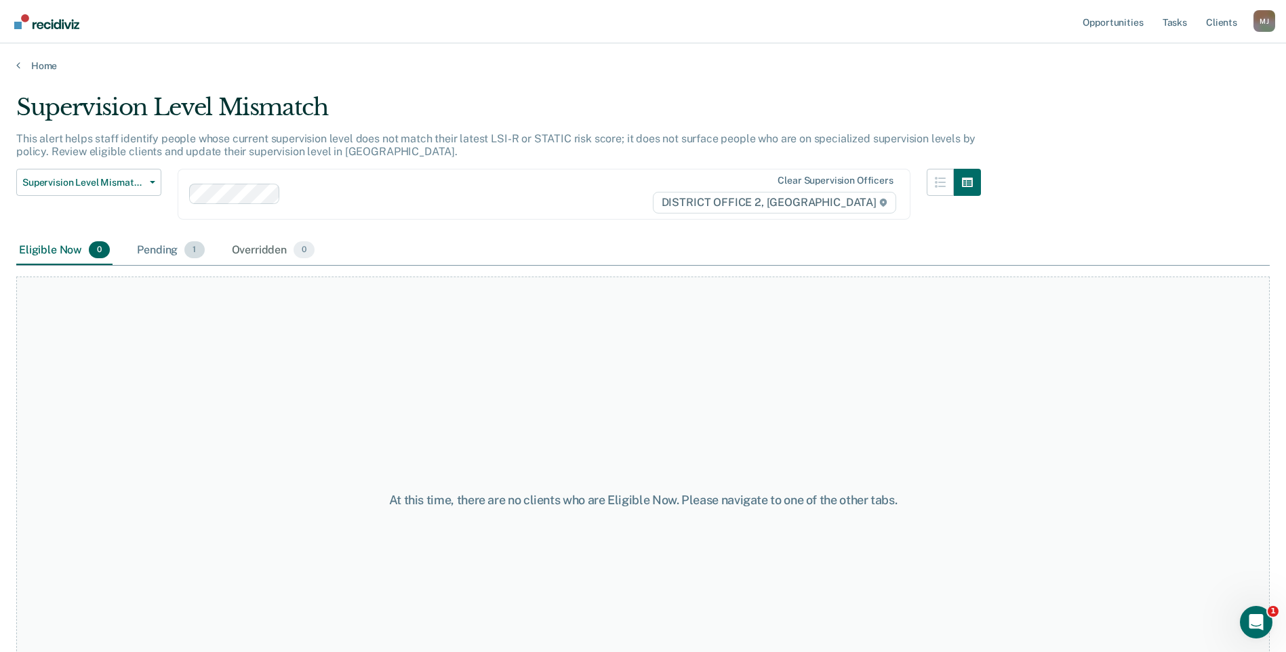
click at [167, 252] on div "Pending 1" at bounding box center [170, 251] width 73 height 30
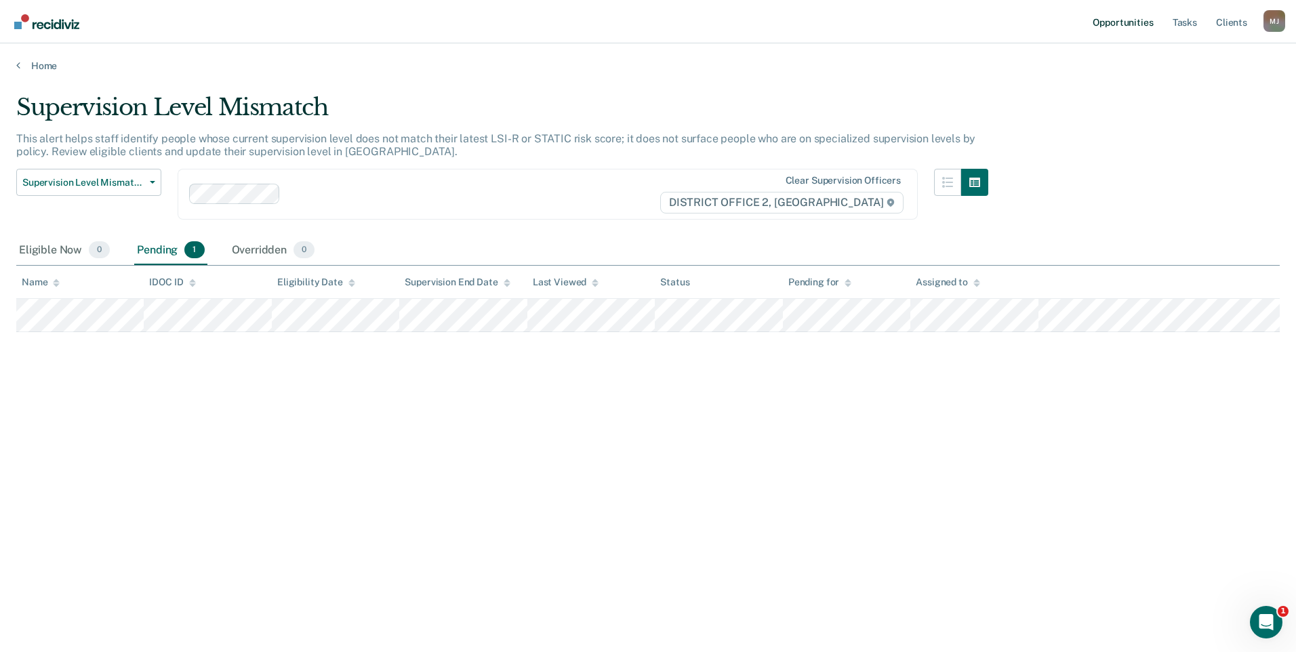
click at [1107, 20] on link "Opportunities" at bounding box center [1123, 21] width 66 height 43
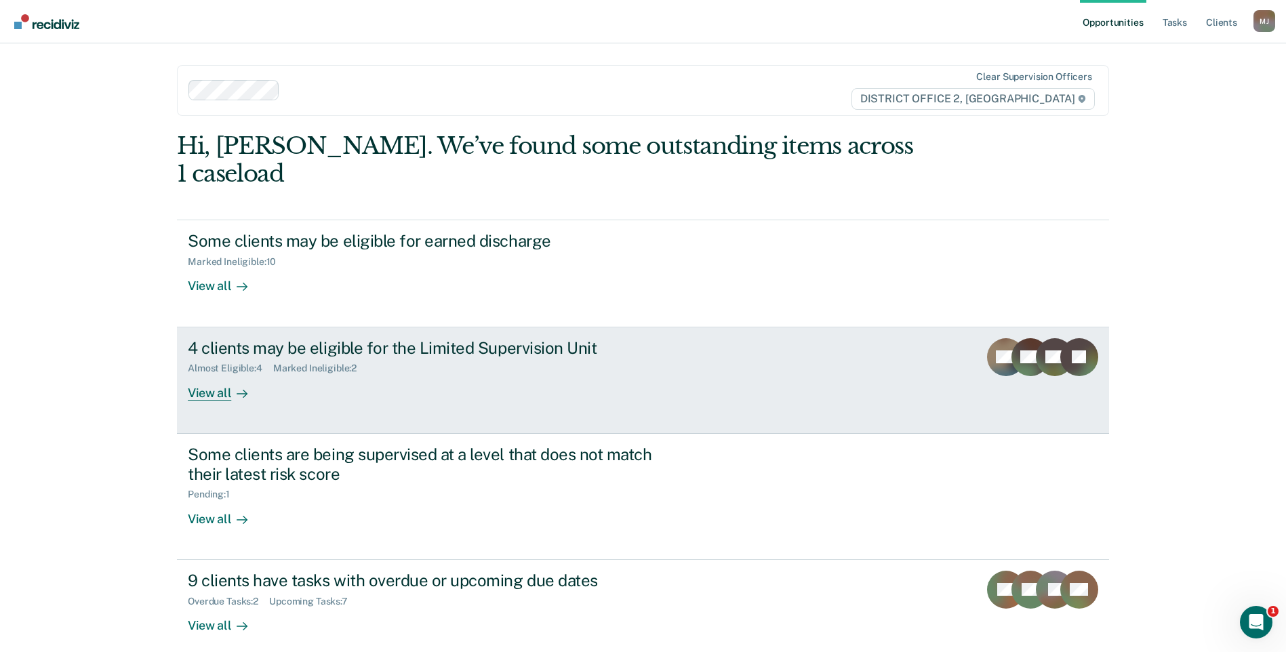
click at [619, 354] on div "4 clients may be eligible for the Limited Supervision Unit Almost Eligible : 4 …" at bounding box center [442, 369] width 508 height 62
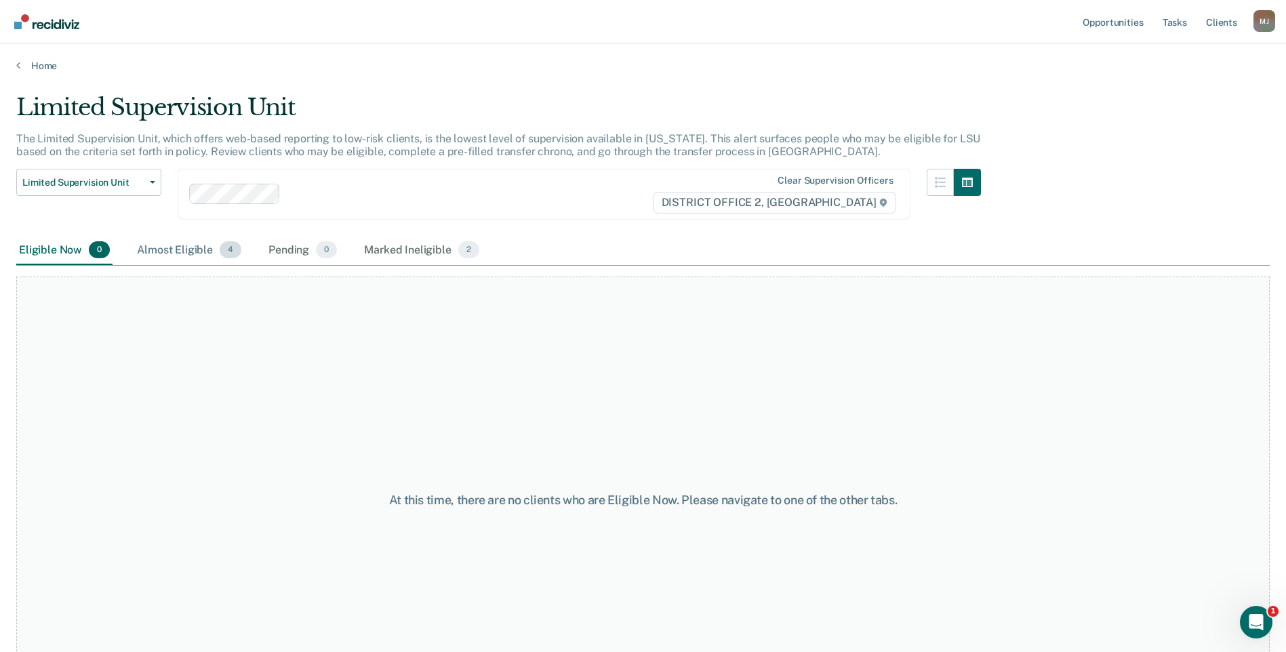
click at [202, 251] on div "Almost Eligible 4" at bounding box center [189, 251] width 110 height 30
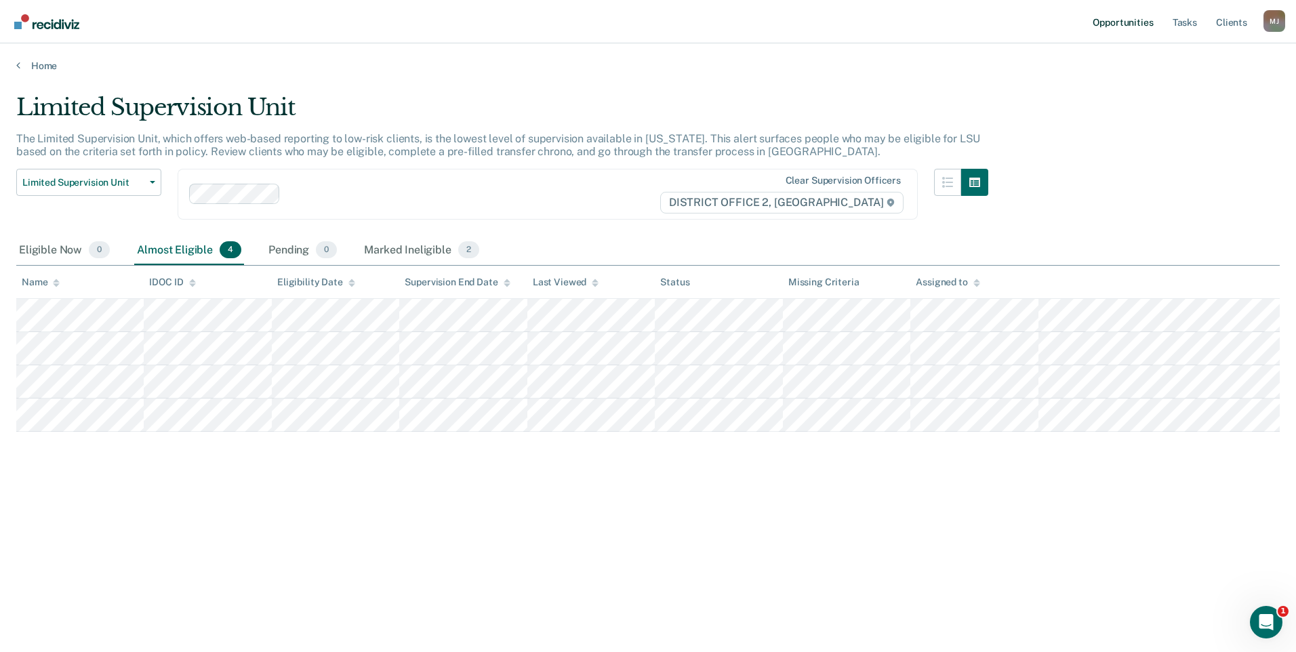
click at [1116, 26] on link "Opportunities" at bounding box center [1123, 21] width 66 height 43
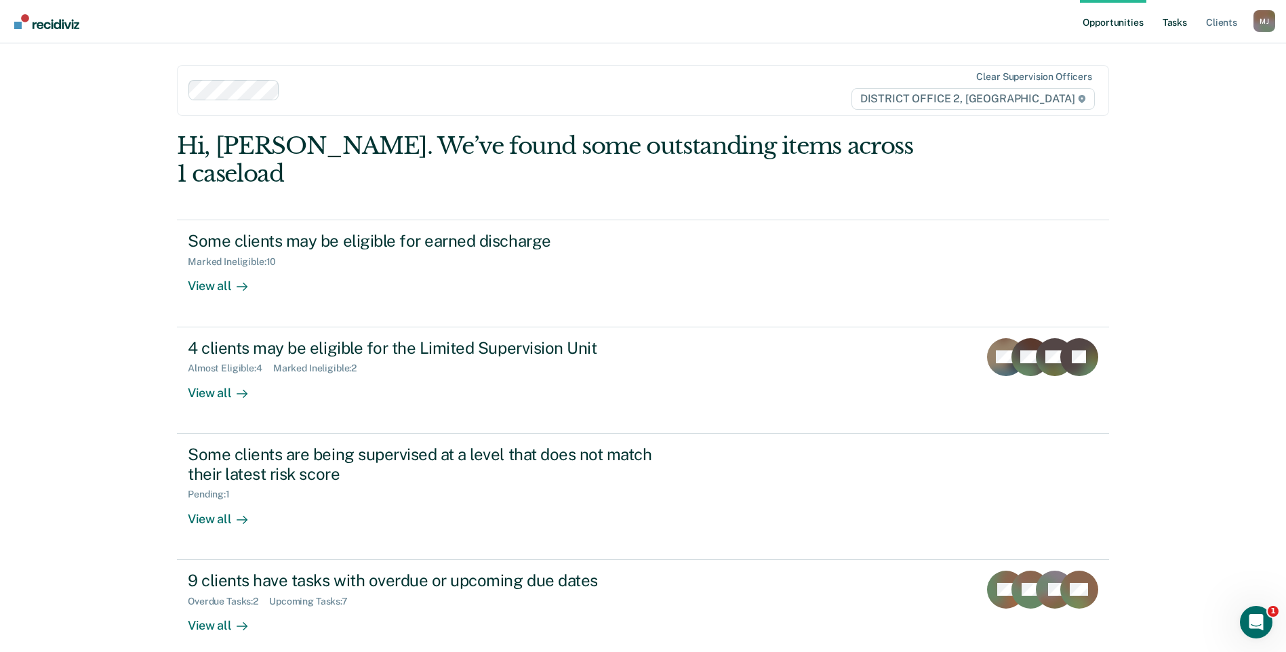
click at [1178, 26] on link "Tasks" at bounding box center [1175, 21] width 30 height 43
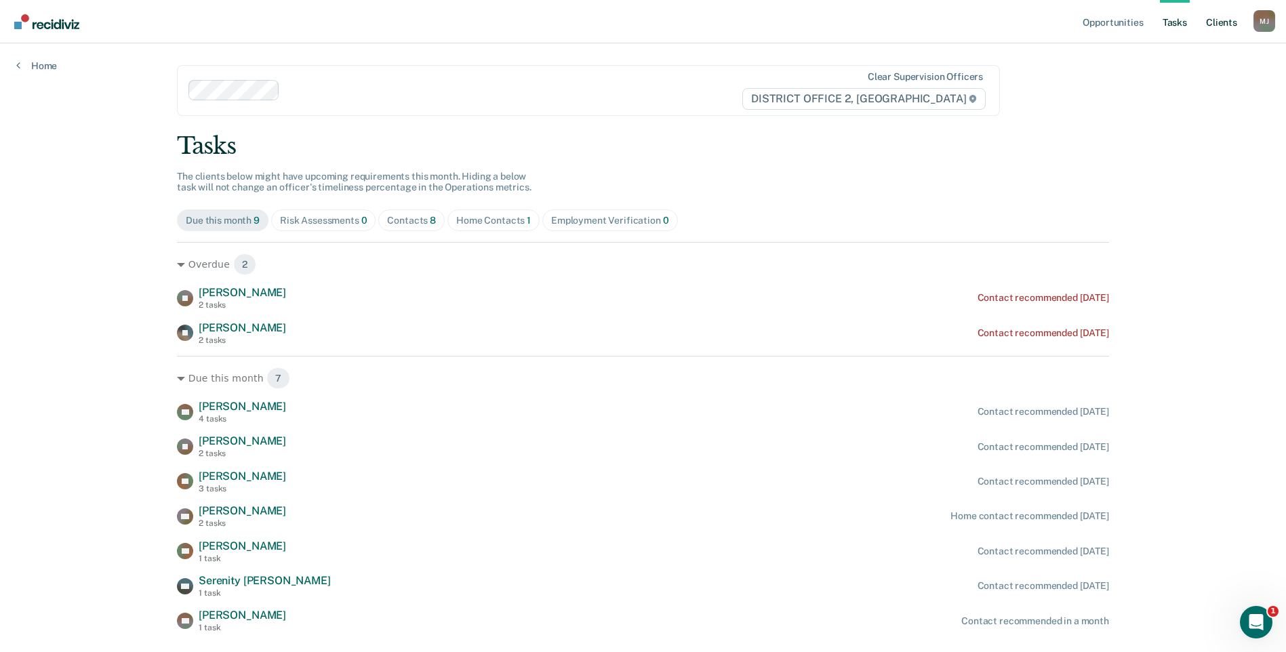
click at [1222, 20] on link "Client s" at bounding box center [1221, 21] width 37 height 43
